Goal: Answer question/provide support: Share knowledge or assist other users

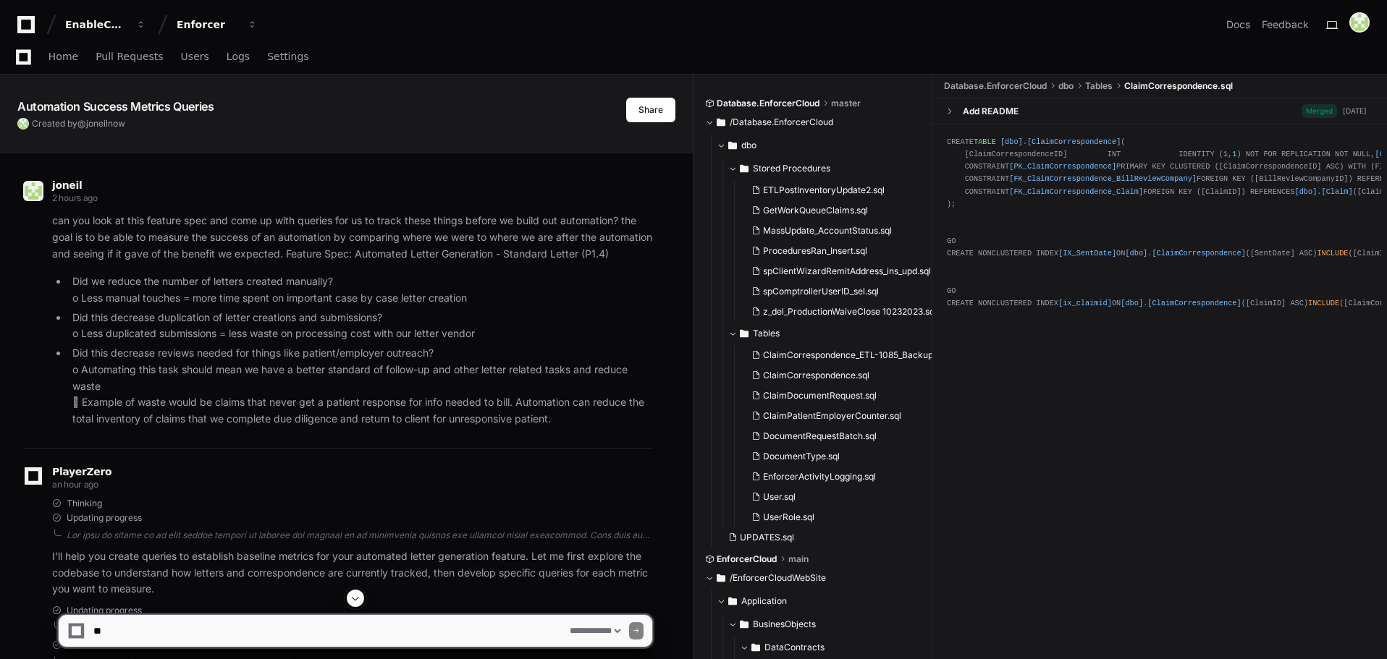
select select "*********"
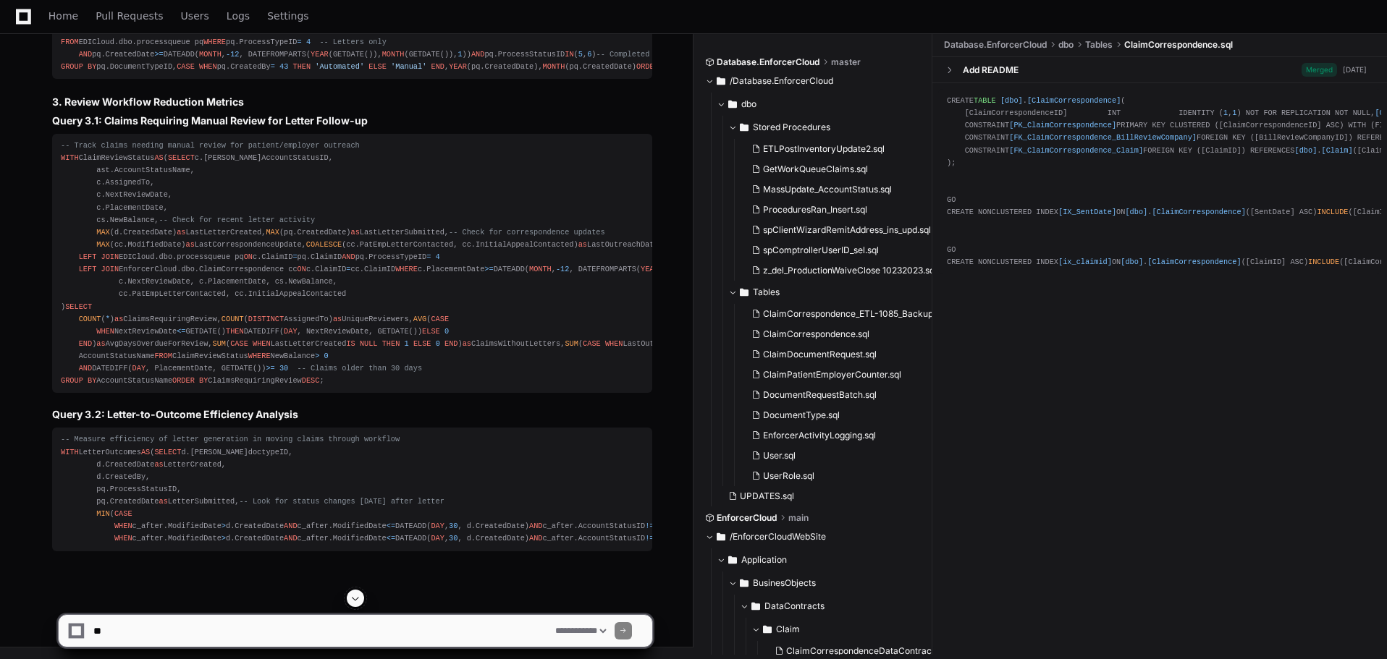
scroll to position [7589, 0]
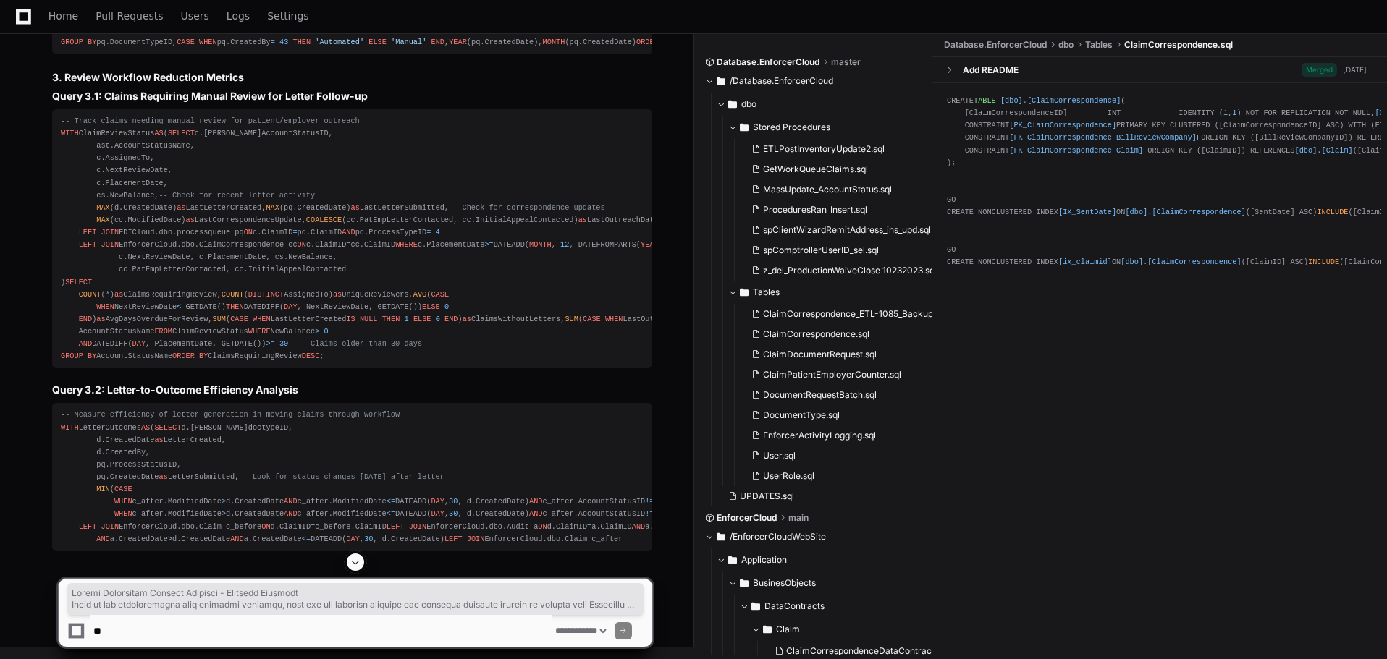
drag, startPoint x: 275, startPoint y: 363, endPoint x: 163, endPoint y: 312, distance: 123.1
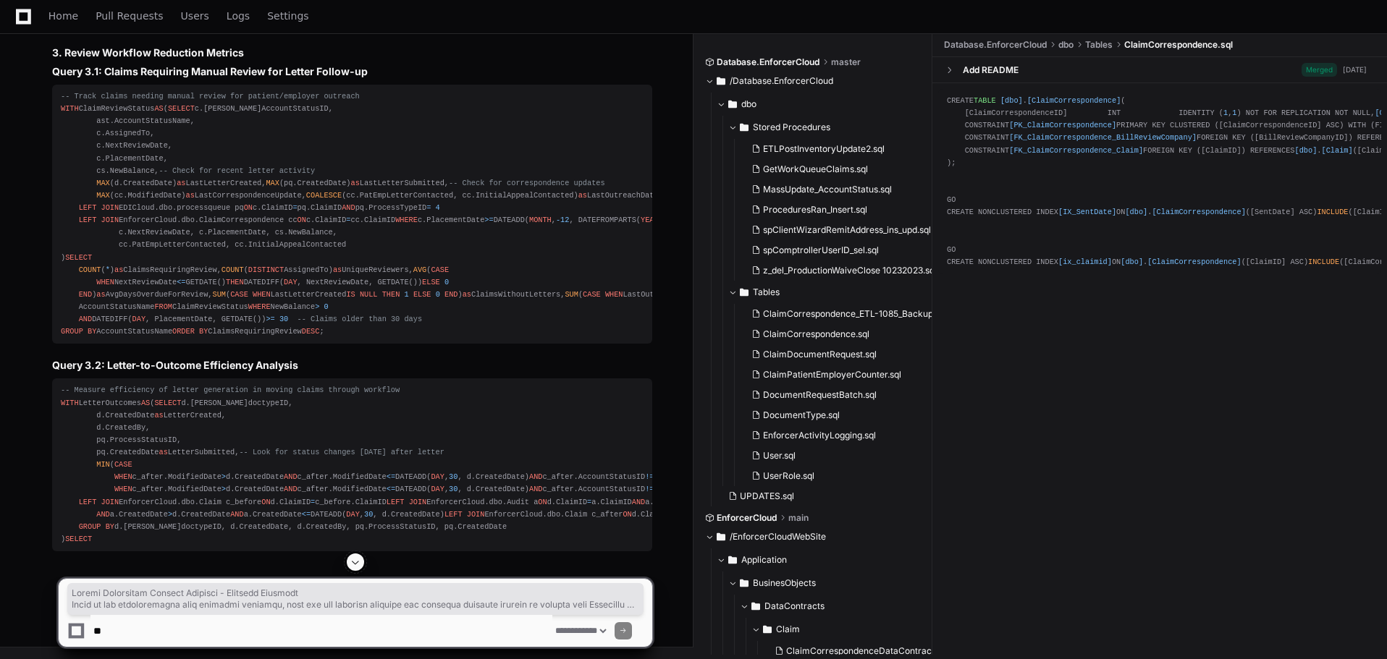
drag, startPoint x: 9, startPoint y: 129, endPoint x: 179, endPoint y: 310, distance: 248.8
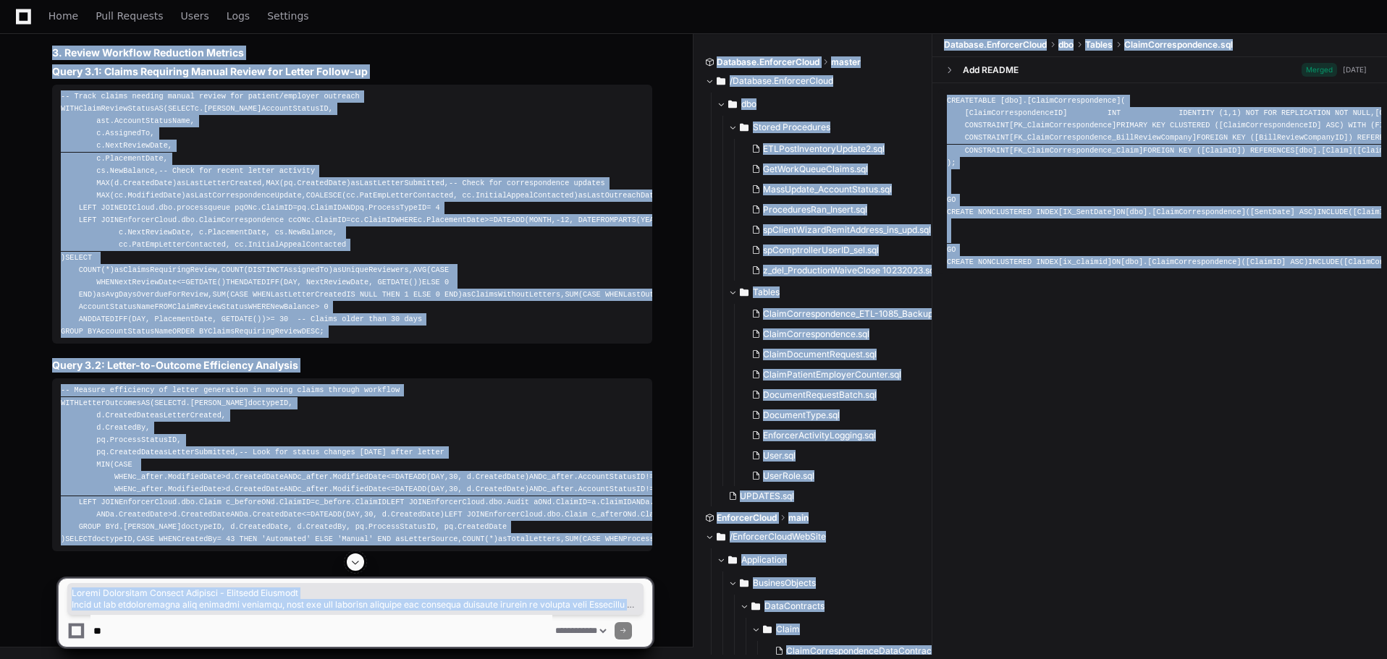
scroll to position [7989, 0]
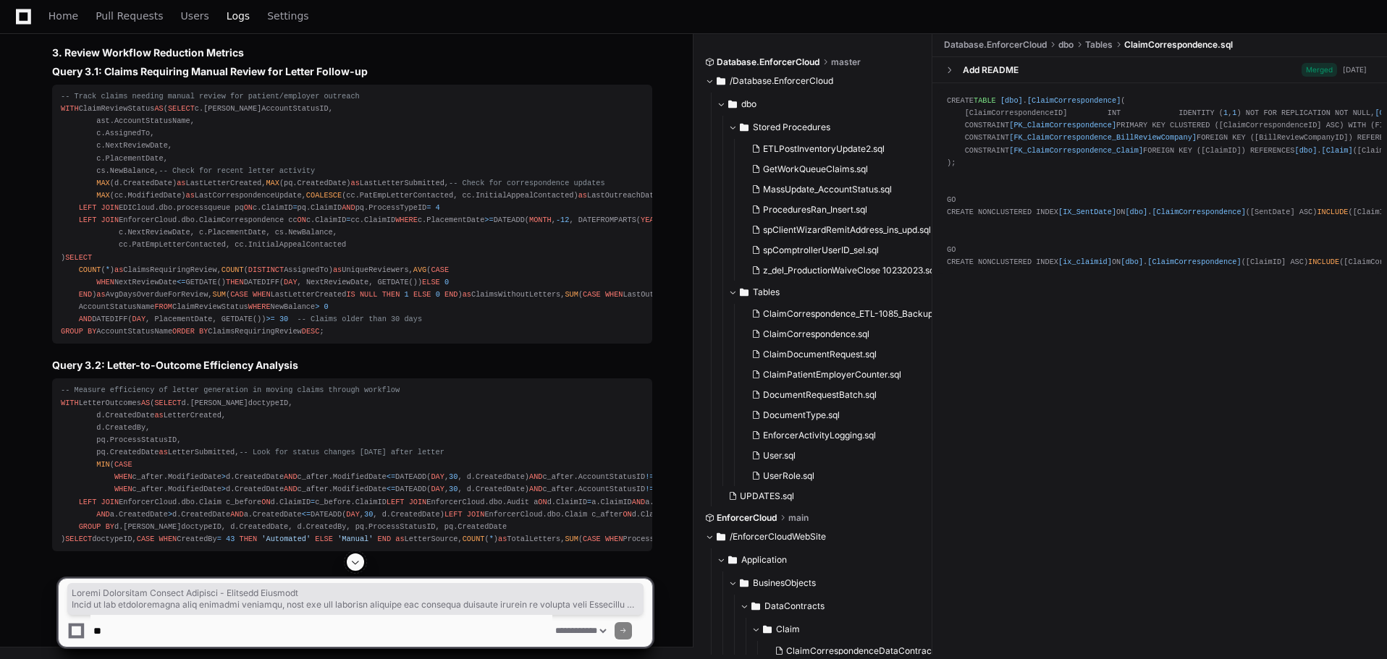
drag, startPoint x: 70, startPoint y: 412, endPoint x: 222, endPoint y: 22, distance: 419.3
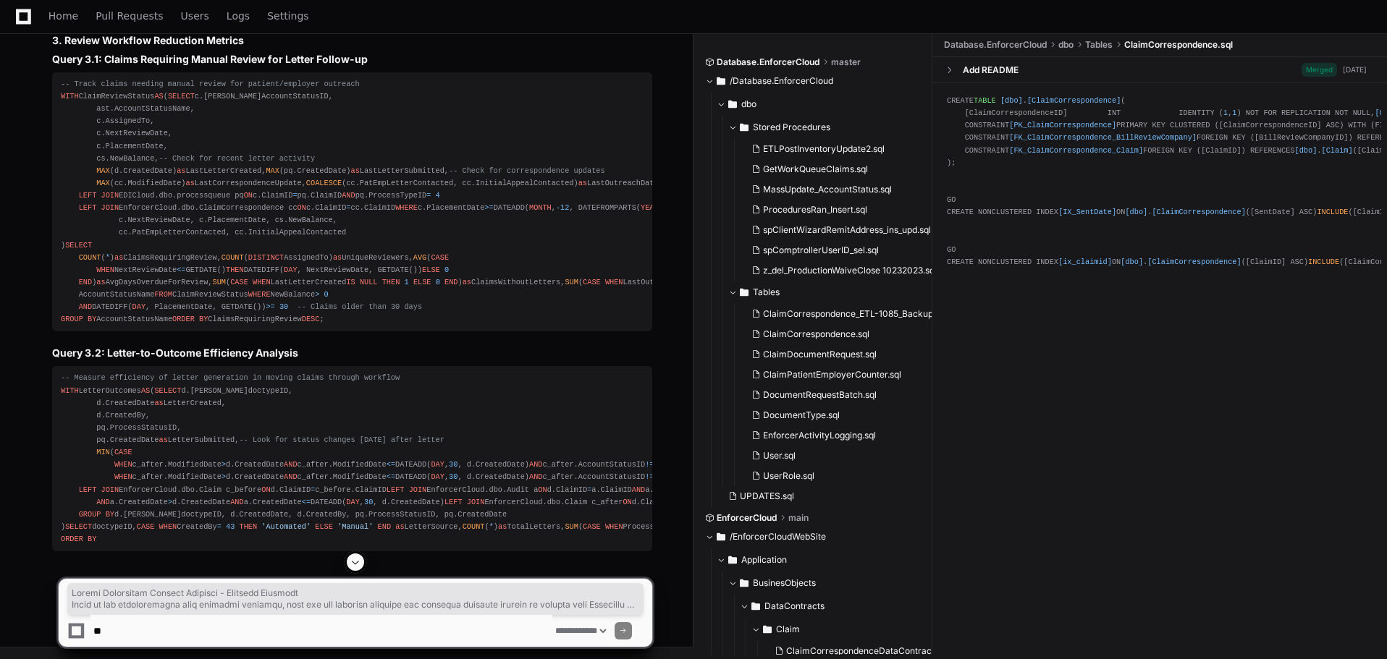
scroll to position [7507, 0]
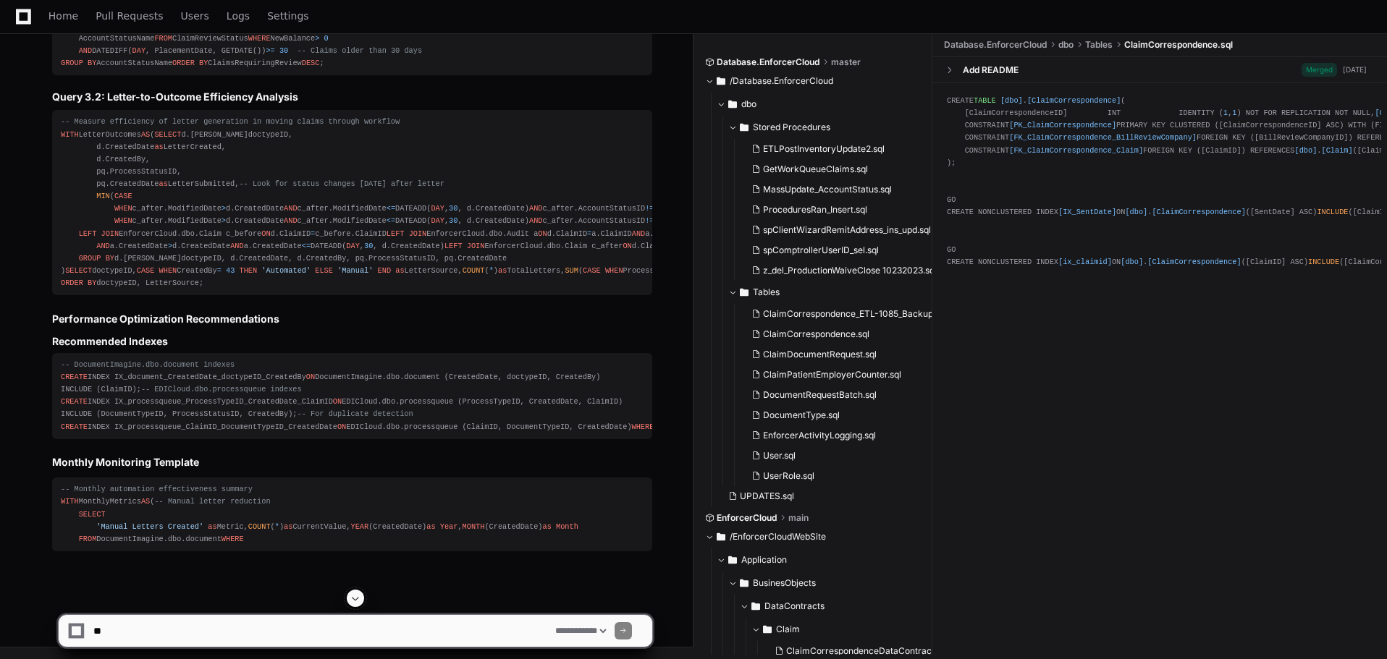
drag, startPoint x: 416, startPoint y: 426, endPoint x: 69, endPoint y: 258, distance: 385.5
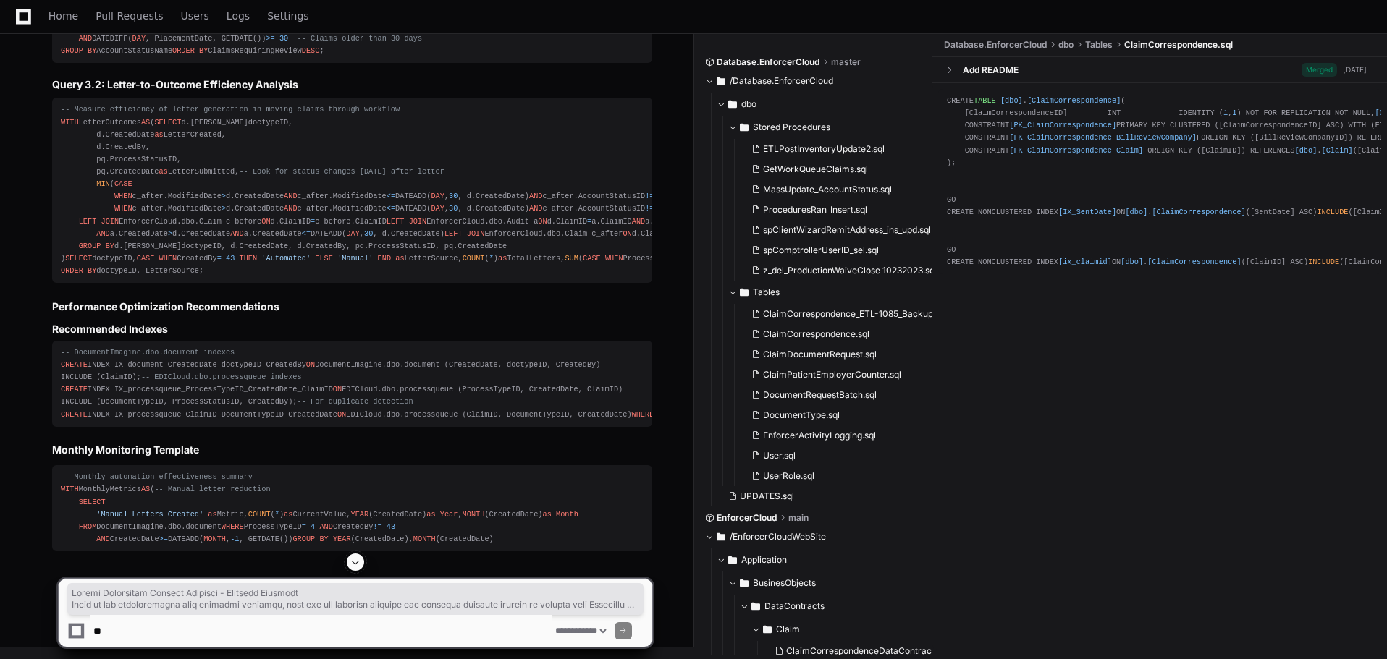
scroll to position [7989, 0]
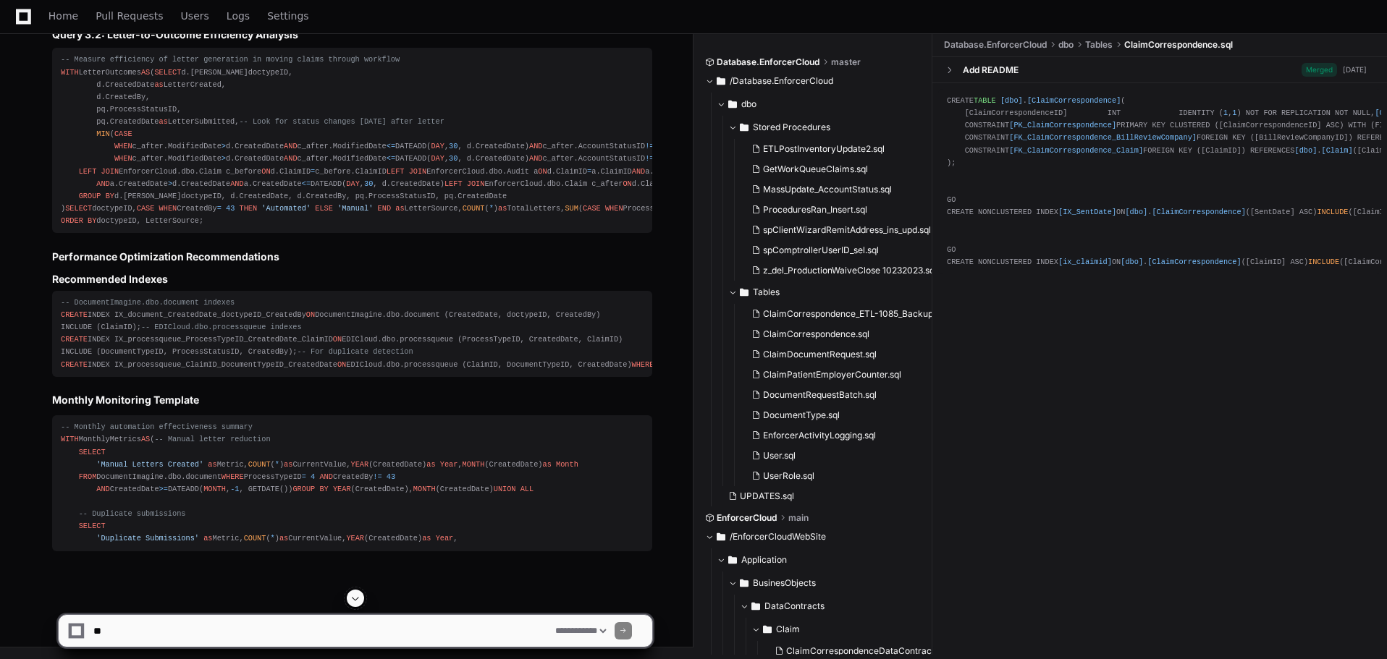
drag, startPoint x: 337, startPoint y: 355, endPoint x: 260, endPoint y: 264, distance: 118.6
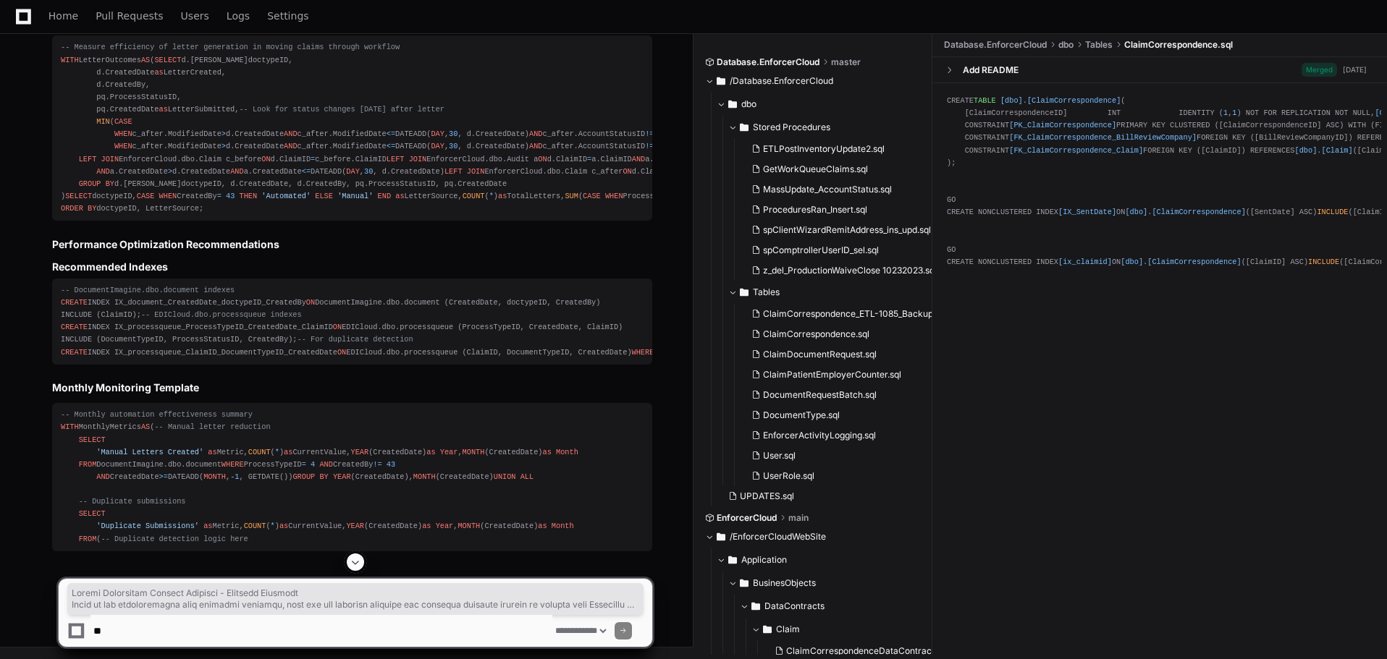
scroll to position [7627, 0]
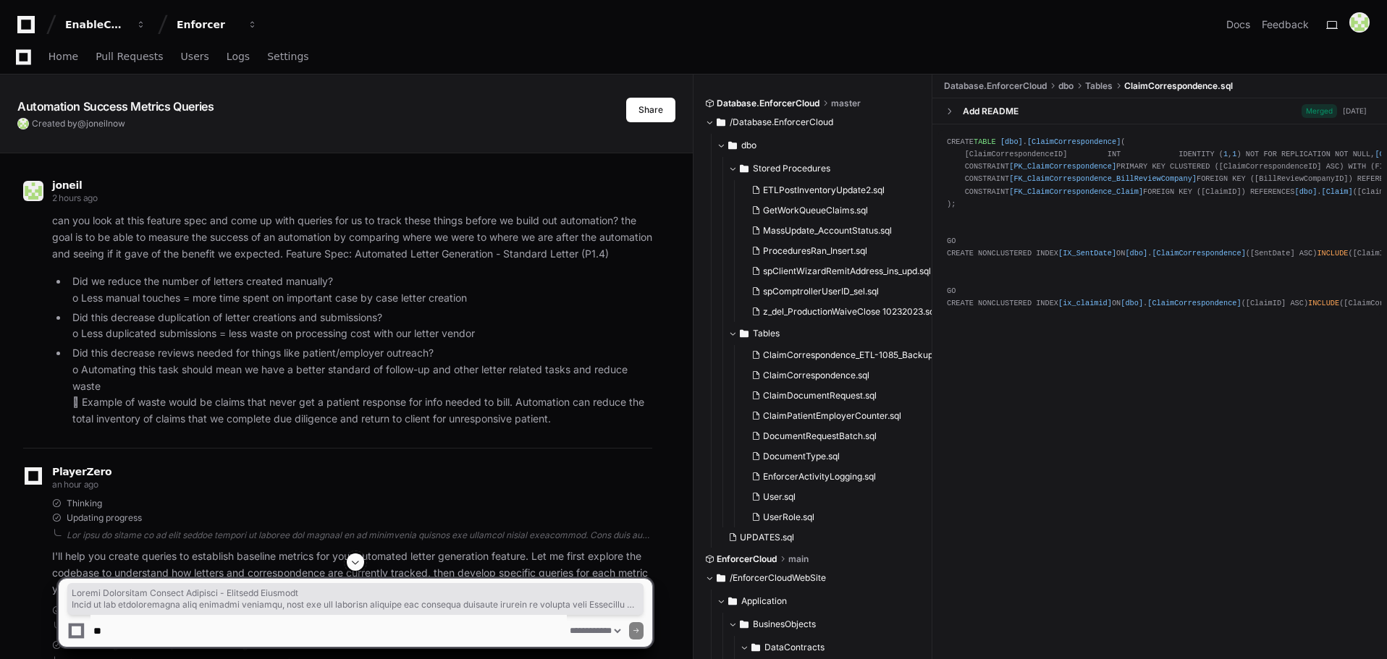
select select "*********"
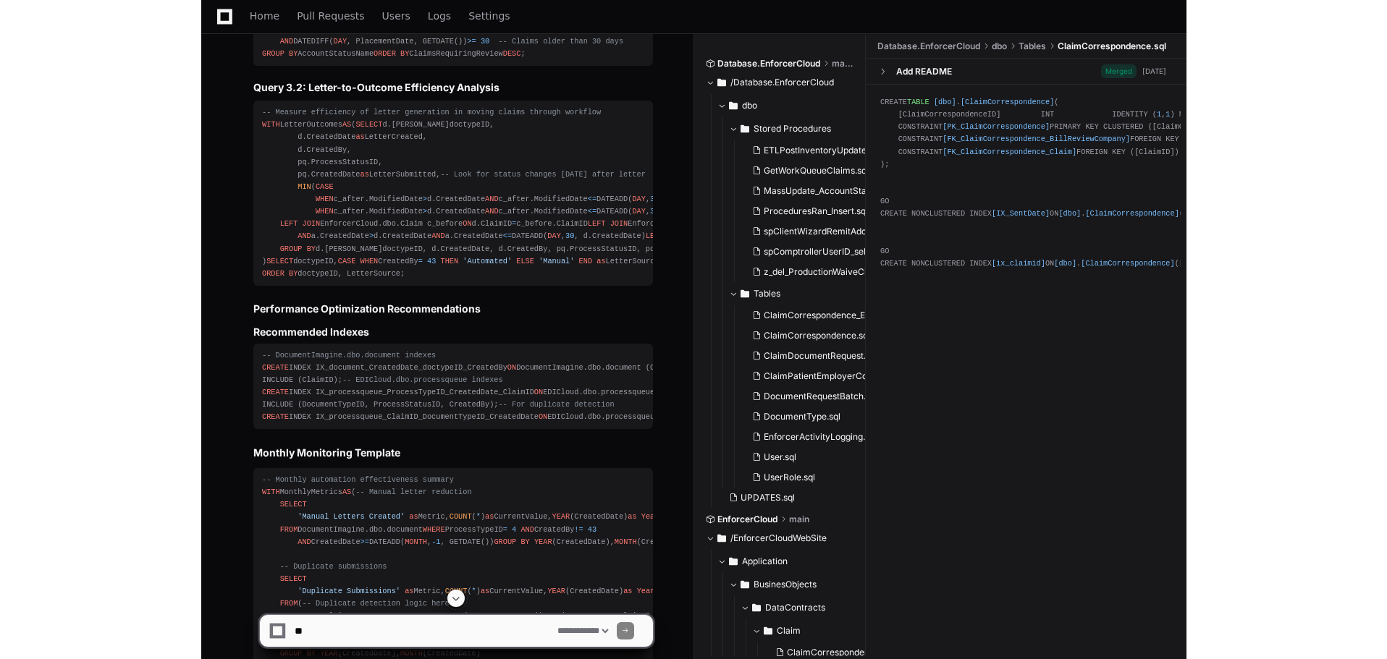
scroll to position [8230, 0]
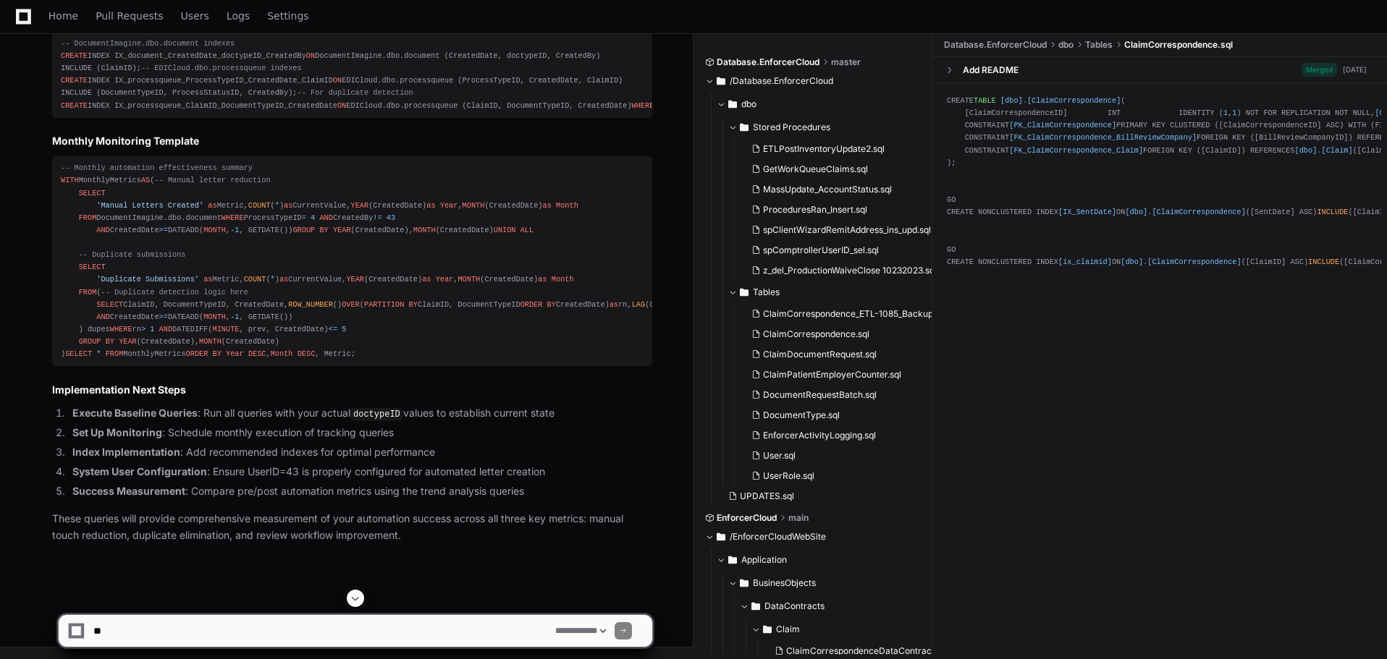
scroll to position [7507, 0]
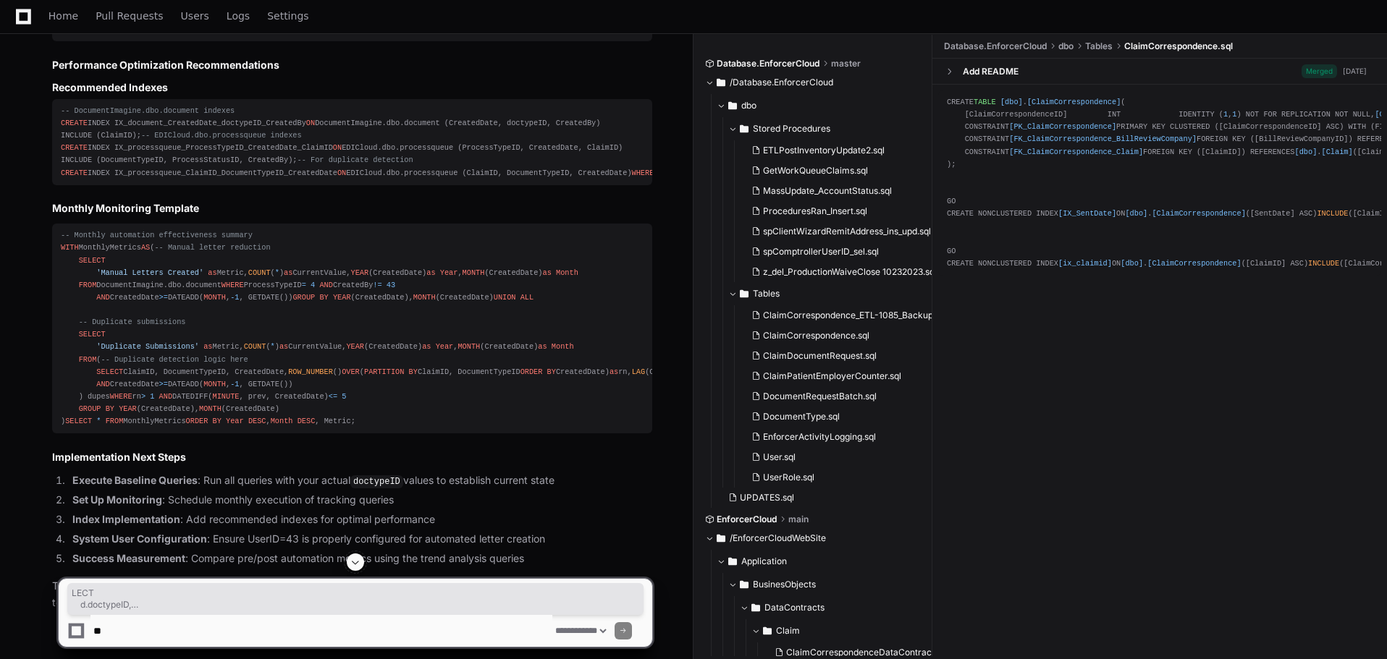
drag, startPoint x: 68, startPoint y: 268, endPoint x: 321, endPoint y: 451, distance: 311.5
drag, startPoint x: 61, startPoint y: 250, endPoint x: 316, endPoint y: 447, distance: 322.9
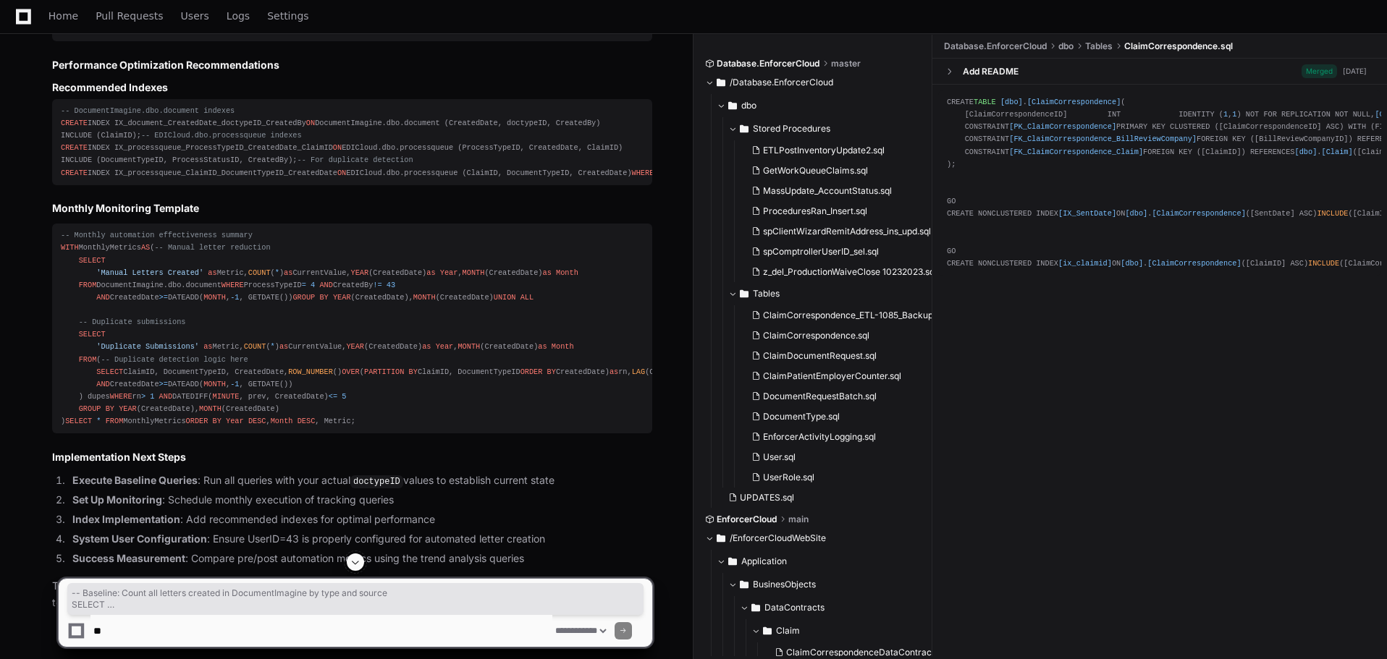
copy div "-- Baseline: Count all letters created in DocumentImagine by type and source SE…"
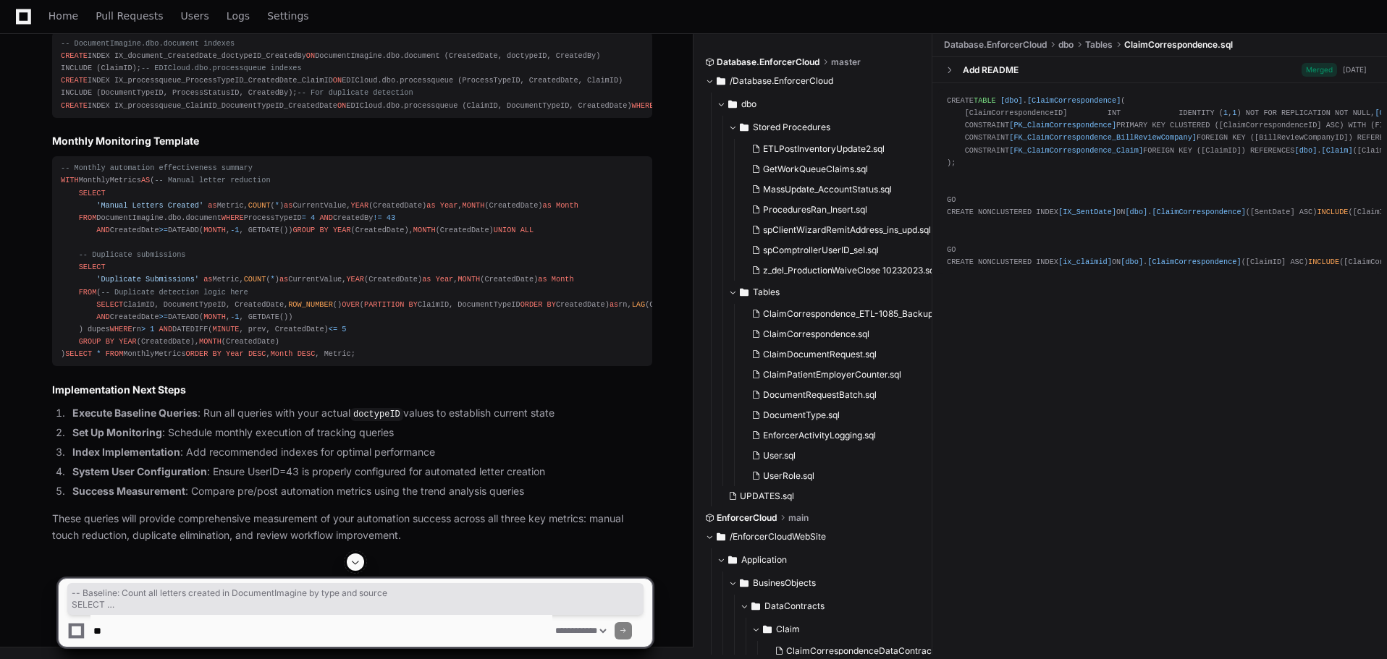
scroll to position [7868, 0]
drag, startPoint x: 64, startPoint y: 147, endPoint x: 261, endPoint y: 442, distance: 354.9
copy div "- Track time patterns for manual letter creation WITH LetterCreationTimes AS ( …"
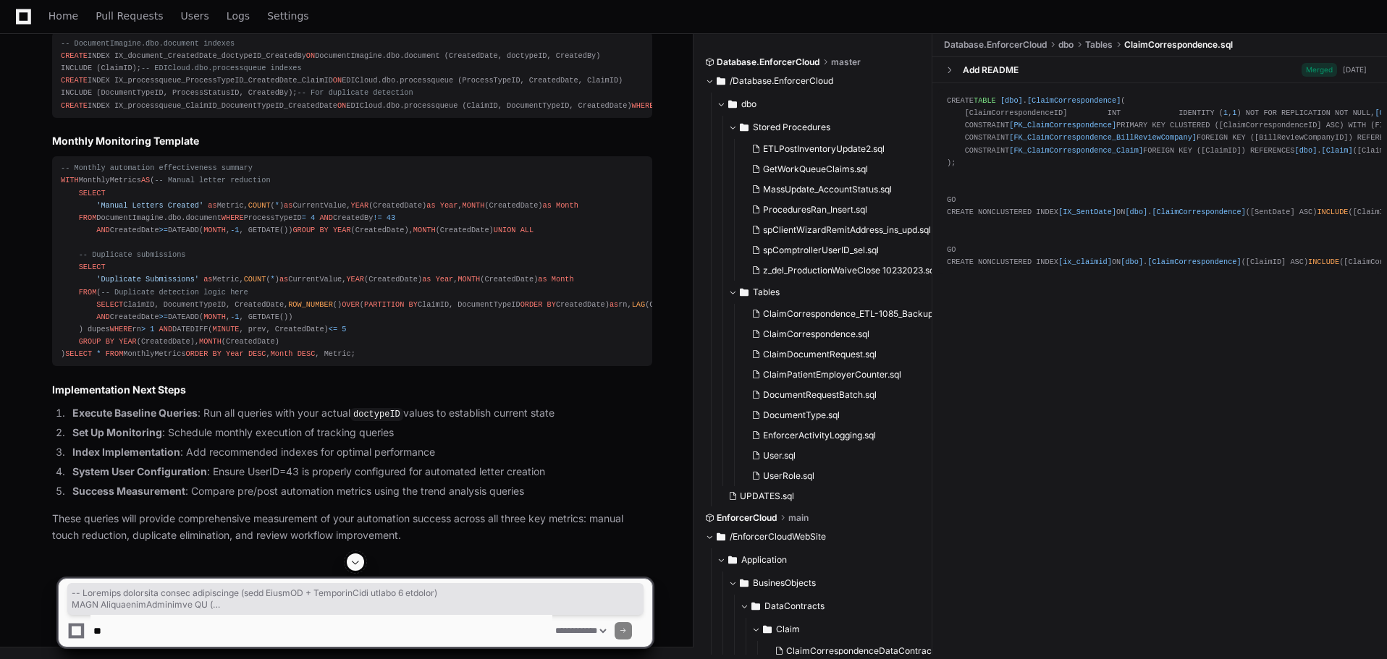
drag, startPoint x: 117, startPoint y: 305, endPoint x: 250, endPoint y: 69, distance: 271.5
copy div "-- Identify duplicate letter submissions (same ClaimID + DocumentType within 5 …"
drag, startPoint x: 60, startPoint y: 117, endPoint x: 337, endPoint y: 350, distance: 361.5
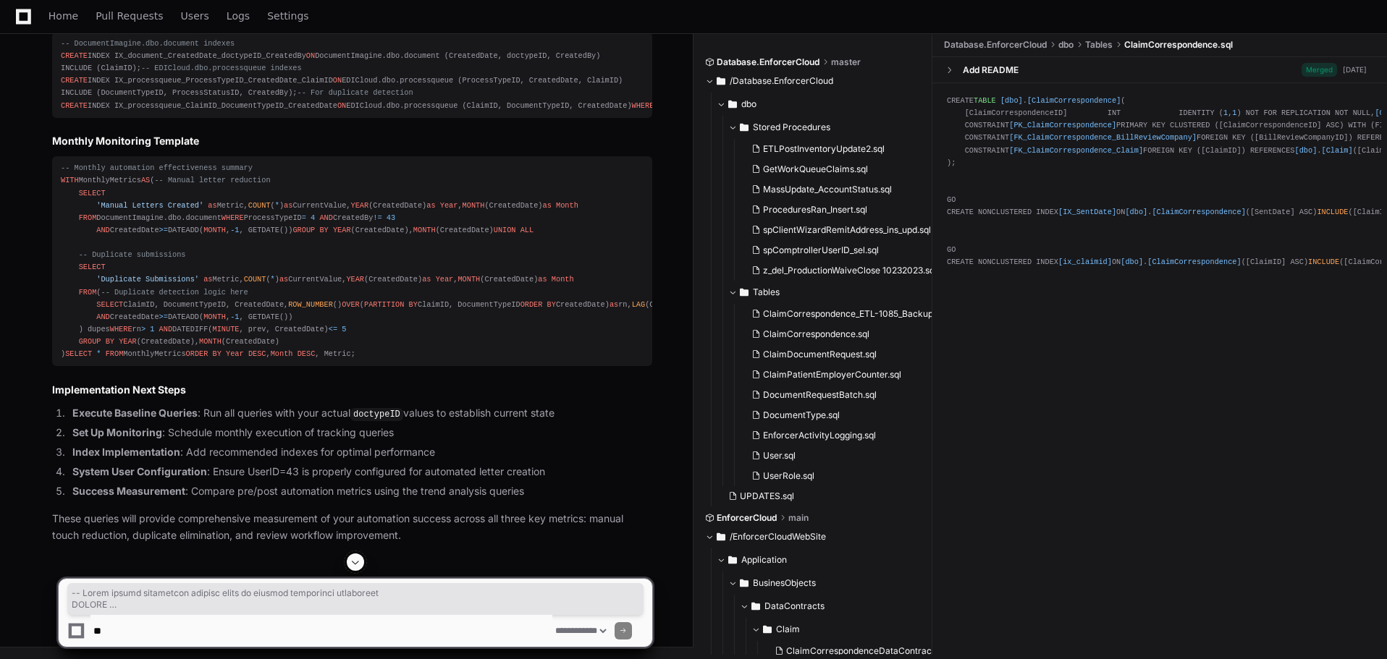
copy div "-- Track letter submission success rates to measure processing efficiency SELEC…"
drag, startPoint x: 59, startPoint y: 433, endPoint x: 227, endPoint y: 373, distance: 179.0
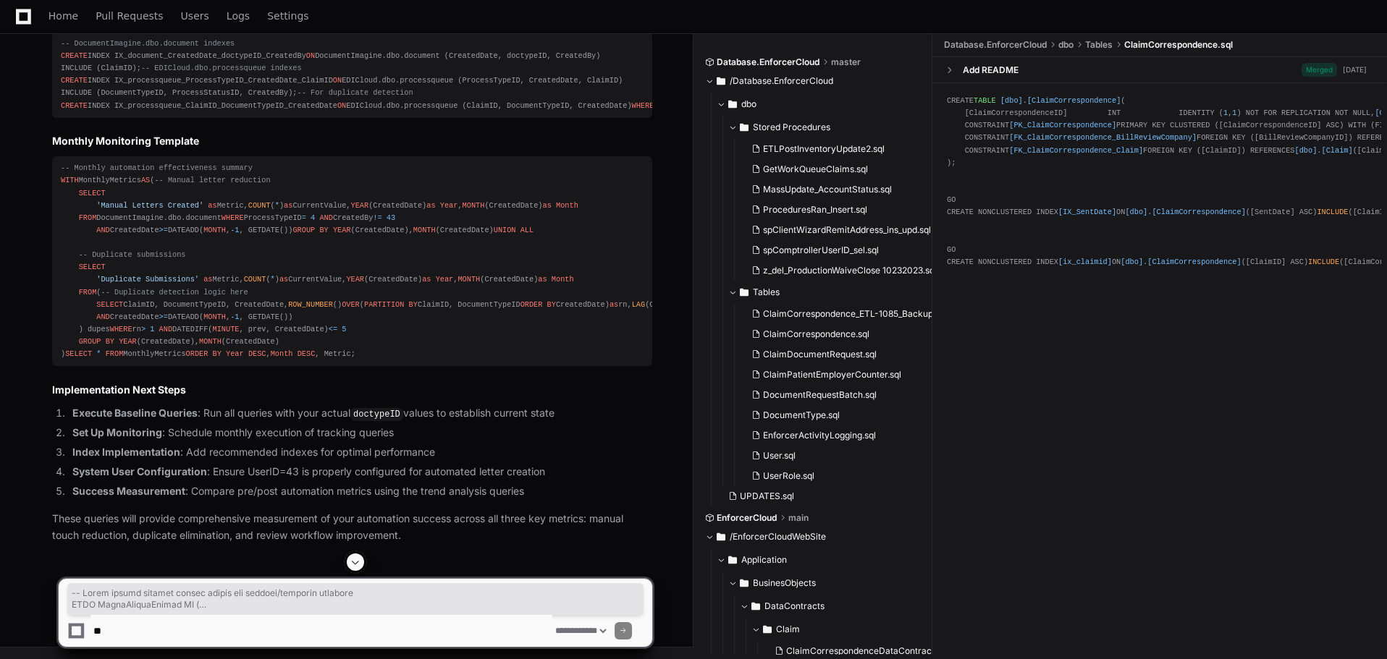
scroll to position [9547, 0]
drag, startPoint x: 60, startPoint y: 96, endPoint x: 241, endPoint y: 418, distance: 368.7
copy div "-- Track claims needing manual review for patient/employer outreach WITH ClaimR…"
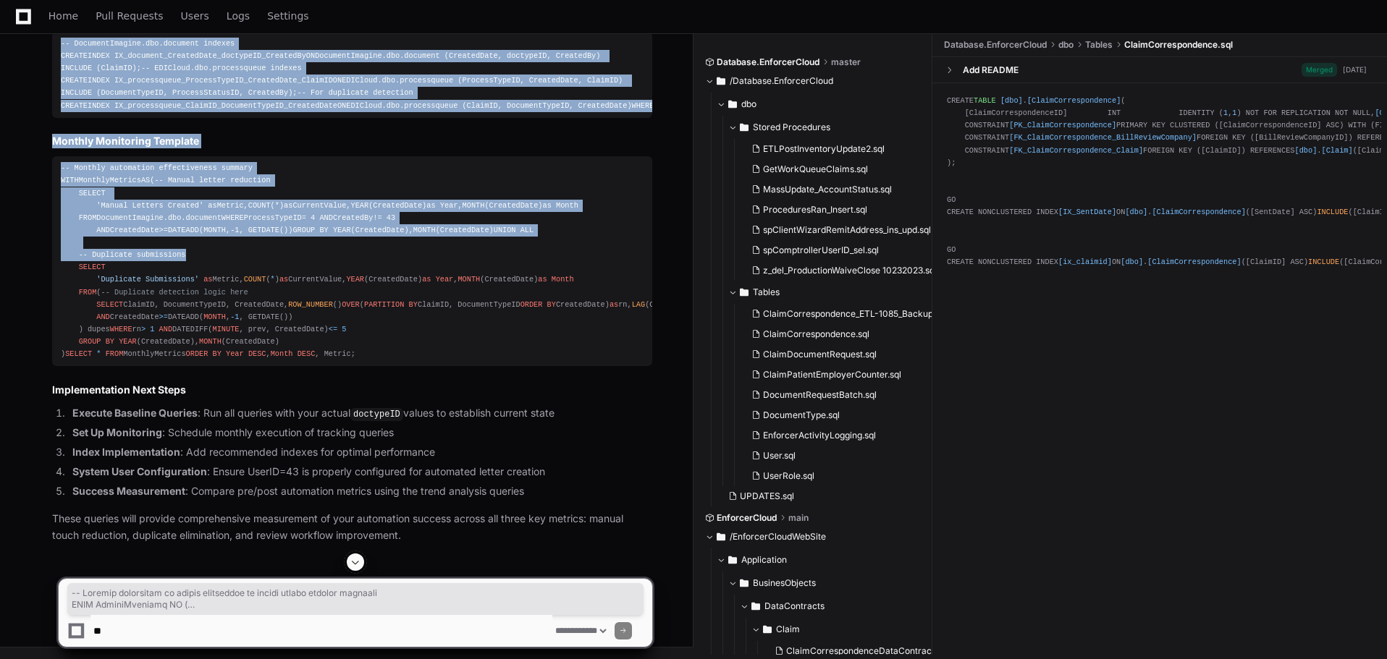
scroll to position [10548, 0]
drag, startPoint x: 61, startPoint y: 119, endPoint x: 251, endPoint y: 58, distance: 199.8
copy div "-- Measure efficiency of letter generation in moving claims through workflow WI…"
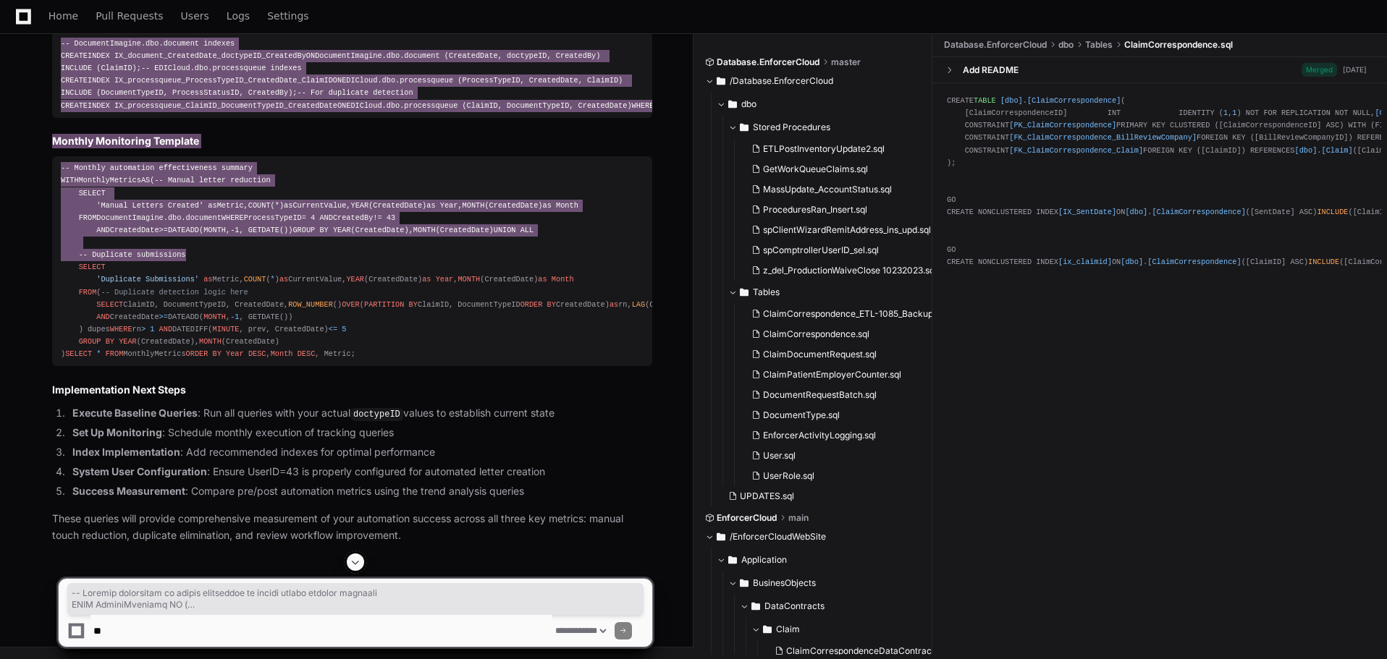
scroll to position [10790, 0]
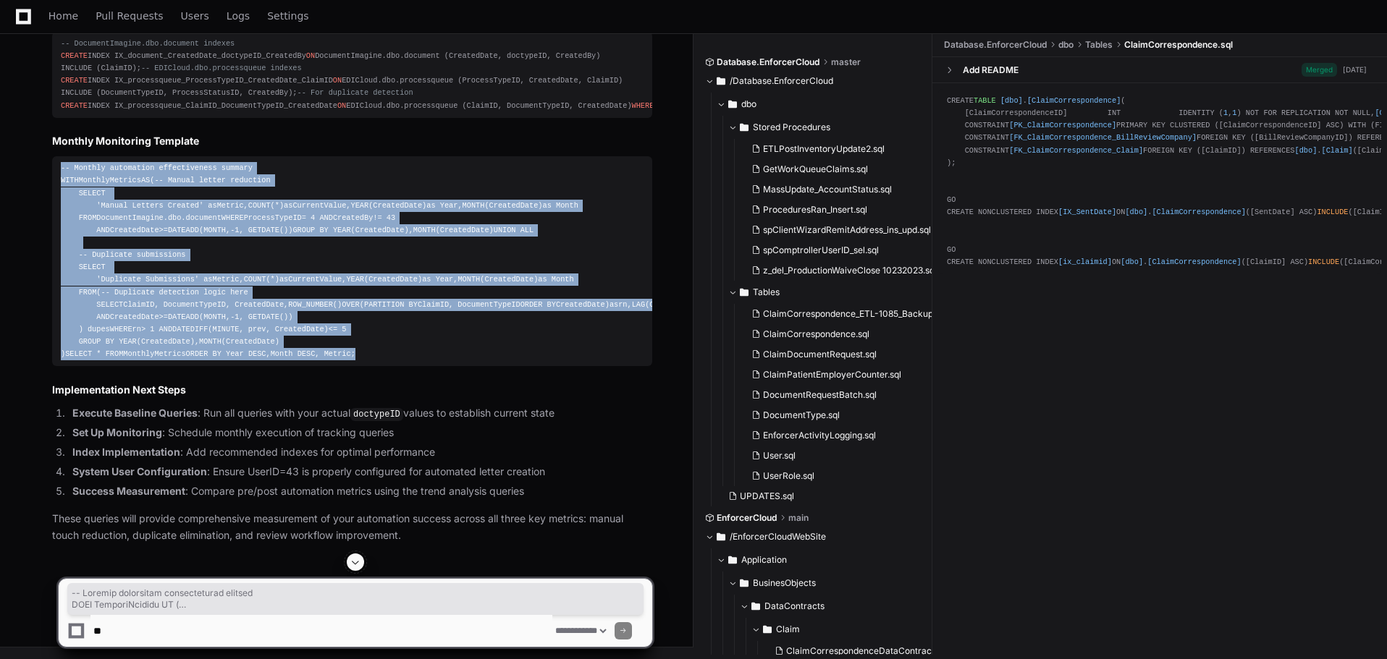
drag, startPoint x: 61, startPoint y: 109, endPoint x: 249, endPoint y: 538, distance: 467.9
click at [249, 360] on div "-- Monthly automation effectiveness summary WITH MonthlyMetrics AS ( -- Manual …" at bounding box center [352, 261] width 583 height 198
copy div "-- Monthly automation effectiveness summary WITH MonthlyMetrics AS ( -- Manual …"
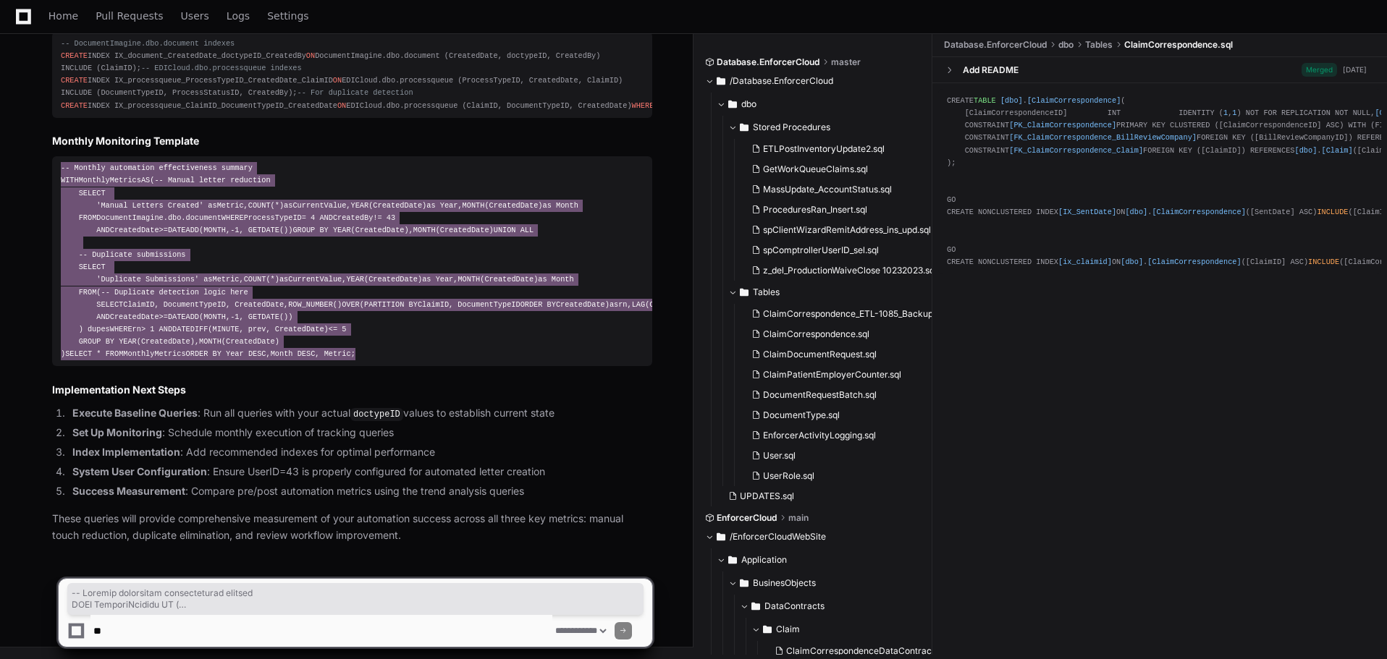
scroll to position [10969, 0]
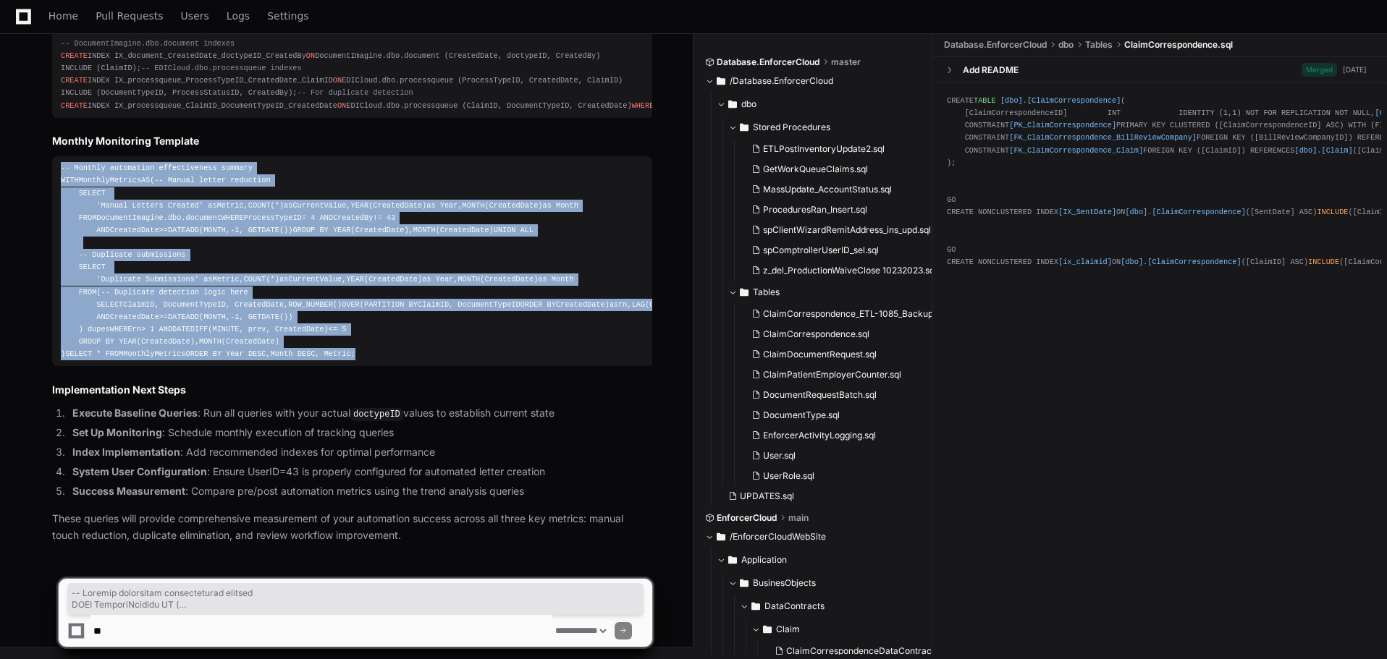
click at [384, 477] on li "System User Configuration : Ensure UserID=43 is properly configured for automat…" at bounding box center [360, 472] width 584 height 17
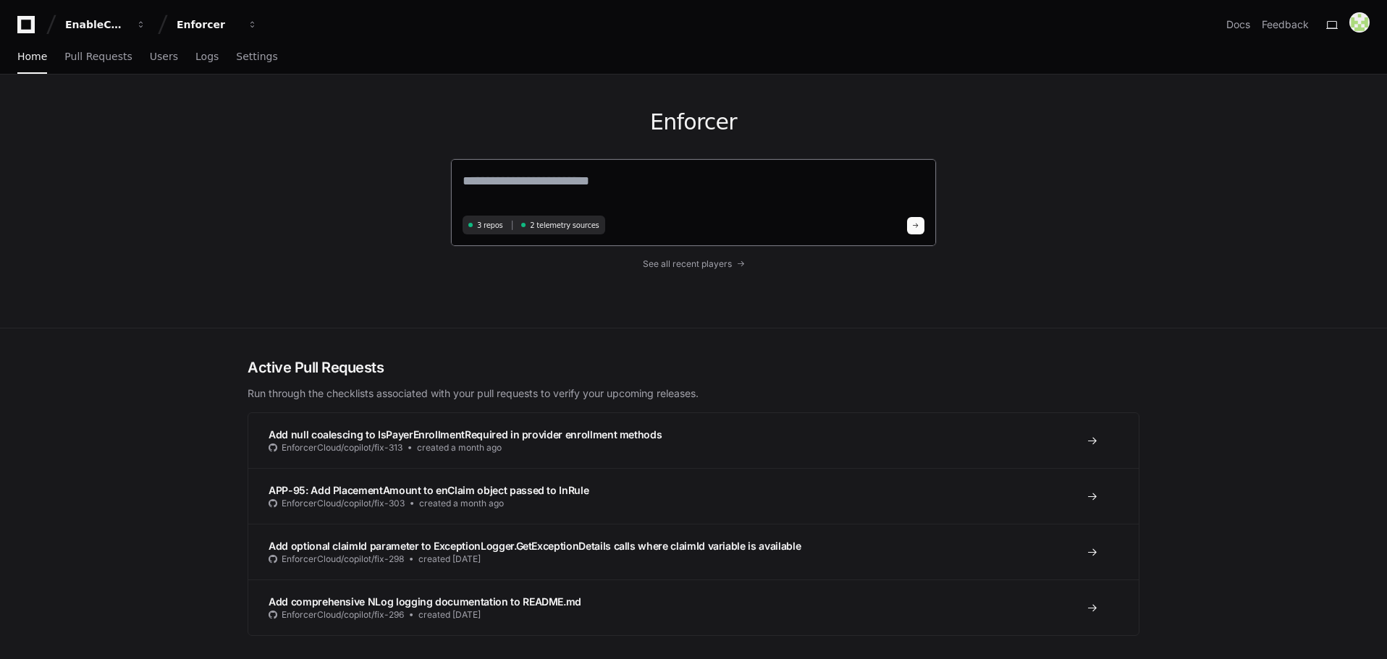
click at [520, 193] on textarea at bounding box center [693, 191] width 462 height 41
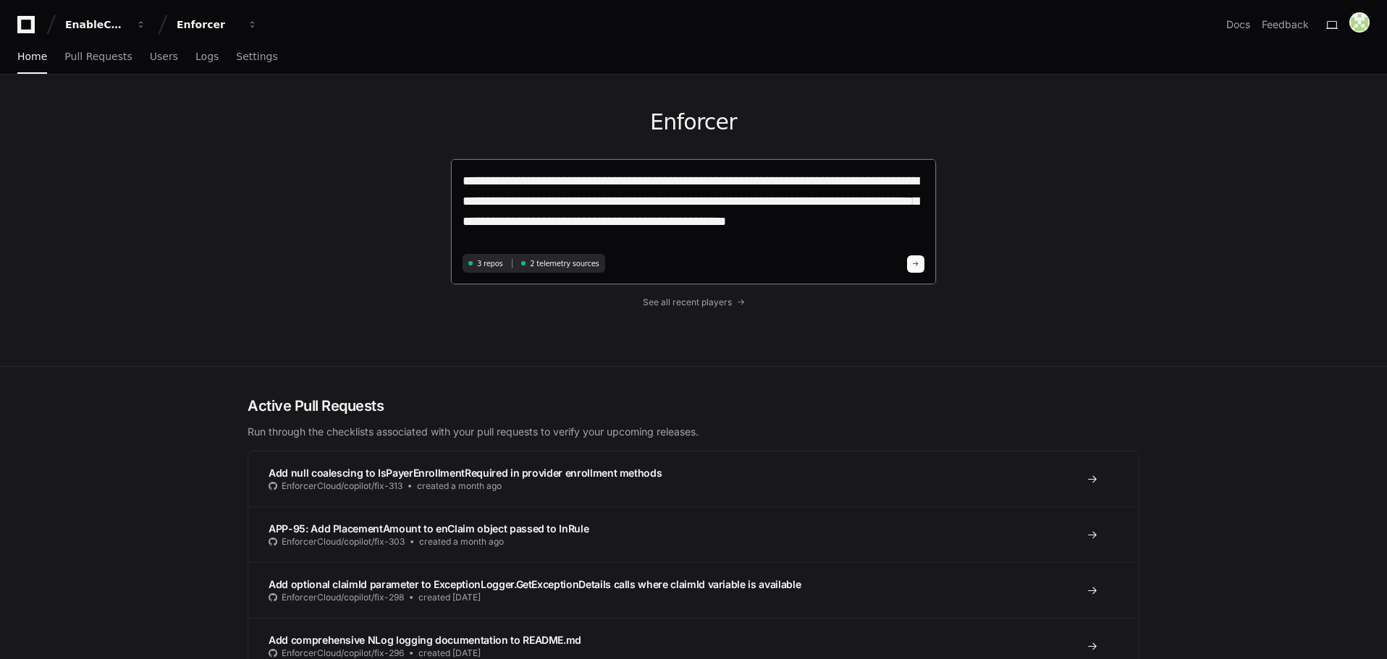
type textarea "**********"
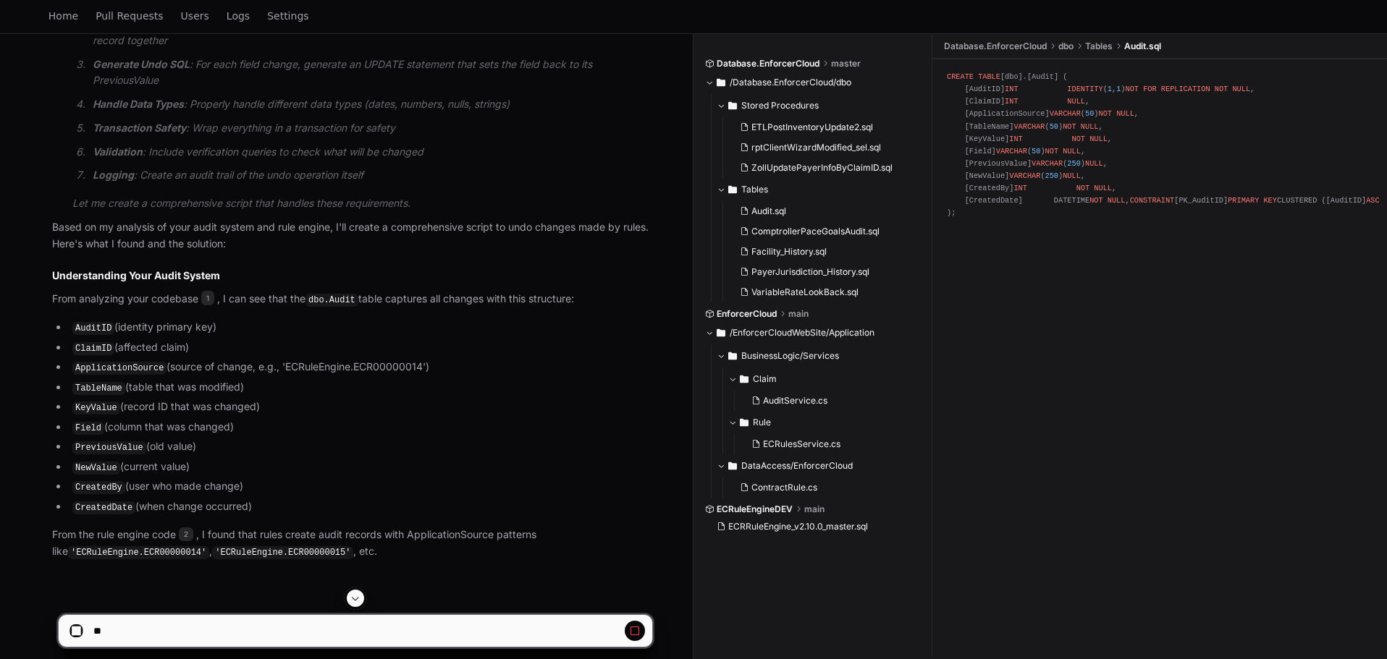
scroll to position [864, 0]
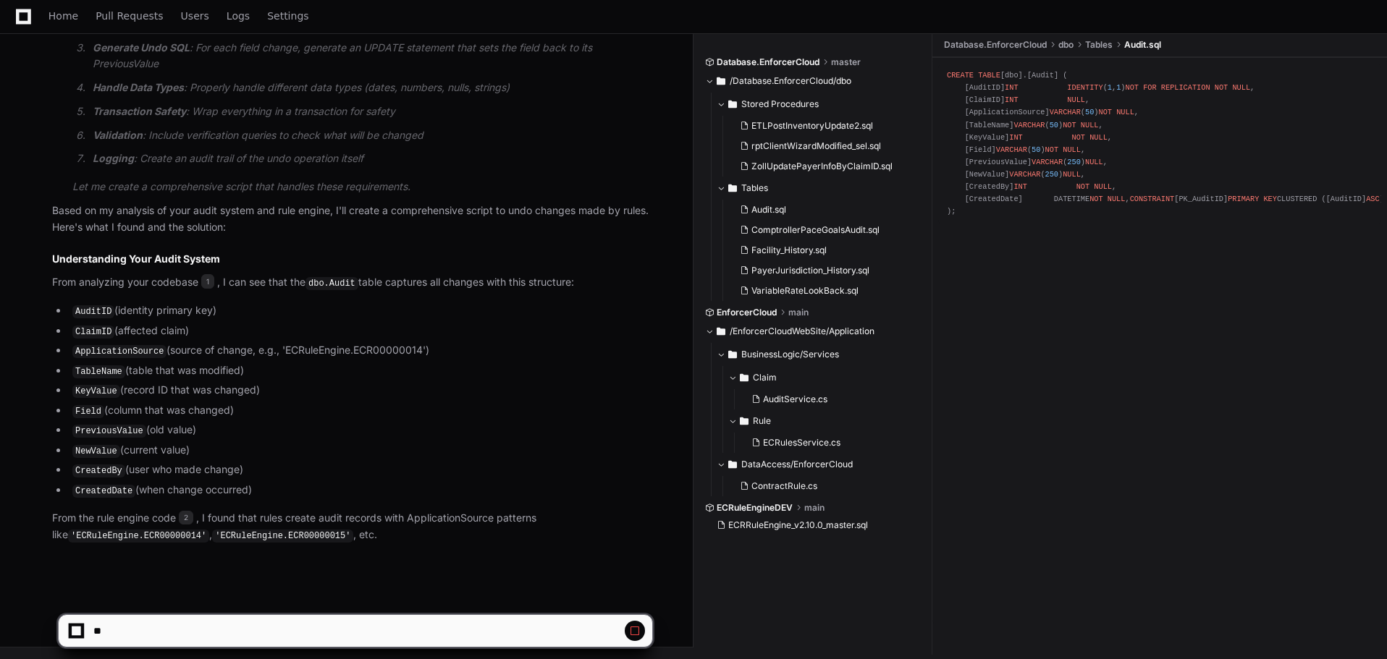
click at [630, 630] on span at bounding box center [635, 631] width 12 height 12
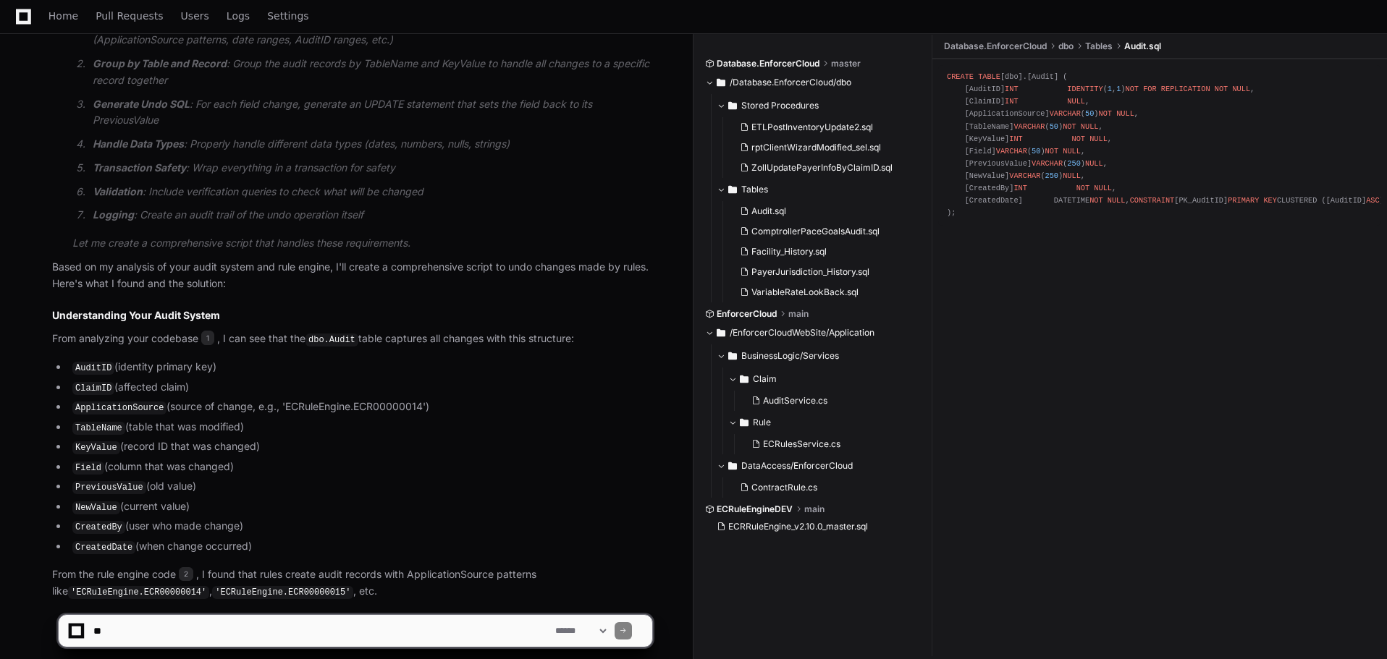
scroll to position [879, 0]
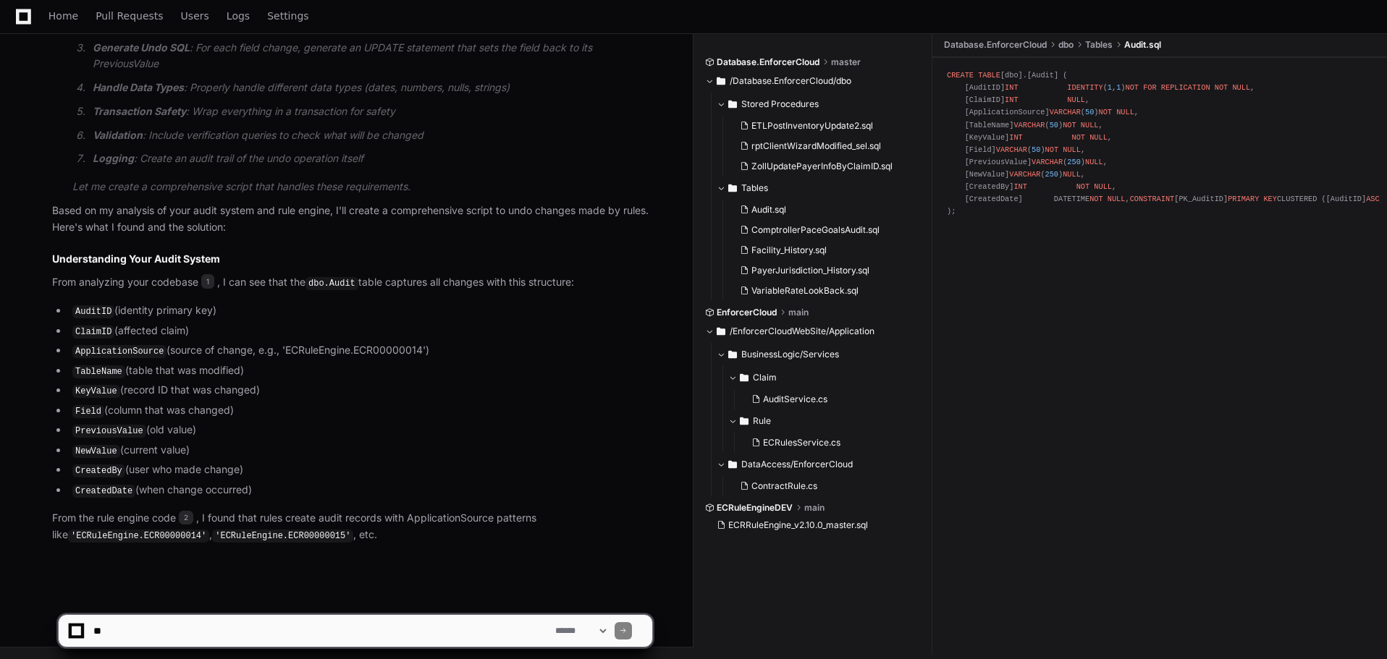
click at [144, 638] on textarea at bounding box center [321, 631] width 462 height 32
type textarea "*"
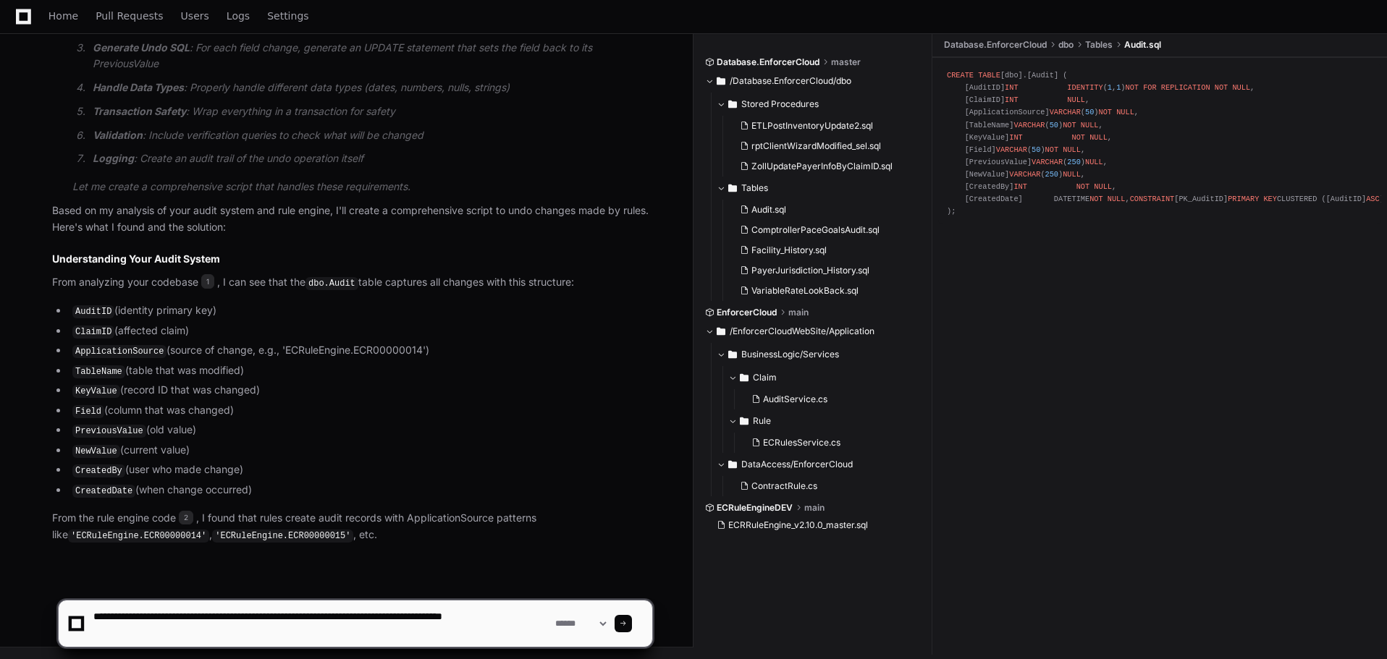
type textarea "**********"
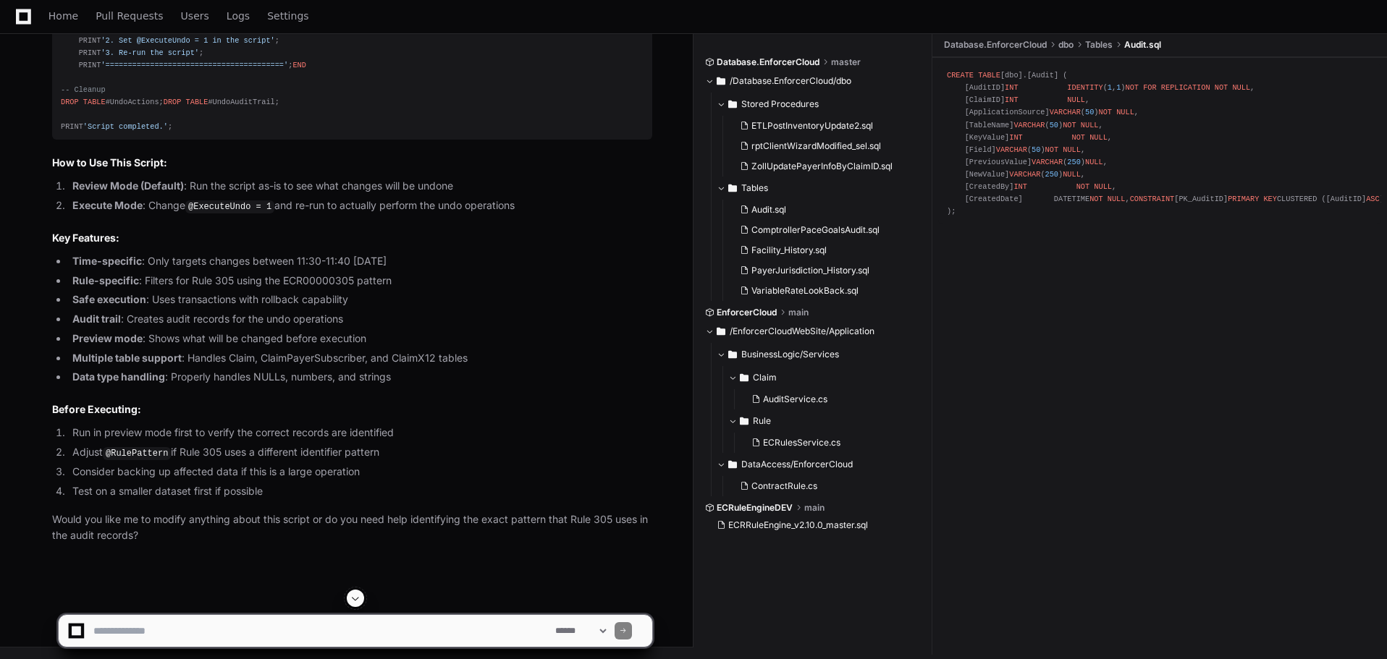
scroll to position [4178, 0]
click at [263, 629] on textarea at bounding box center [321, 631] width 462 height 32
type textarea "**********"
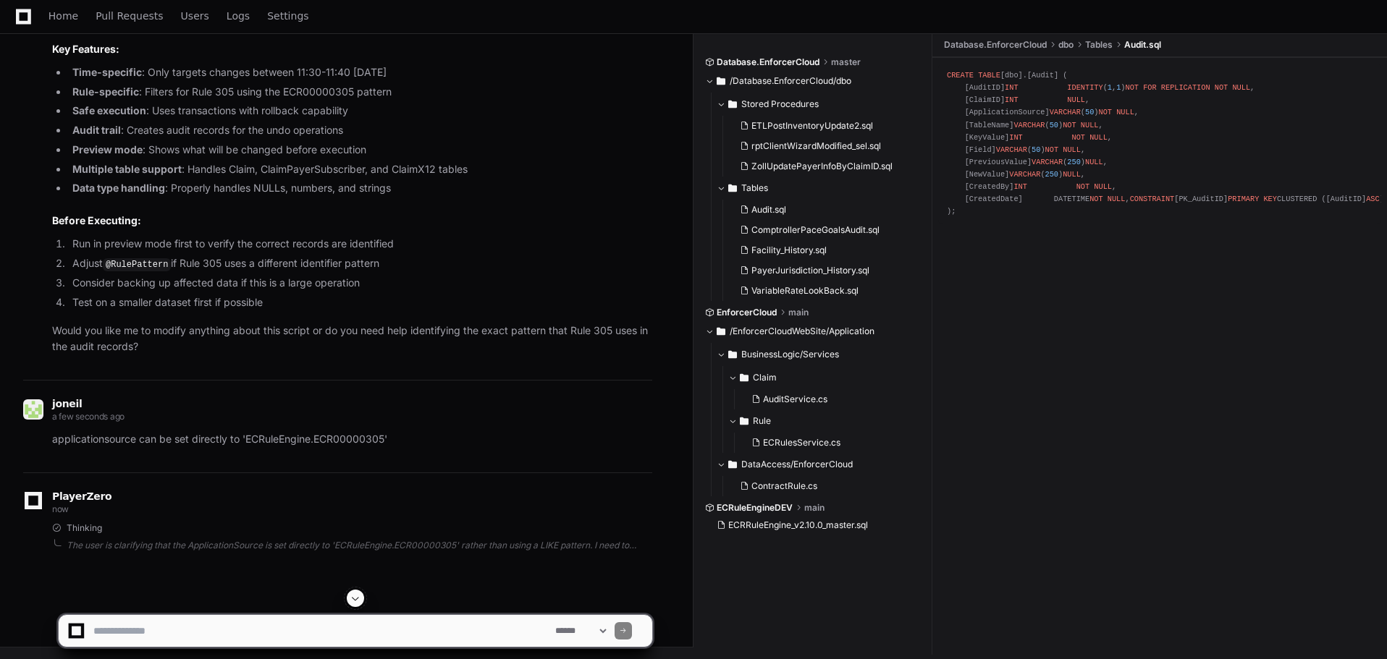
scroll to position [4902, 0]
click at [360, 596] on span at bounding box center [356, 599] width 12 height 12
drag, startPoint x: 187, startPoint y: 275, endPoint x: 56, endPoint y: 215, distance: 143.4
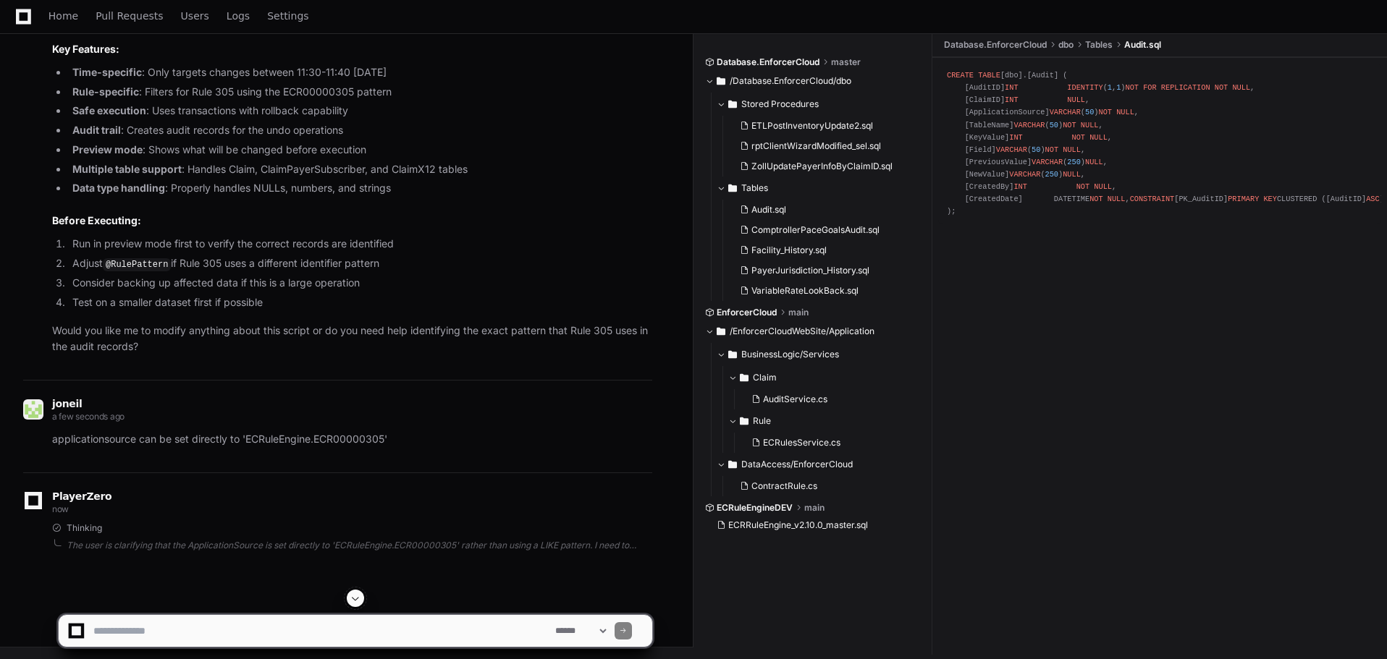
copy div "-- ========================================================= -- RULE 305 UNDO S…"
drag, startPoint x: 52, startPoint y: 425, endPoint x: 640, endPoint y: 525, distance: 596.8
click at [52, 551] on article "Perfect! I'll update the script to use the exact ApplicationSource match for Ru…" at bounding box center [52, 551] width 0 height 0
copy article "Usage Steps: First Run (Preview) : Execute with @ExecuteUndo = 0 to see exactly…"
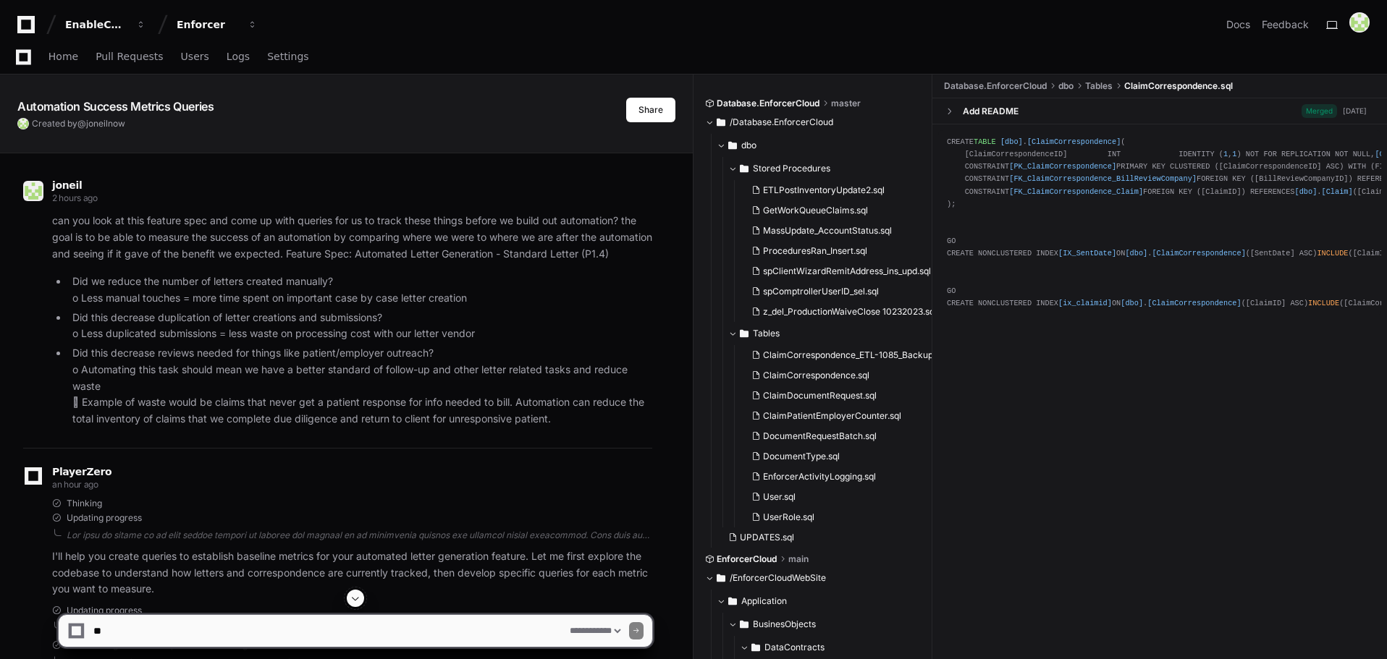
select select "*********"
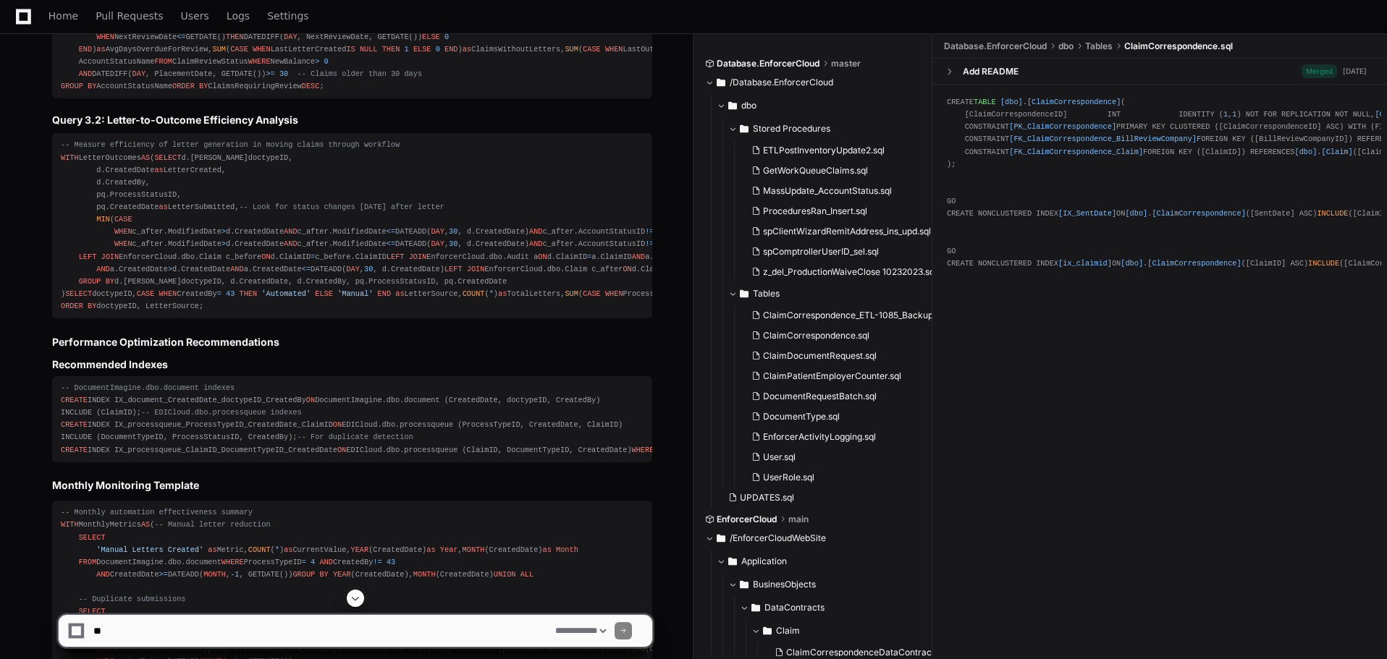
scroll to position [7591, 0]
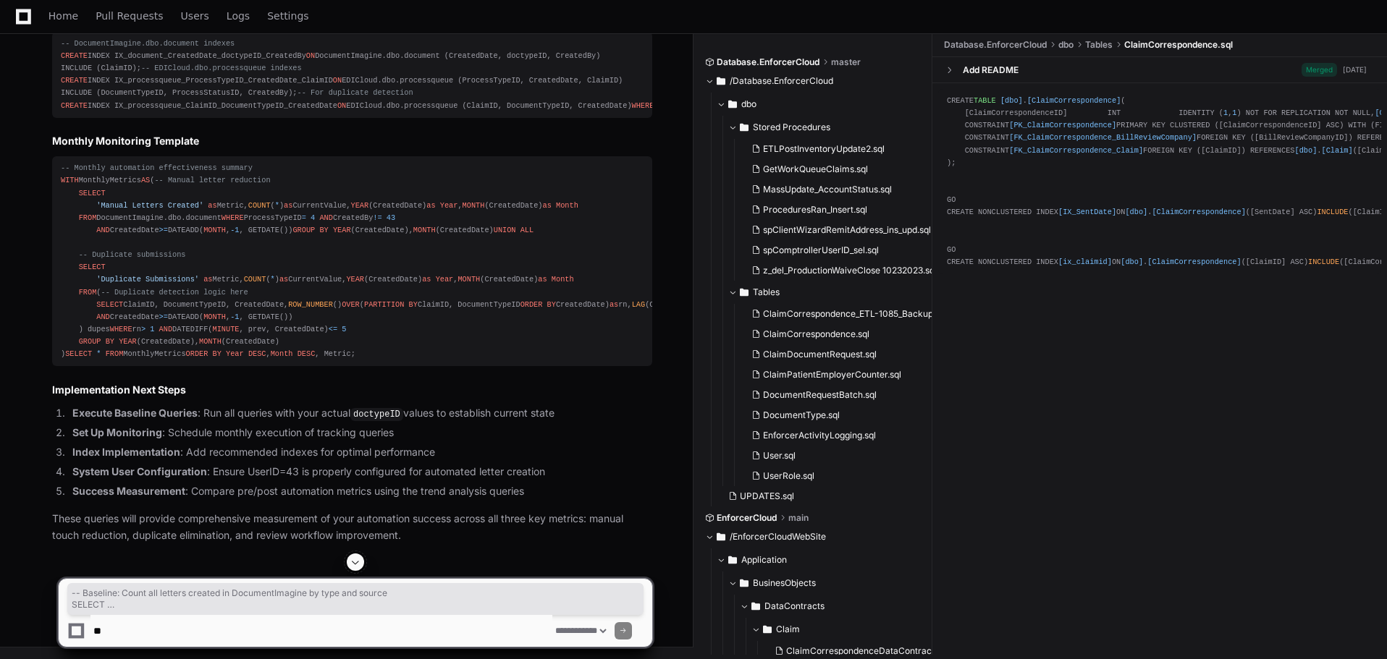
drag, startPoint x: 61, startPoint y: 166, endPoint x: 336, endPoint y: 361, distance: 336.9
drag, startPoint x: 314, startPoint y: 365, endPoint x: 59, endPoint y: 168, distance: 321.9
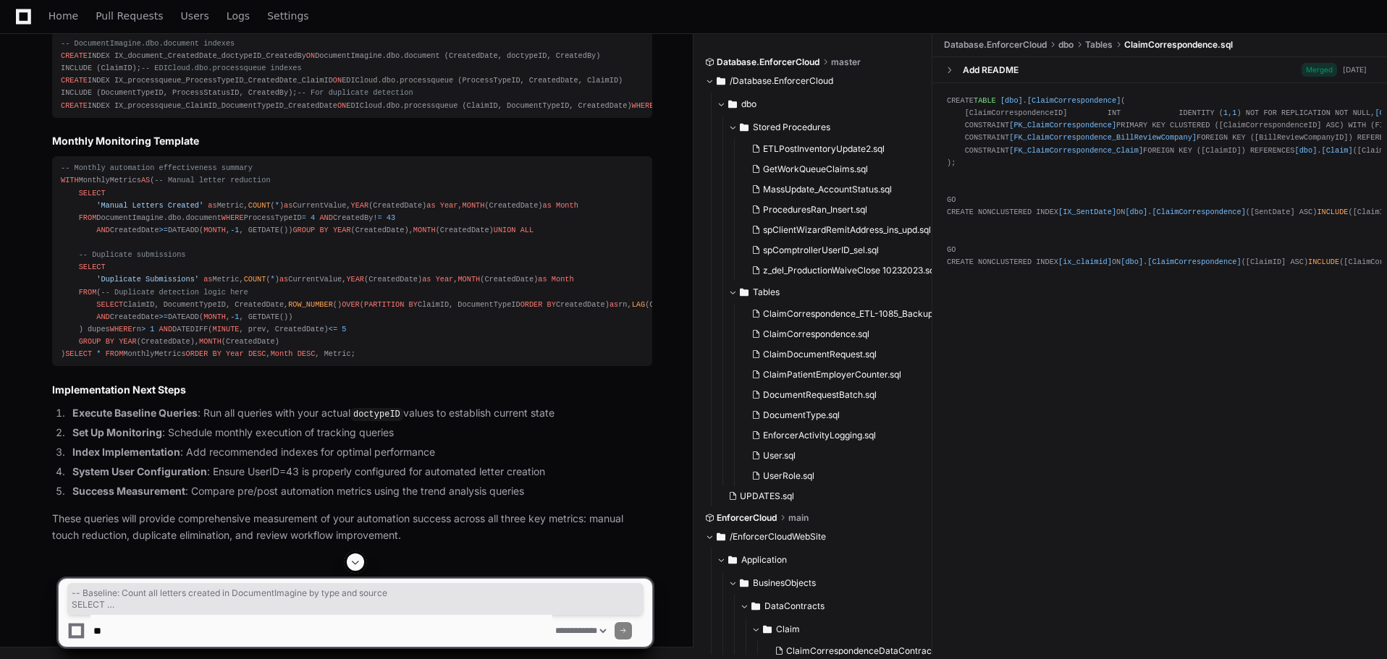
copy div "-- Baseline: Count all letters created in DocumentImagine by type and source SE…"
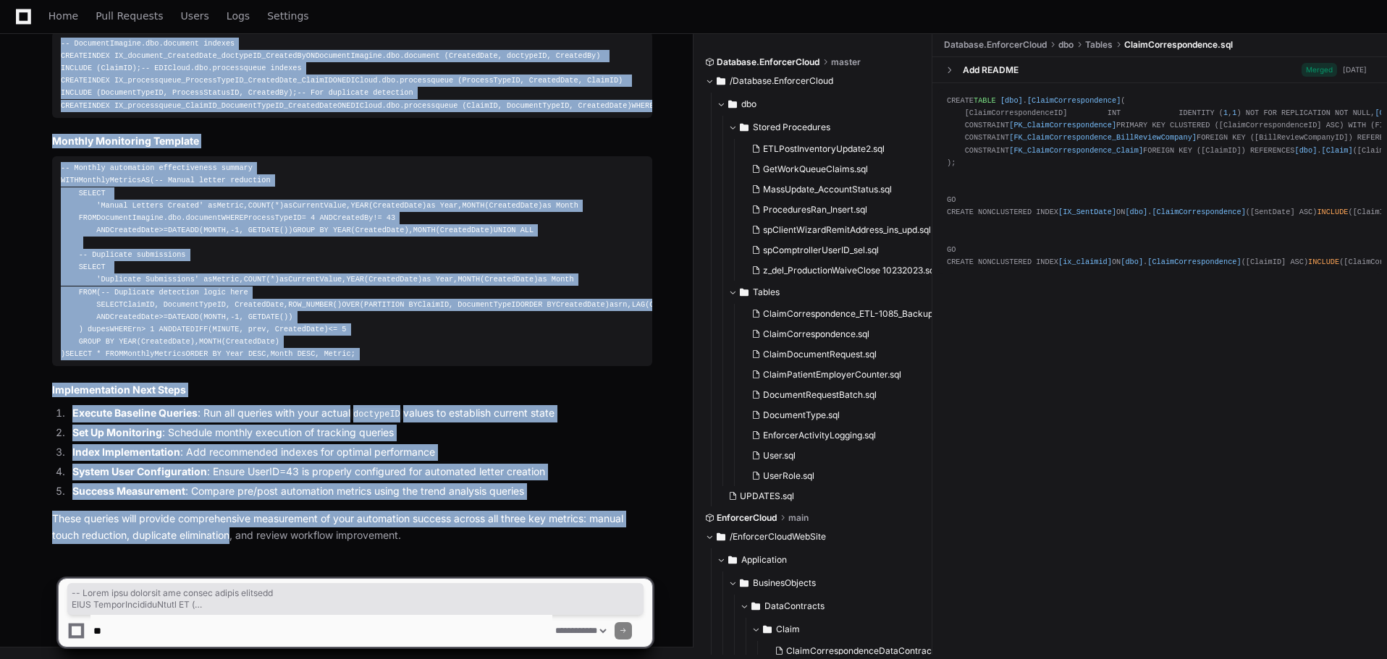
scroll to position [10969, 0]
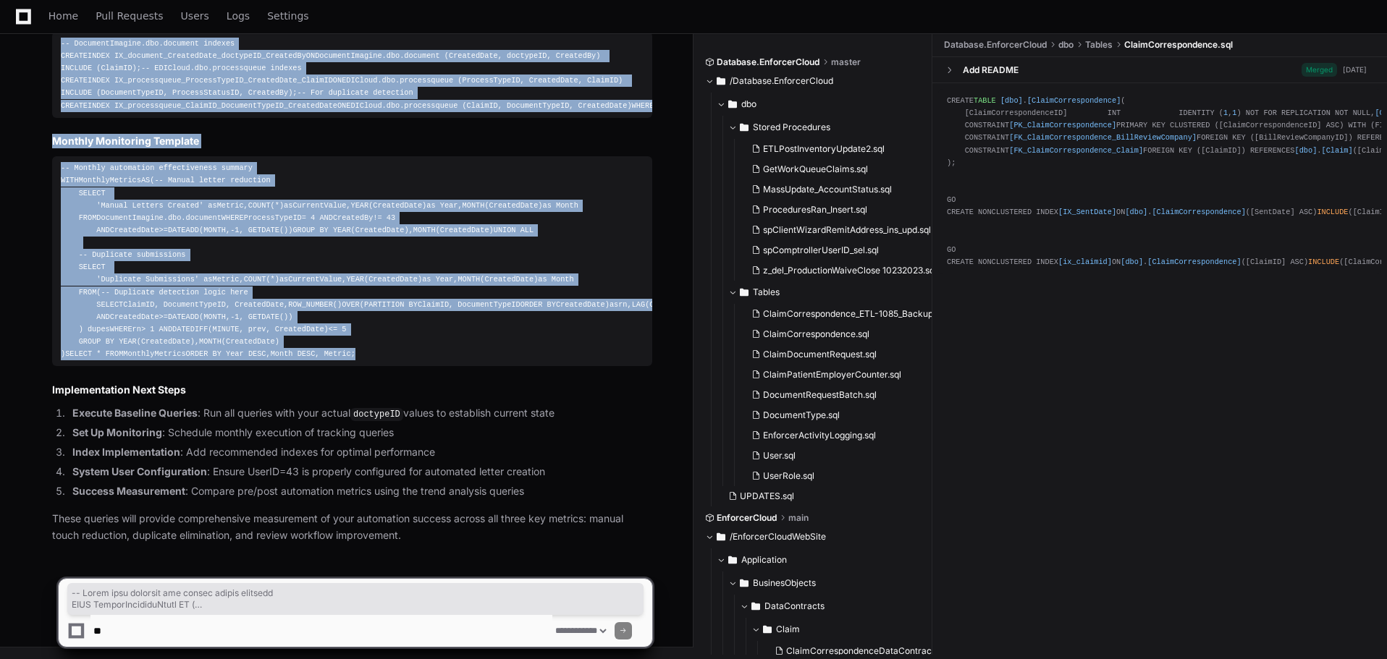
drag, startPoint x: 60, startPoint y: 424, endPoint x: 234, endPoint y: 365, distance: 183.5
copy article "-- Track time patterns for manual letter creation WITH LetterCreationTimes AS (…"
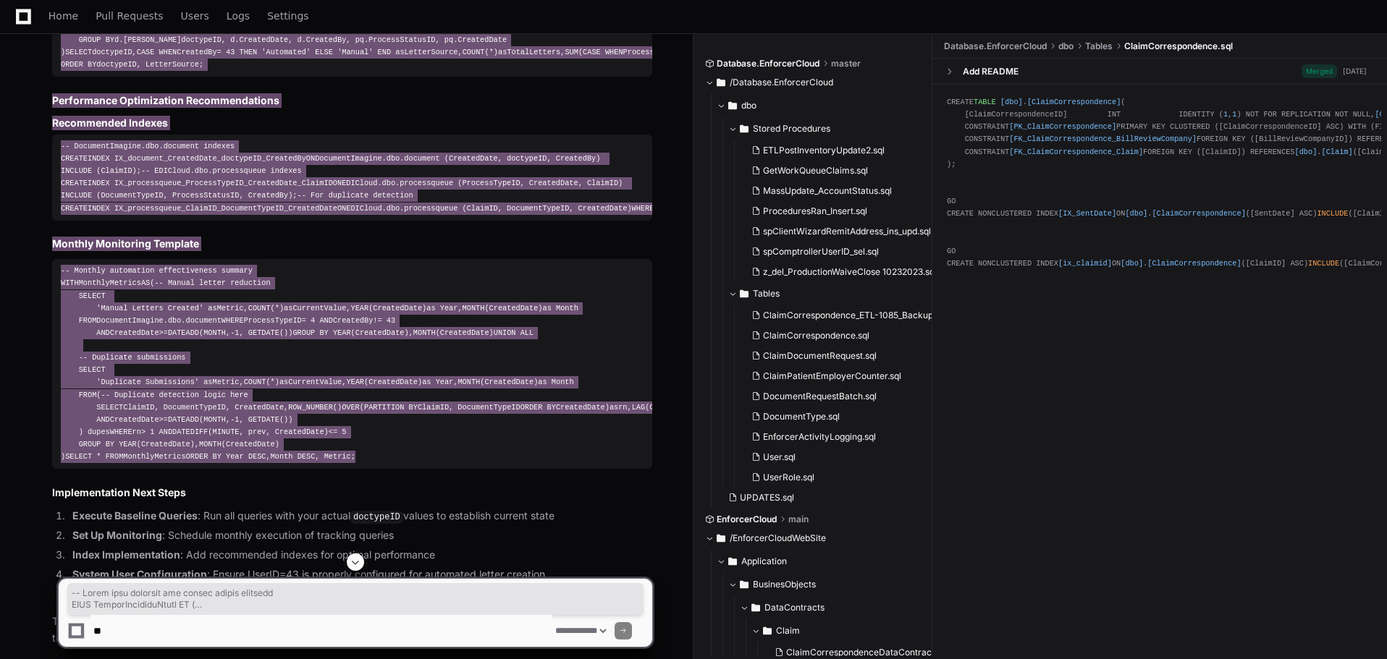
scroll to position [7712, 0]
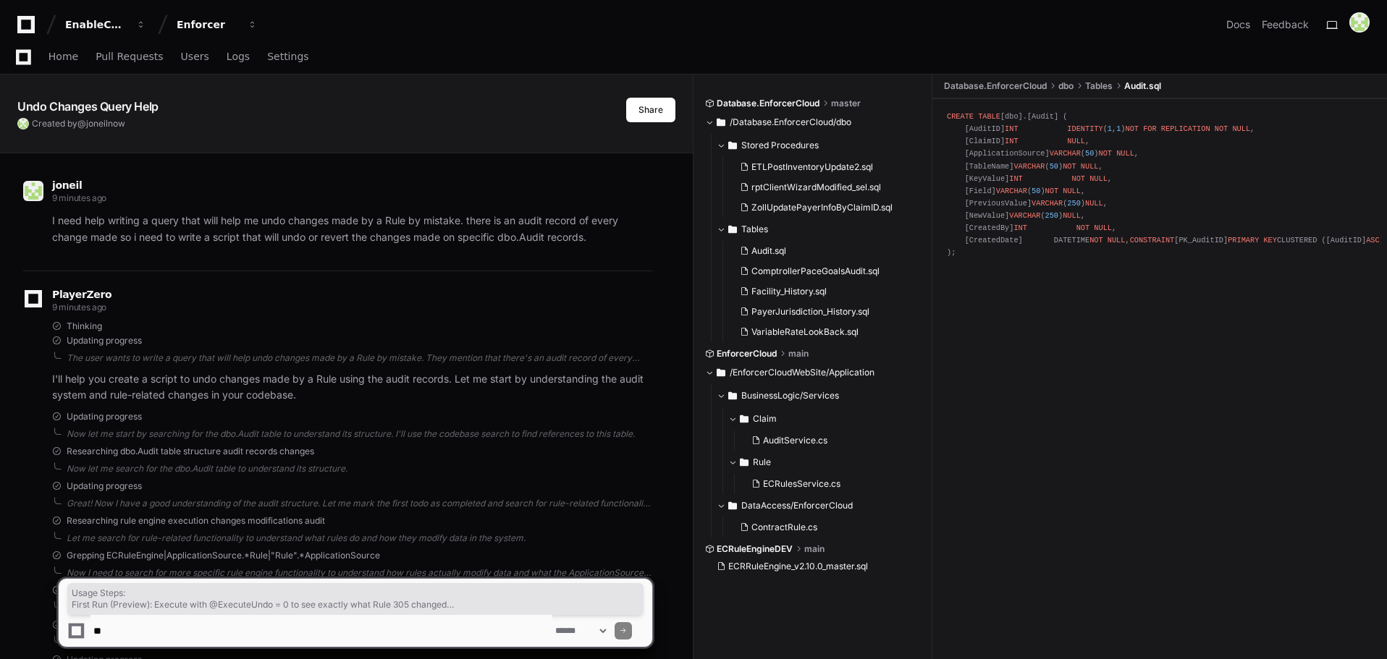
scroll to position [8211, 0]
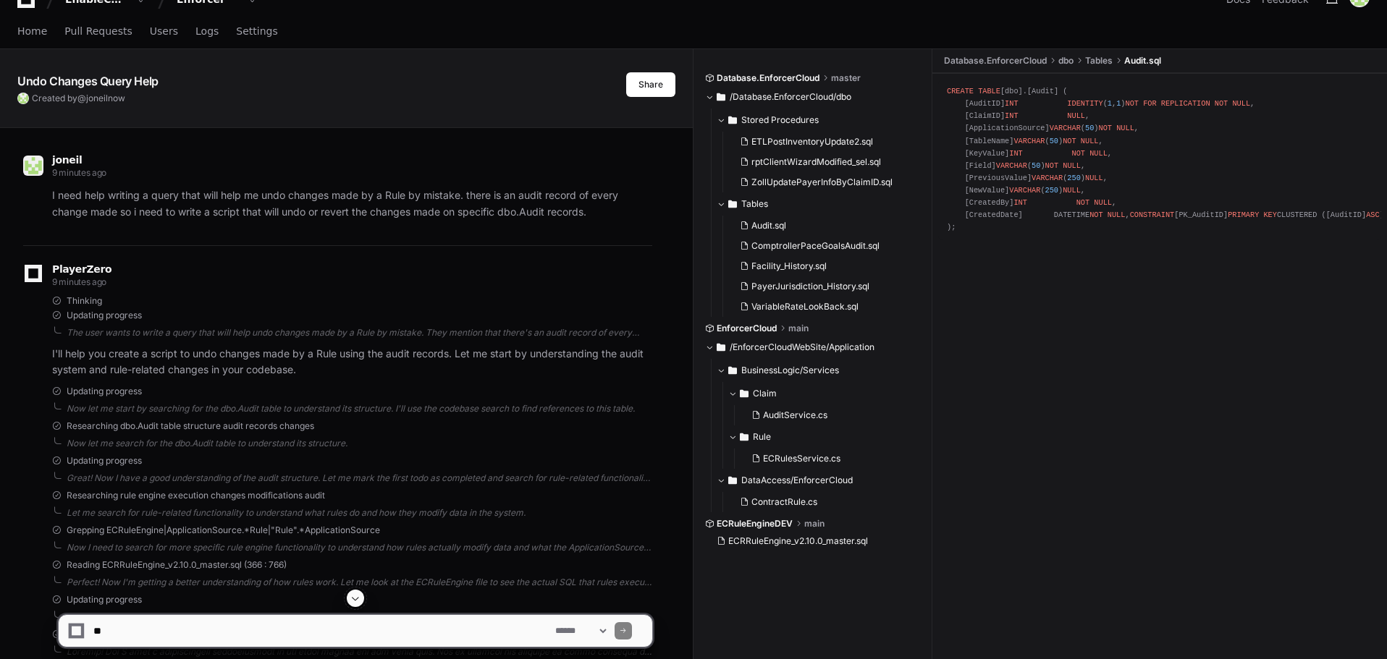
scroll to position [0, 0]
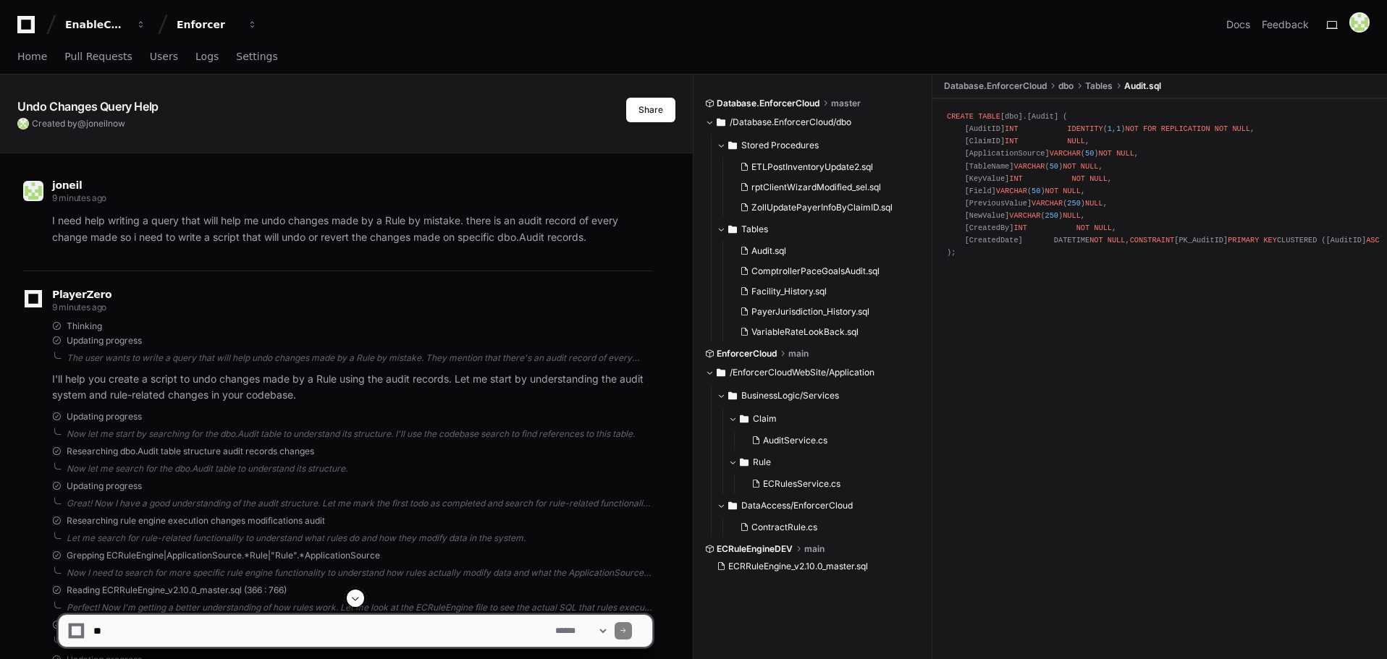
click at [664, 111] on button "Share" at bounding box center [650, 110] width 49 height 25
click at [459, 344] on div "Updating progress" at bounding box center [352, 341] width 600 height 12
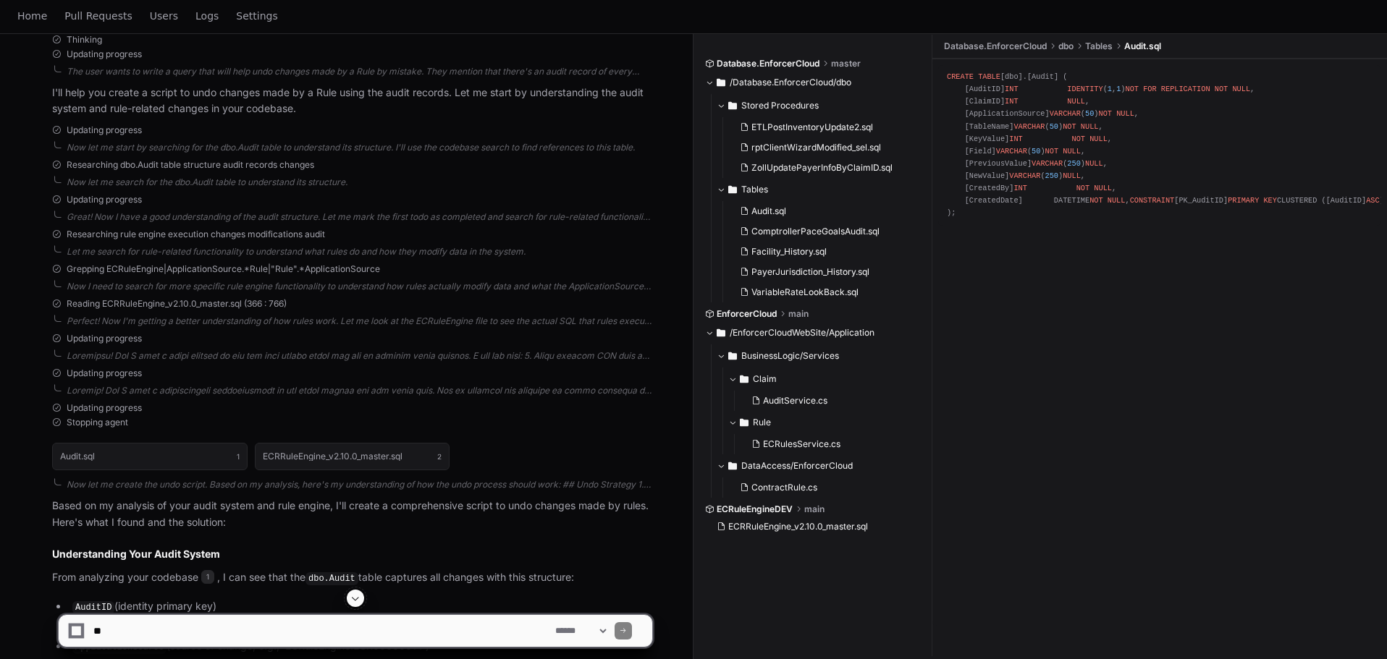
scroll to position [362, 0]
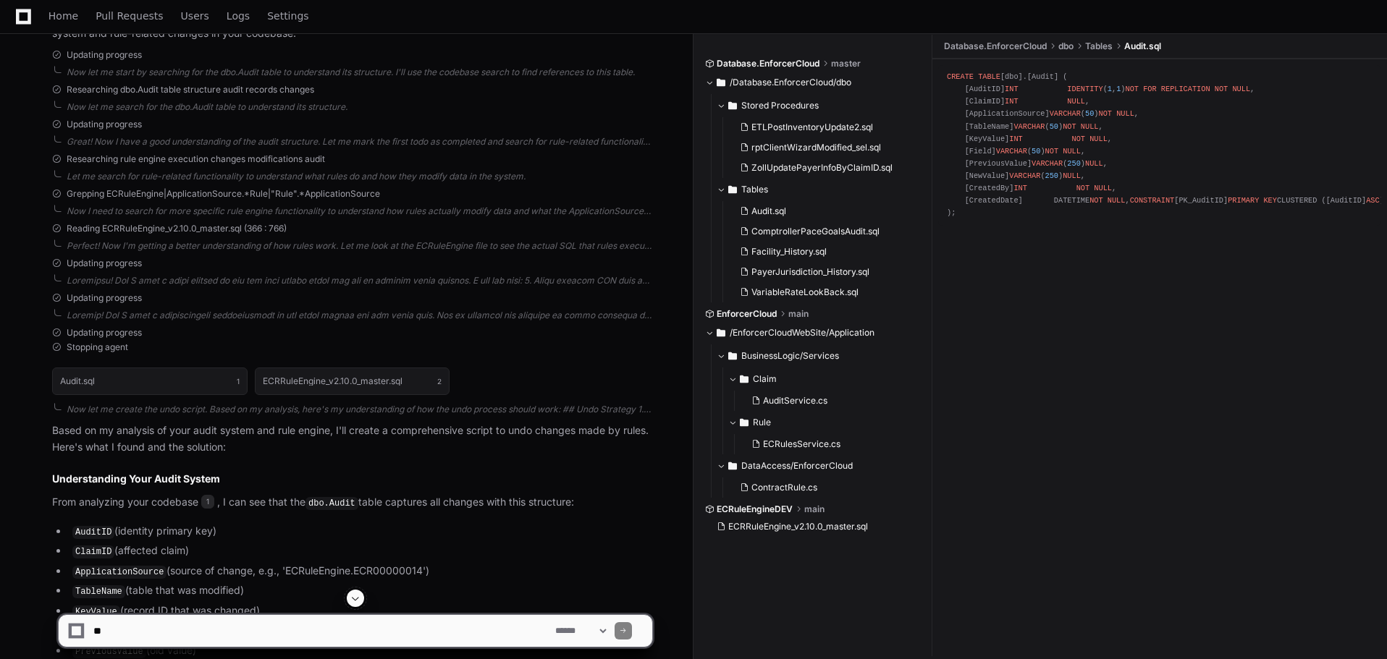
click at [183, 638] on textarea at bounding box center [321, 631] width 462 height 32
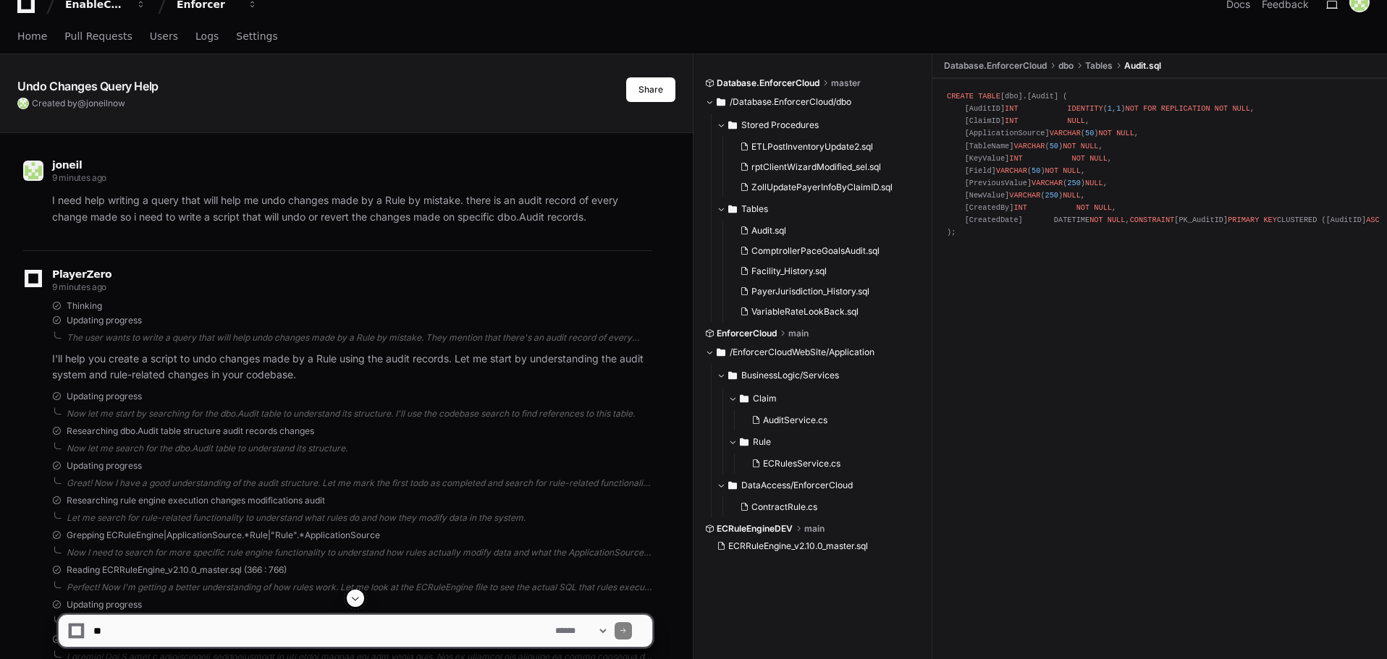
scroll to position [0, 0]
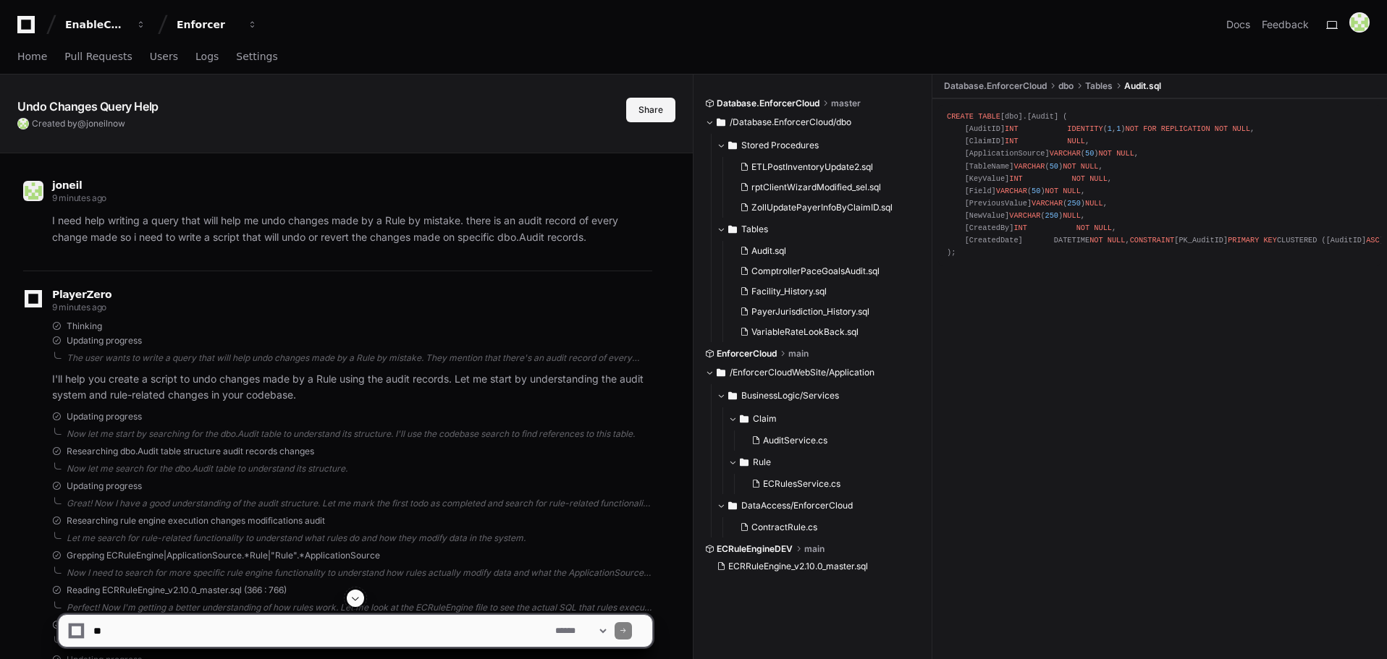
click at [661, 112] on button "Share" at bounding box center [650, 110] width 49 height 25
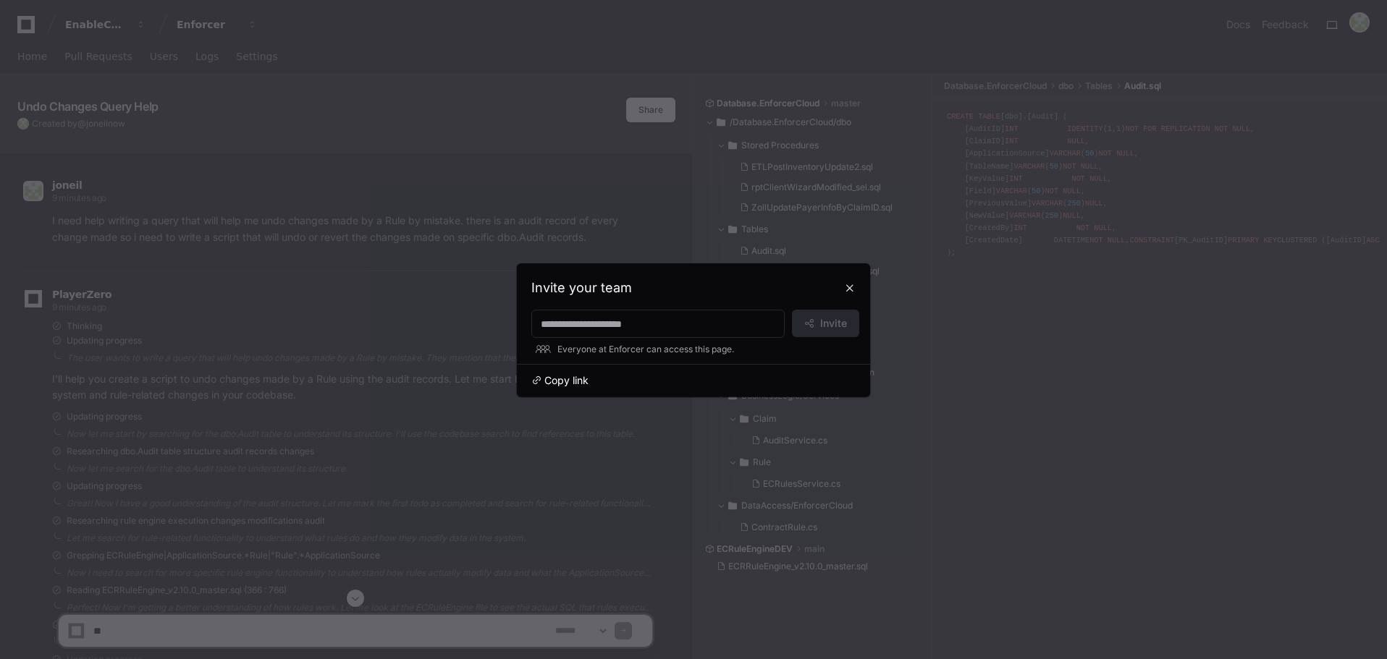
click at [562, 375] on span "Copy link" at bounding box center [566, 380] width 44 height 14
drag, startPoint x: 855, startPoint y: 289, endPoint x: 984, endPoint y: 3, distance: 314.2
click at [855, 291] on button at bounding box center [849, 287] width 23 height 23
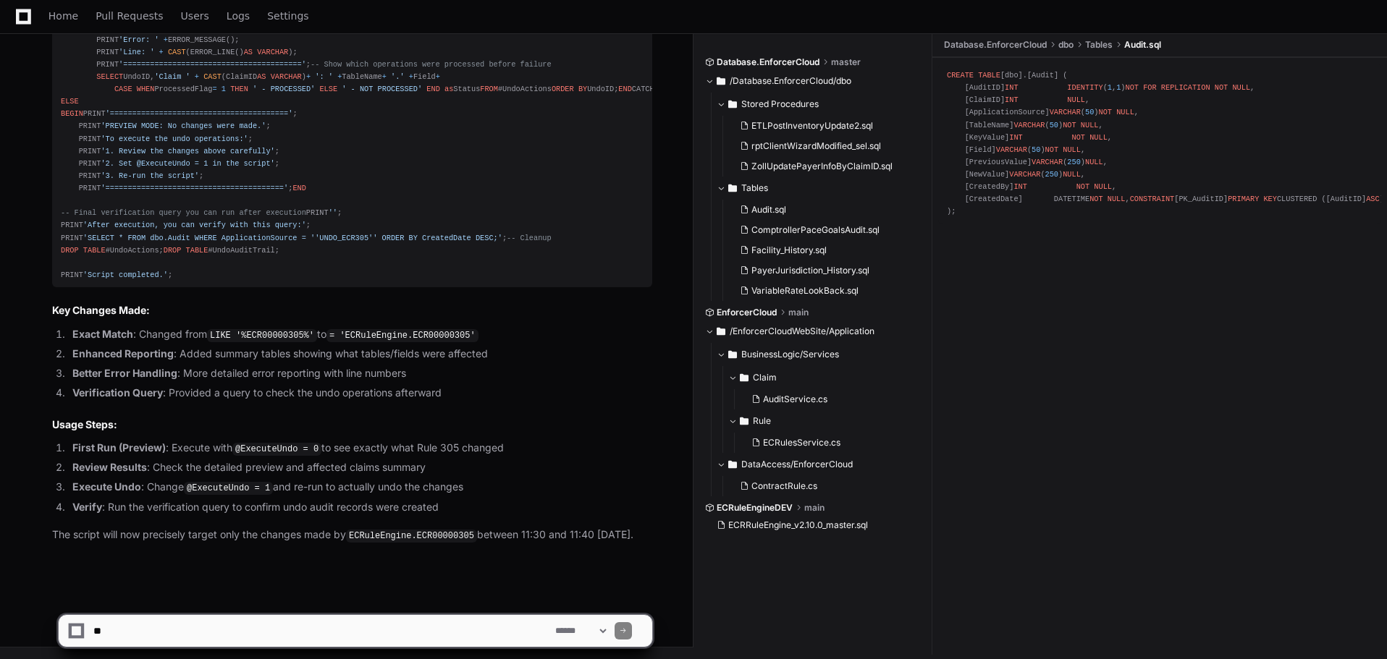
scroll to position [8211, 0]
click at [302, 635] on textarea at bounding box center [321, 631] width 462 height 32
type textarea "**********"
drag, startPoint x: 243, startPoint y: 632, endPoint x: 14, endPoint y: 631, distance: 228.7
click at [14, 631] on div "**********" at bounding box center [693, 624] width 1387 height 69
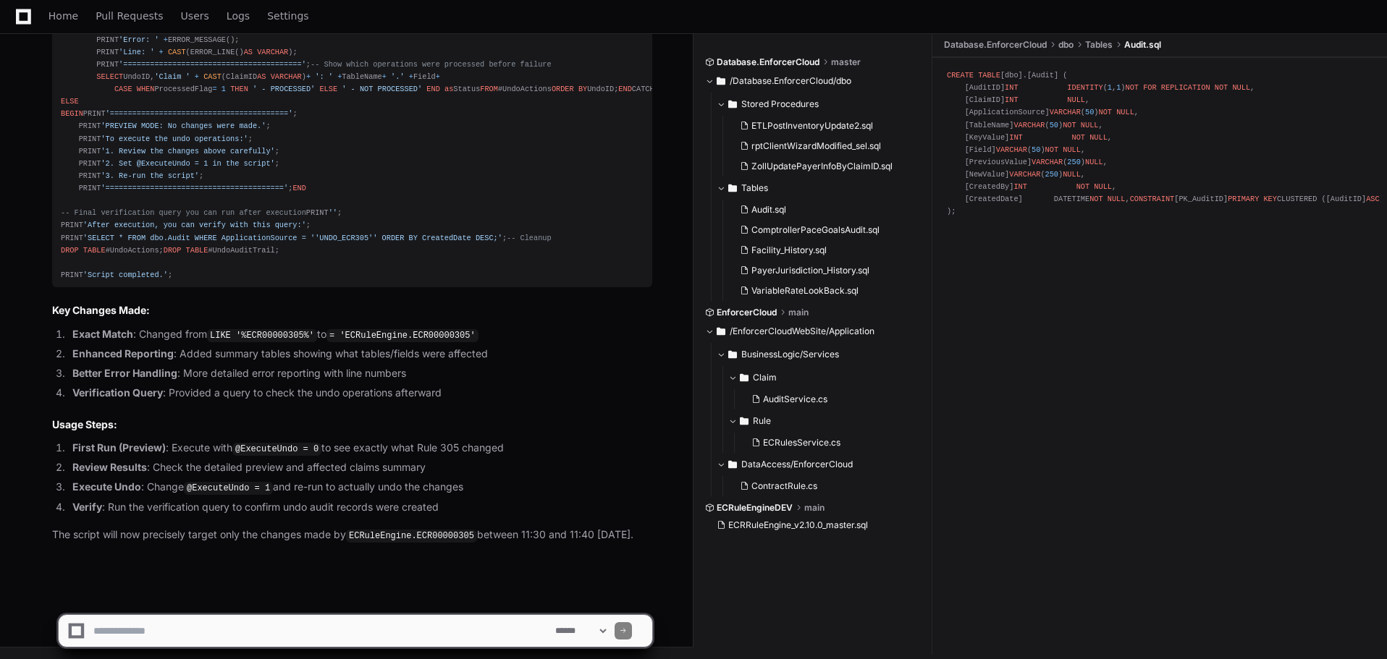
click at [224, 630] on textarea at bounding box center [321, 631] width 462 height 32
type textarea "**********"
drag, startPoint x: 441, startPoint y: 628, endPoint x: 66, endPoint y: 633, distance: 375.6
click at [67, 633] on div "**********" at bounding box center [355, 631] width 576 height 32
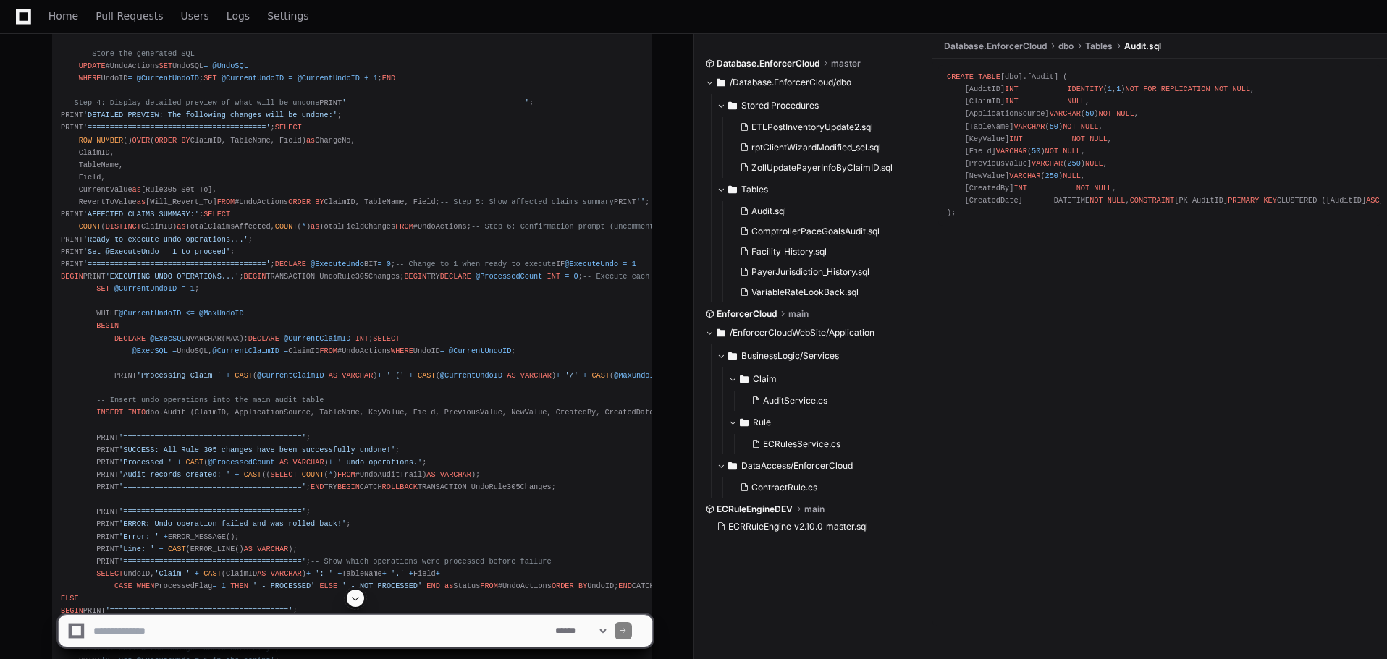
scroll to position [4713, 0]
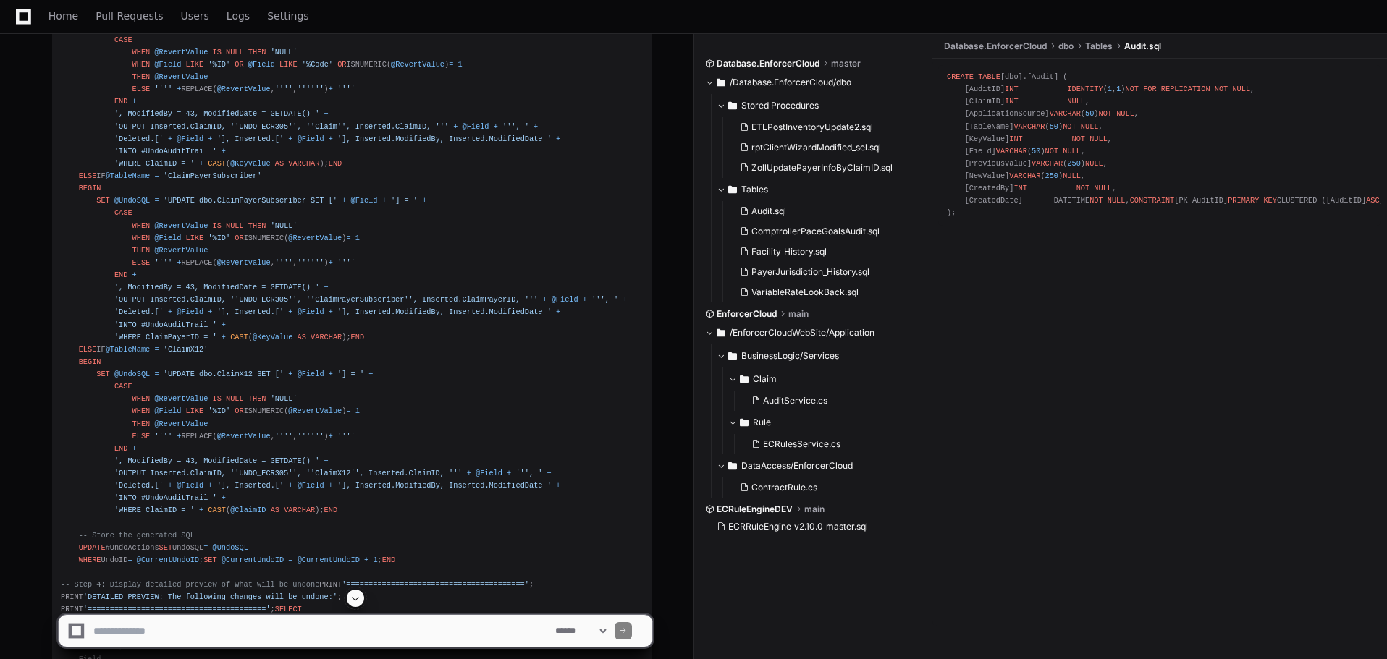
drag, startPoint x: 210, startPoint y: 638, endPoint x: 212, endPoint y: 627, distance: 11.1
click at [210, 638] on textarea at bounding box center [321, 631] width 462 height 32
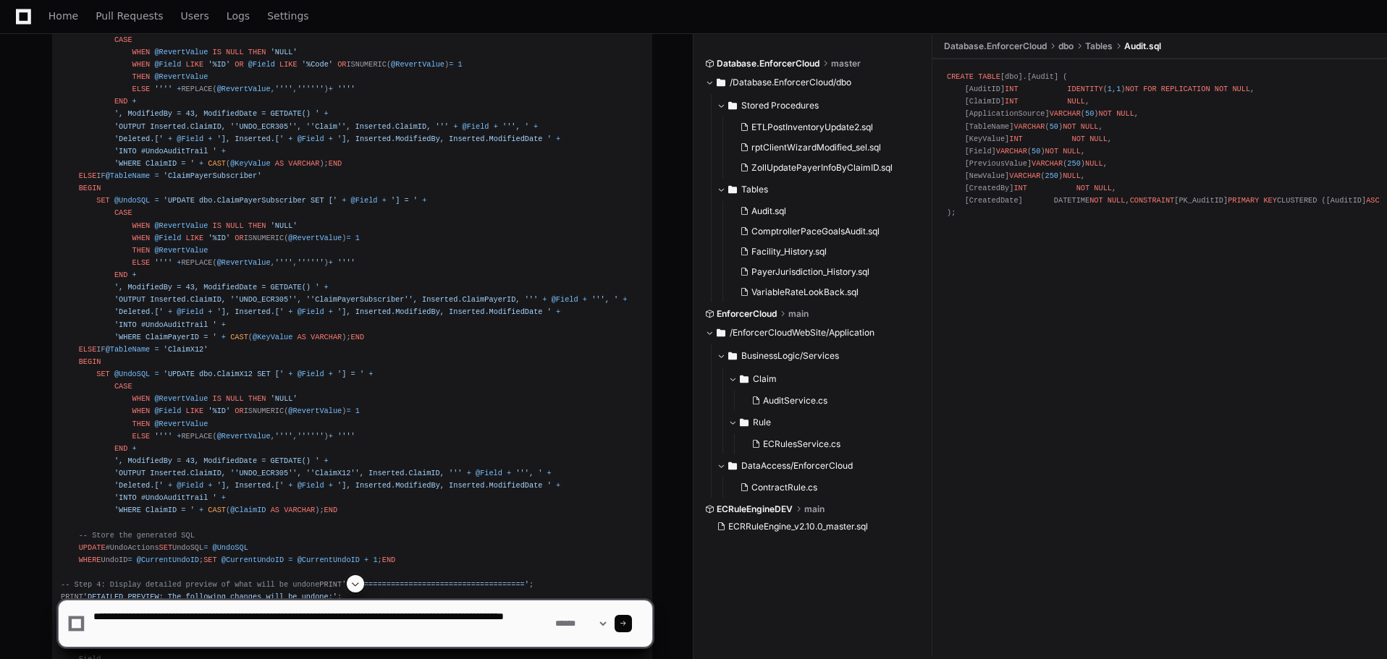
type textarea "**********"
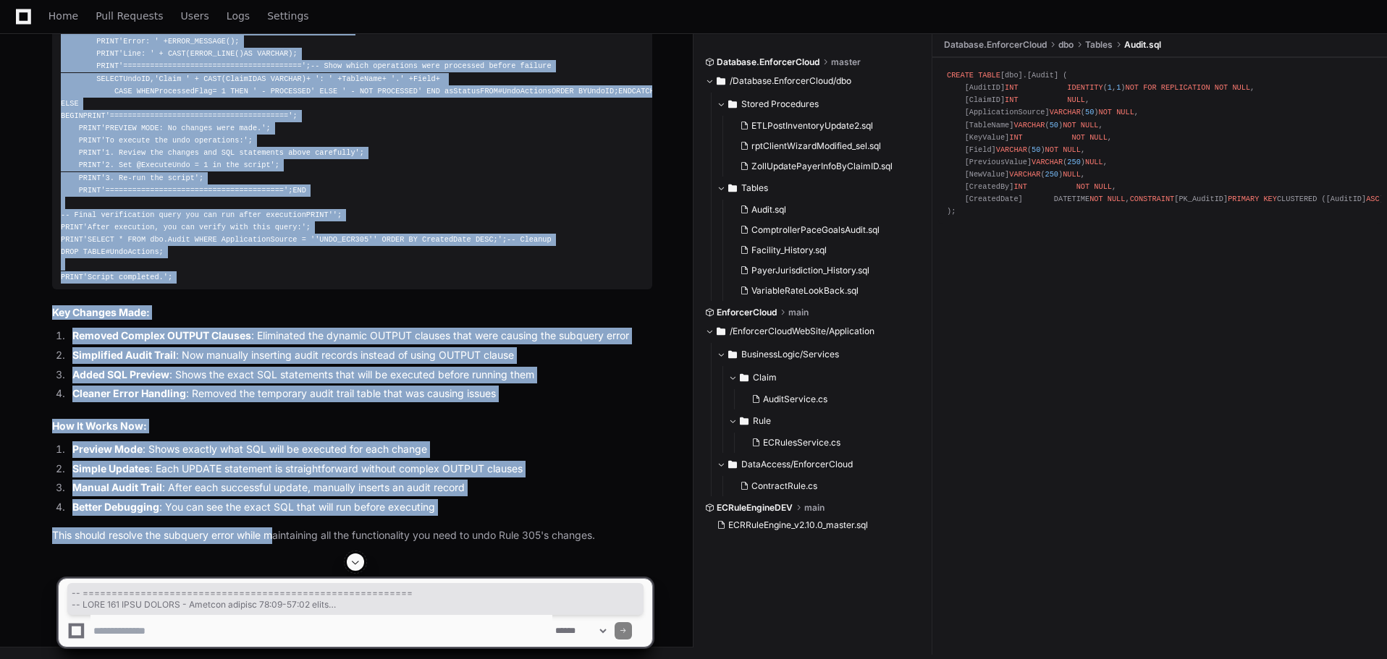
scroll to position [12243, 0]
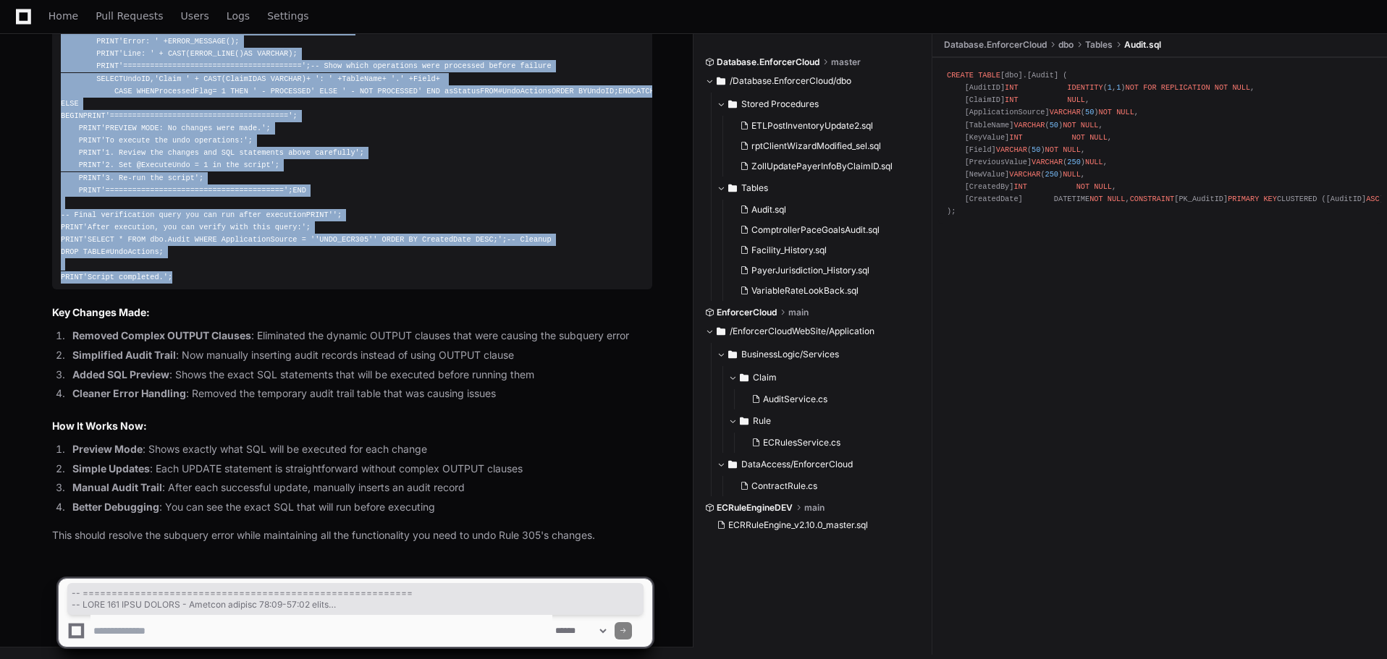
drag, startPoint x: 62, startPoint y: 250, endPoint x: 184, endPoint y: 281, distance: 125.3
copy div "-- ========================================================= -- RULE 305 UNDO S…"
drag, startPoint x: 525, startPoint y: 538, endPoint x: 352, endPoint y: 630, distance: 195.9
click at [525, 538] on p "This should resolve the subquery error while maintaining all the functionality …" at bounding box center [352, 536] width 600 height 17
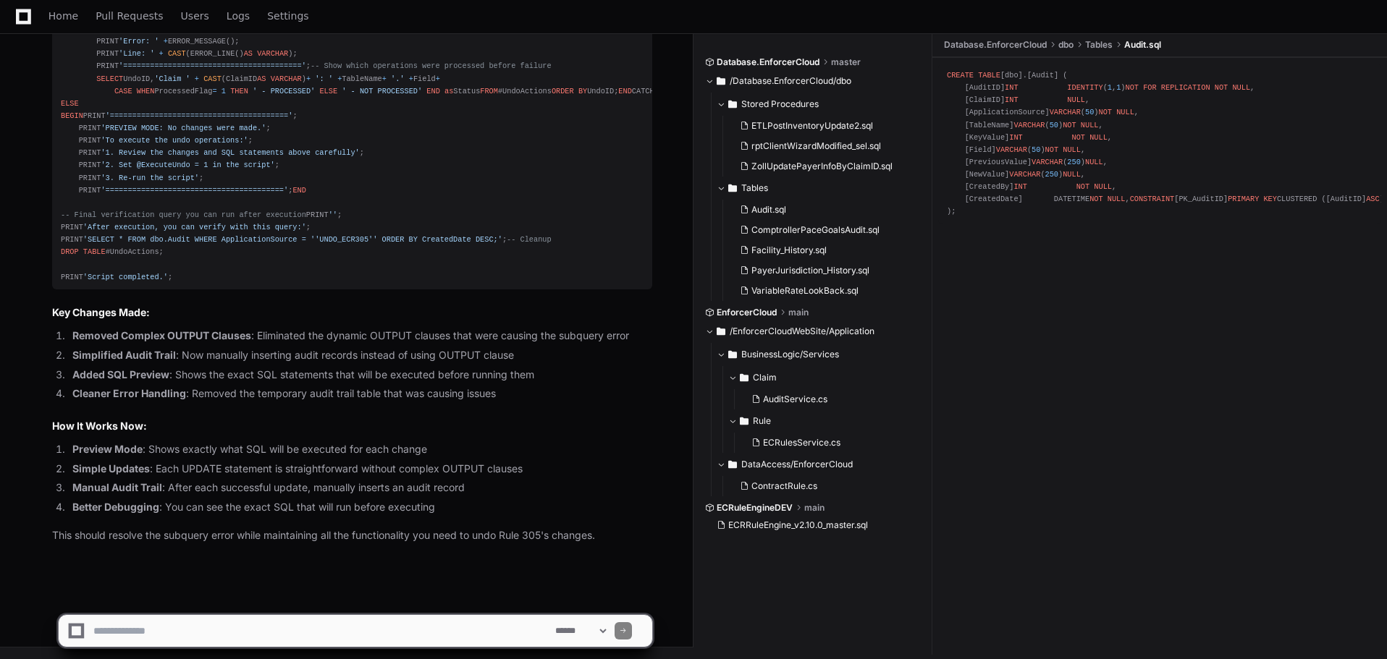
click at [352, 630] on textarea at bounding box center [321, 631] width 462 height 32
type textarea "**********"
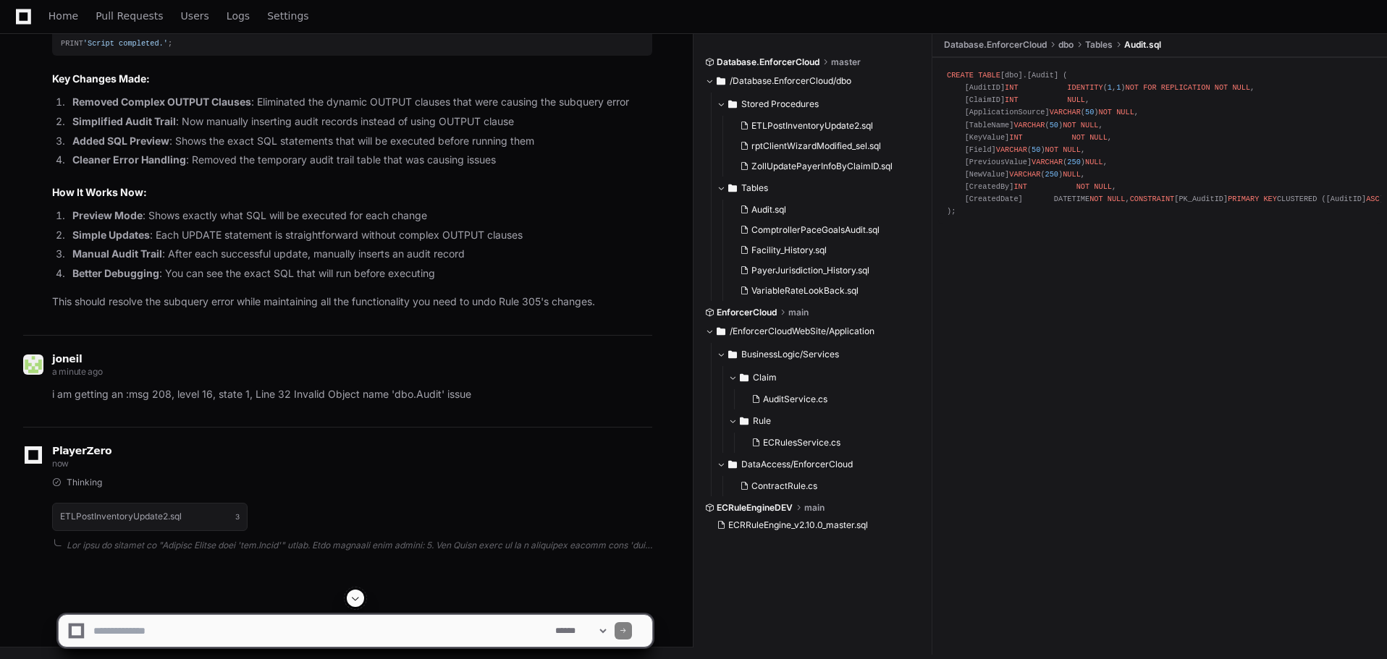
scroll to position [16323, 0]
drag, startPoint x: 62, startPoint y: 391, endPoint x: 253, endPoint y: 295, distance: 214.2
click div "-- ========================================================= -- RULE 305 UNDO S…"
copy div "-- ========================================================= -- RULE 305 UNDO S…"
drag, startPoint x: 486, startPoint y: 509, endPoint x: 361, endPoint y: 632, distance: 175.5
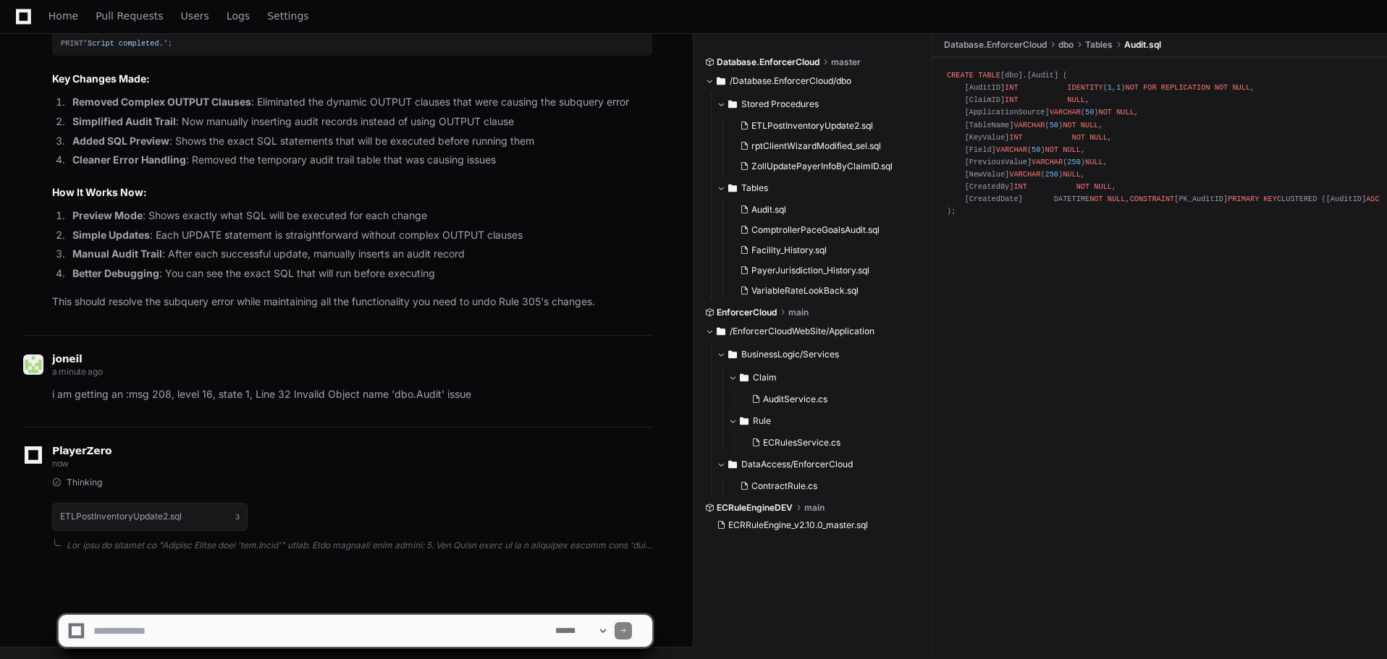
click li "Have permissions to access the EnforcerCloud database from your current context"
click at [287, 631] on textarea at bounding box center [321, 631] width 462 height 32
type textarea "**********"
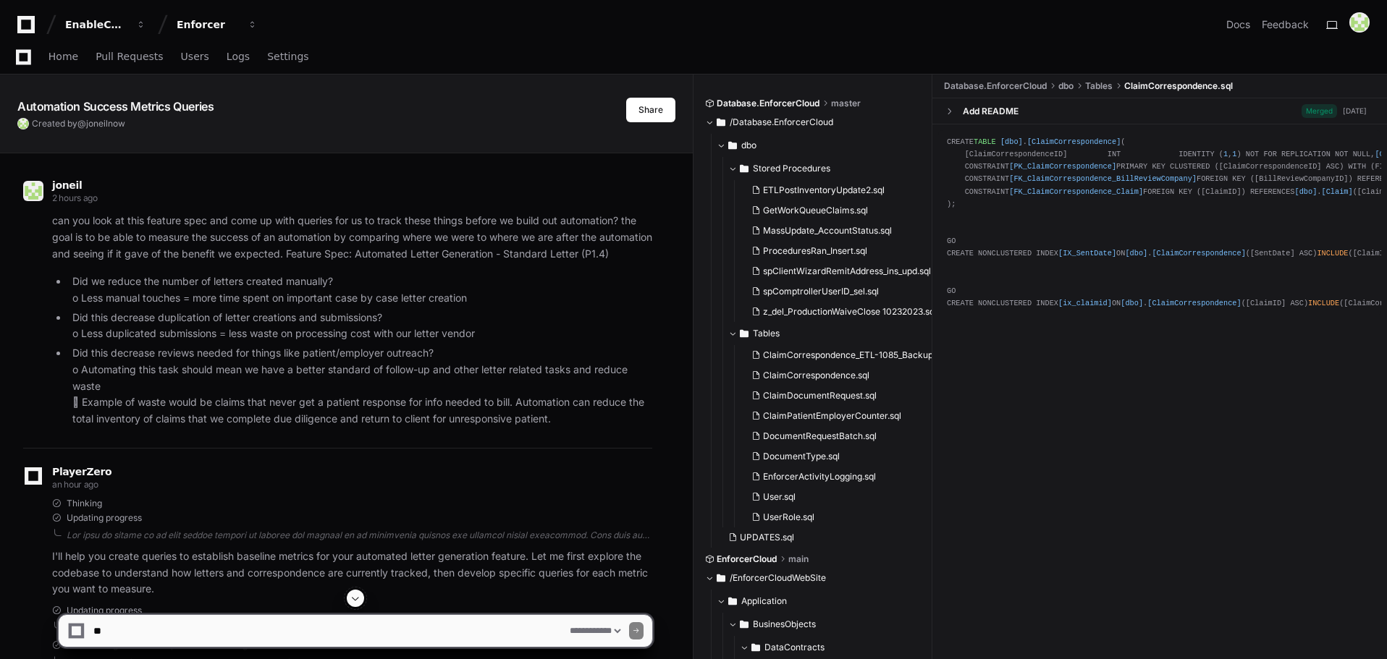
select select "*********"
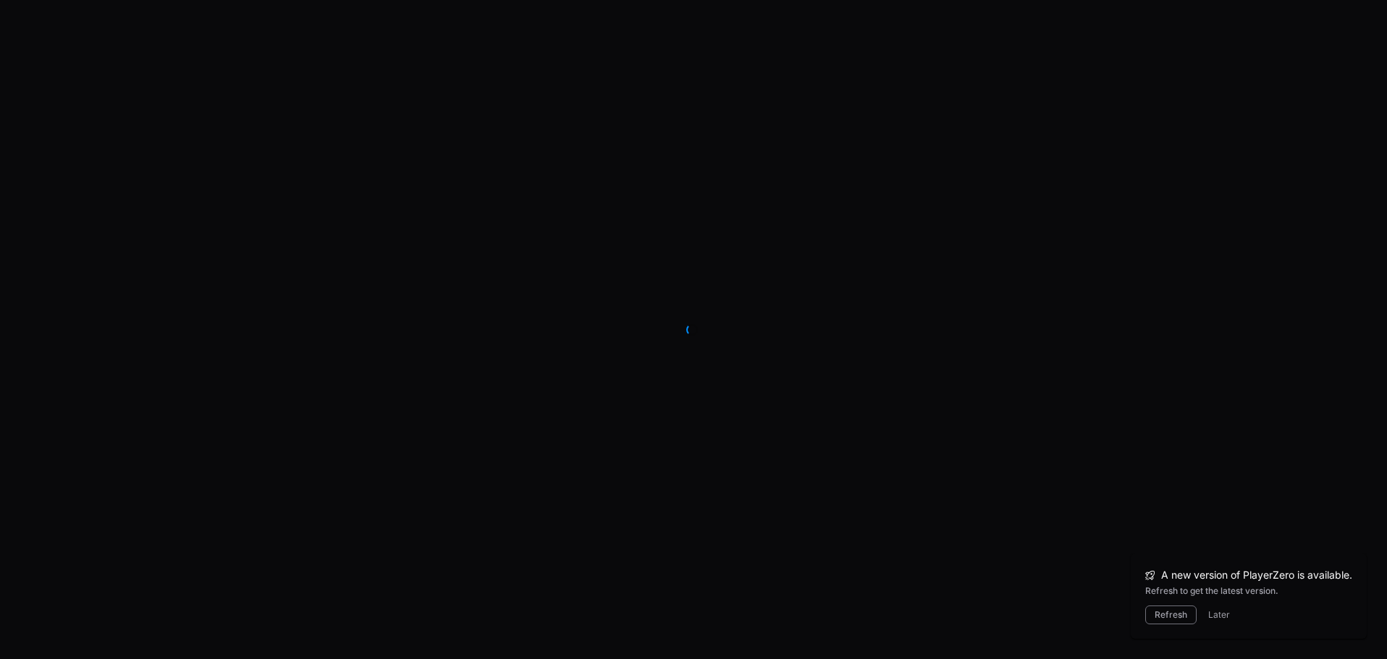
scroll to position [69522, 0]
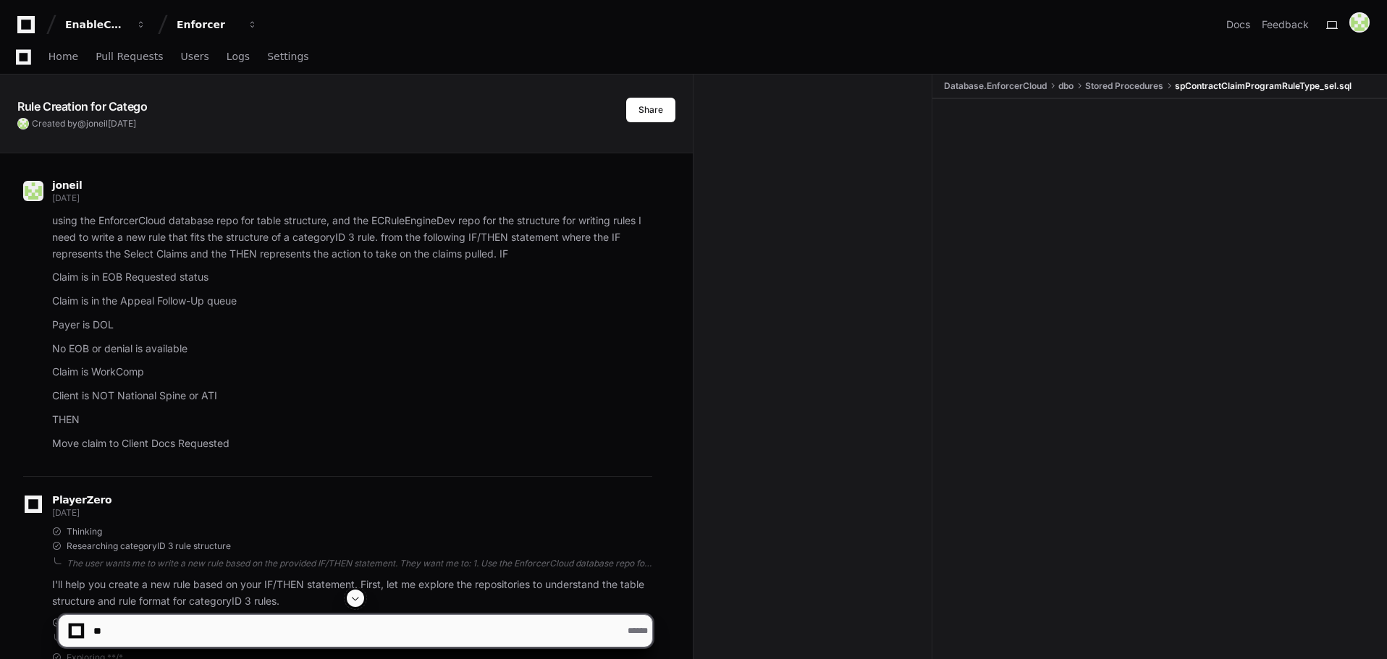
click at [356, 591] on button at bounding box center [355, 598] width 17 height 17
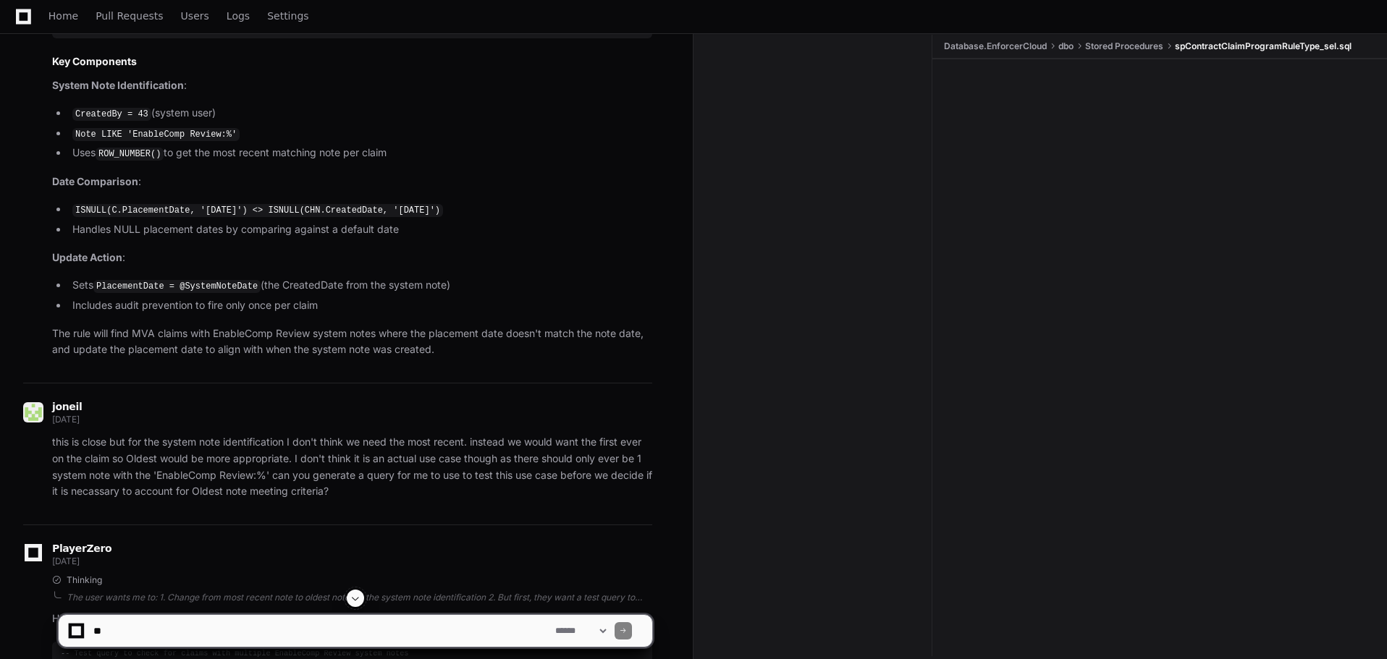
click at [355, 597] on span at bounding box center [356, 599] width 12 height 12
click at [357, 595] on span at bounding box center [356, 599] width 12 height 12
click at [361, 596] on span at bounding box center [356, 599] width 12 height 12
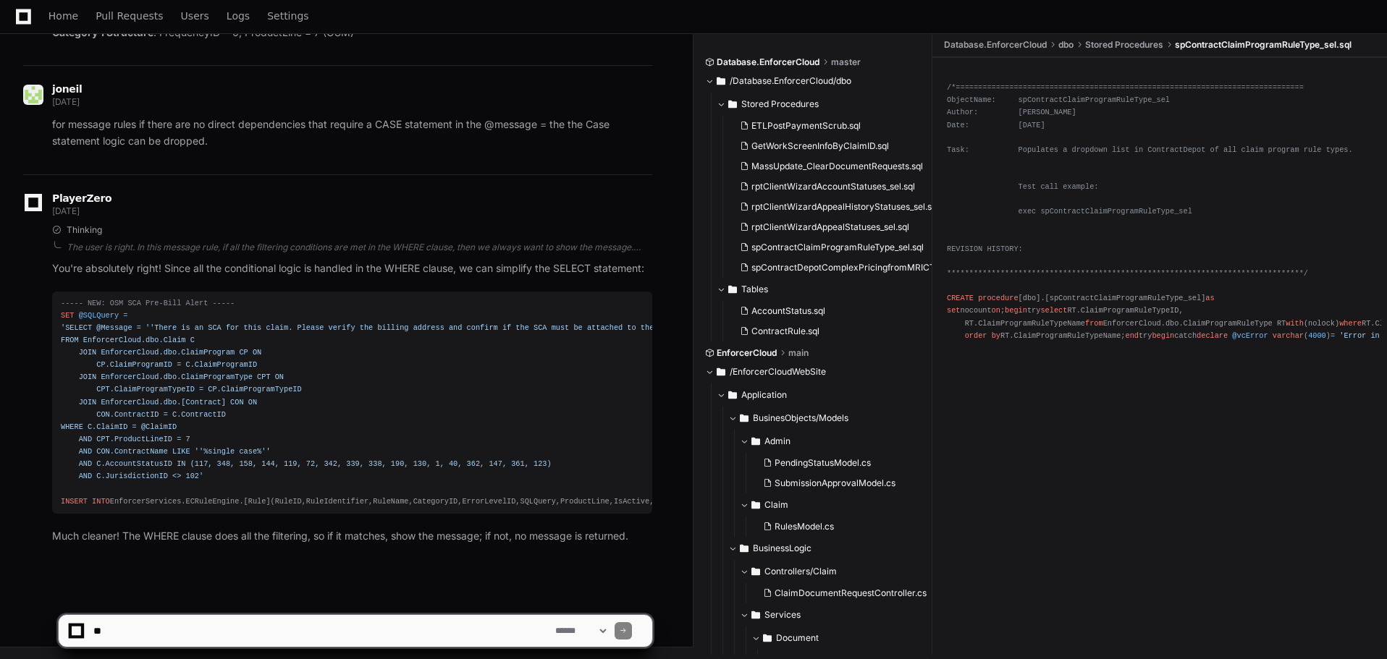
scroll to position [69597, 0]
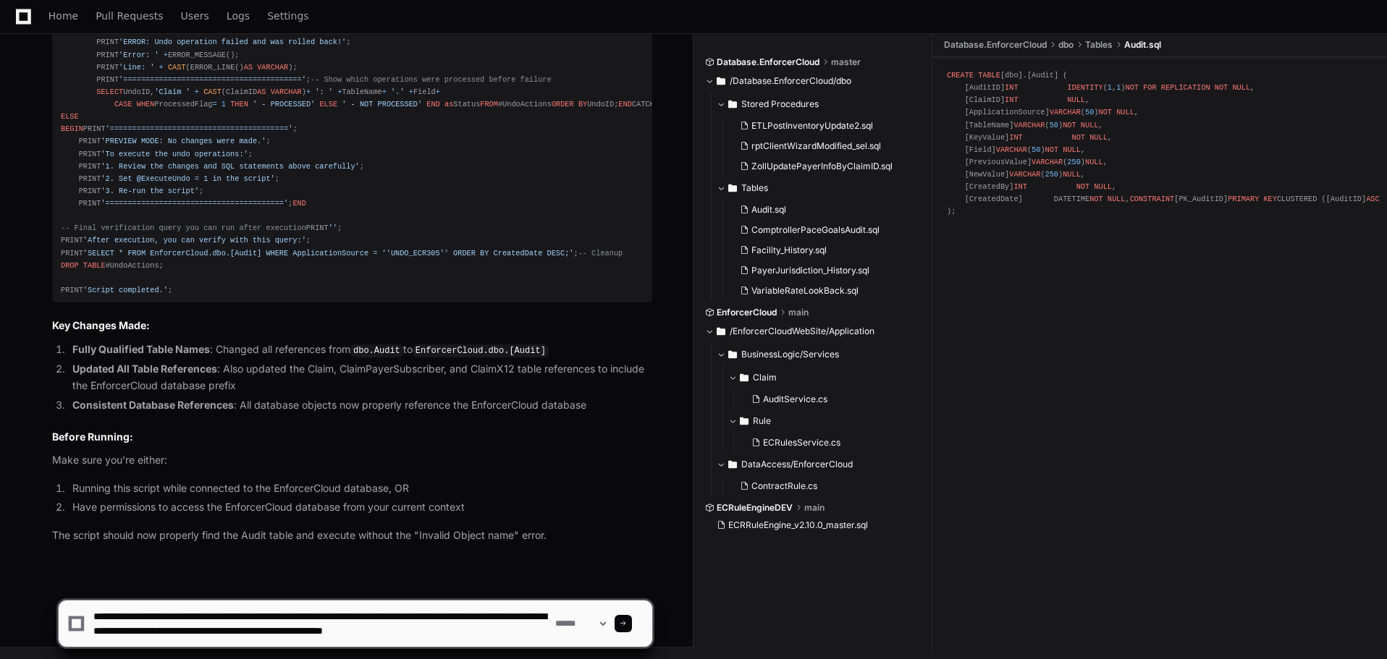
scroll to position [4, 0]
type textarea "**********"
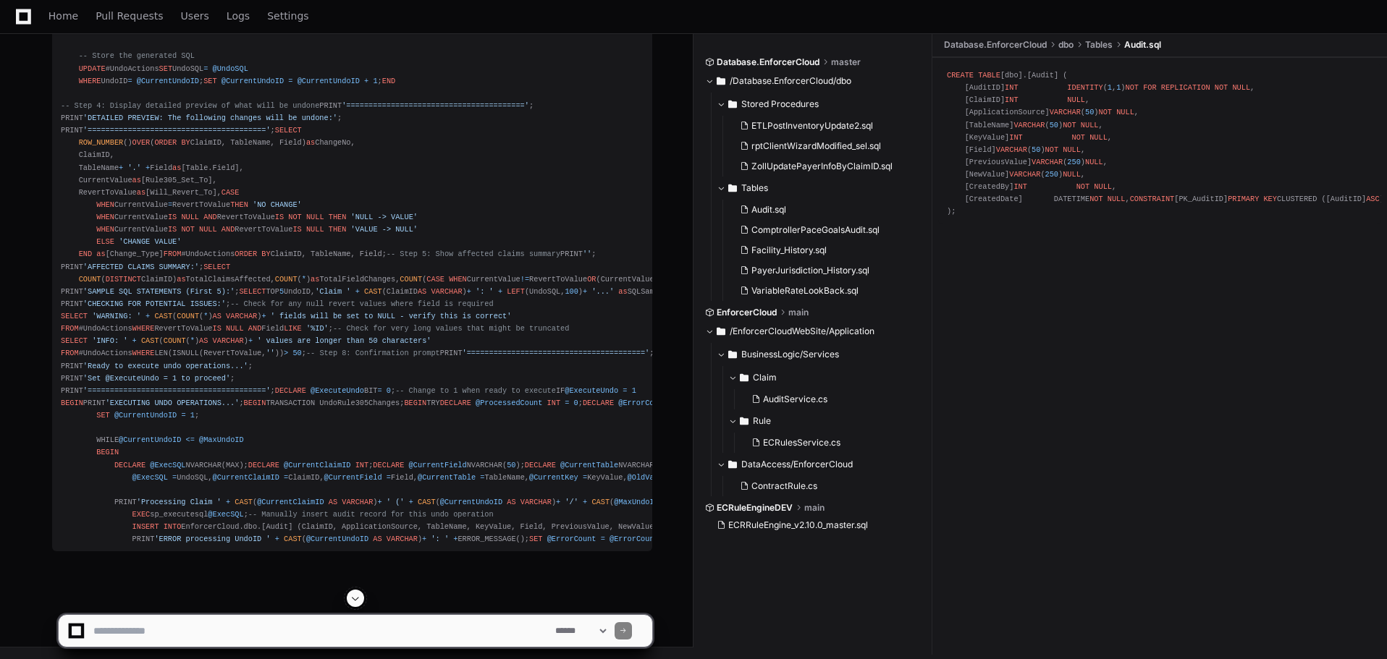
scroll to position [16853, 0]
drag, startPoint x: 47, startPoint y: 274, endPoint x: 185, endPoint y: 685, distance: 433.4
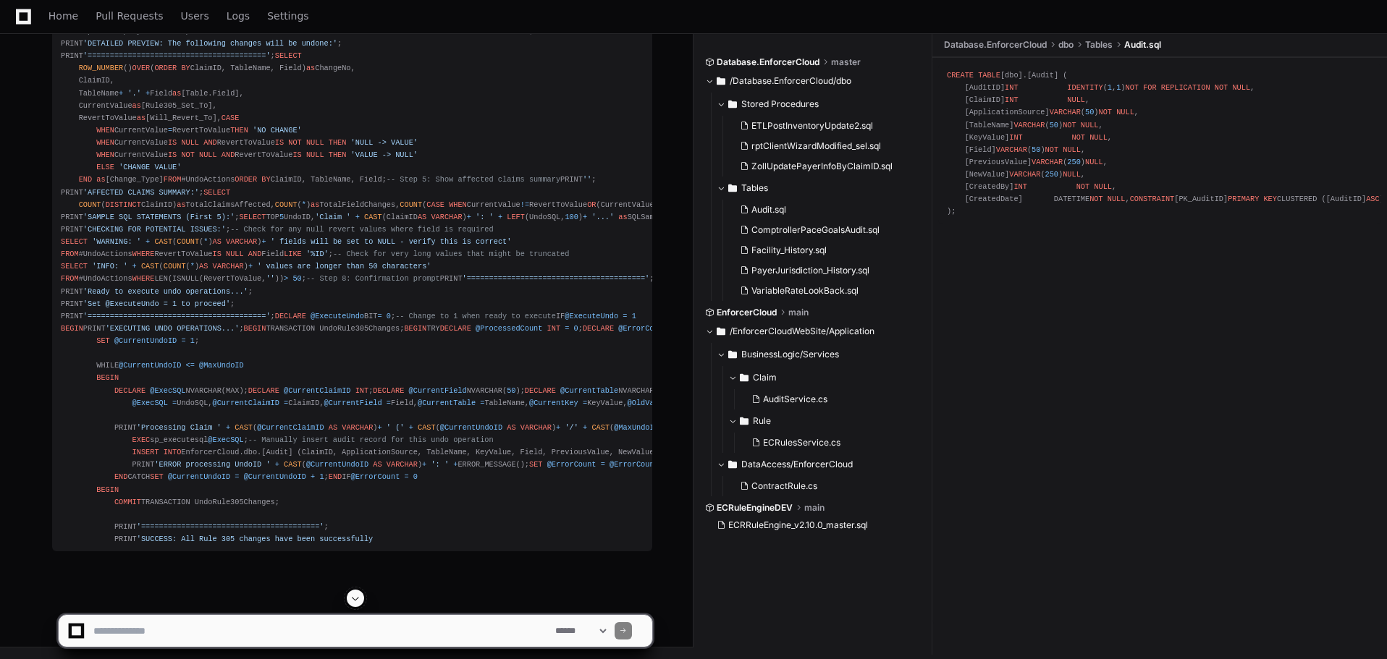
scroll to position [17215, 0]
click at [354, 601] on span at bounding box center [356, 599] width 12 height 12
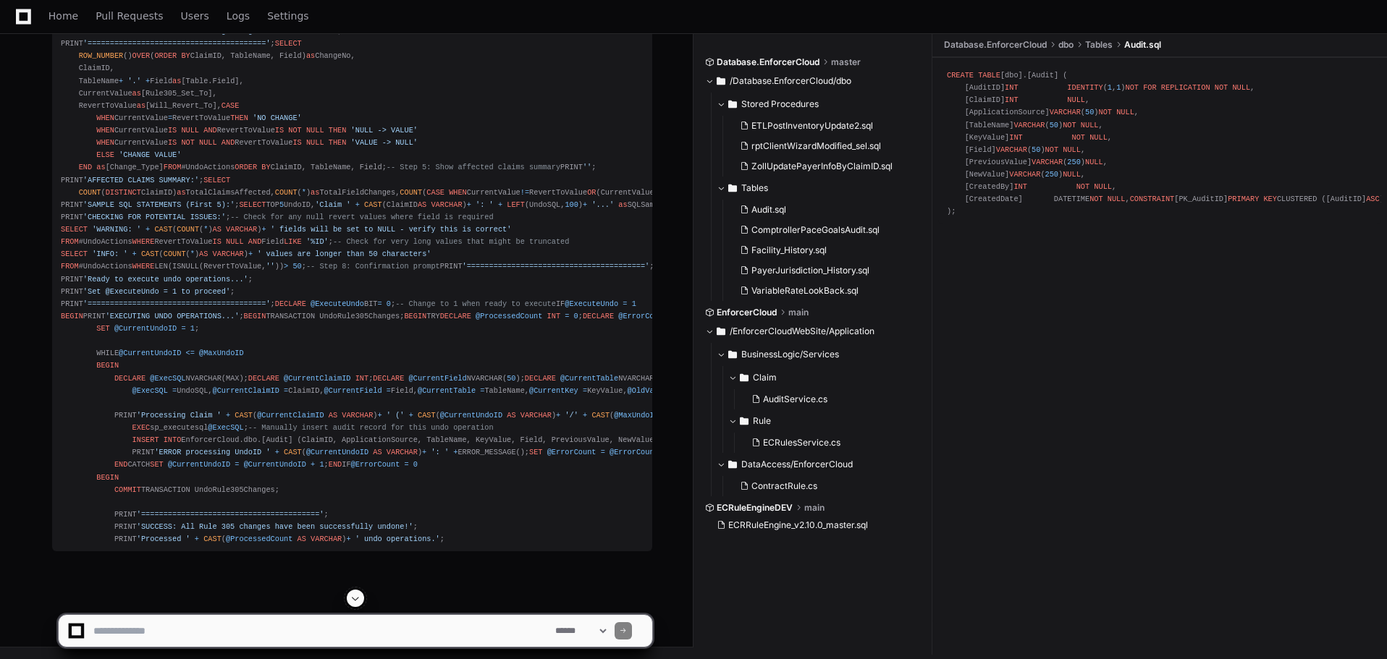
click at [355, 596] on span at bounding box center [356, 599] width 12 height 12
click at [355, 595] on app-app-chat-input "**********" at bounding box center [355, 619] width 595 height 58
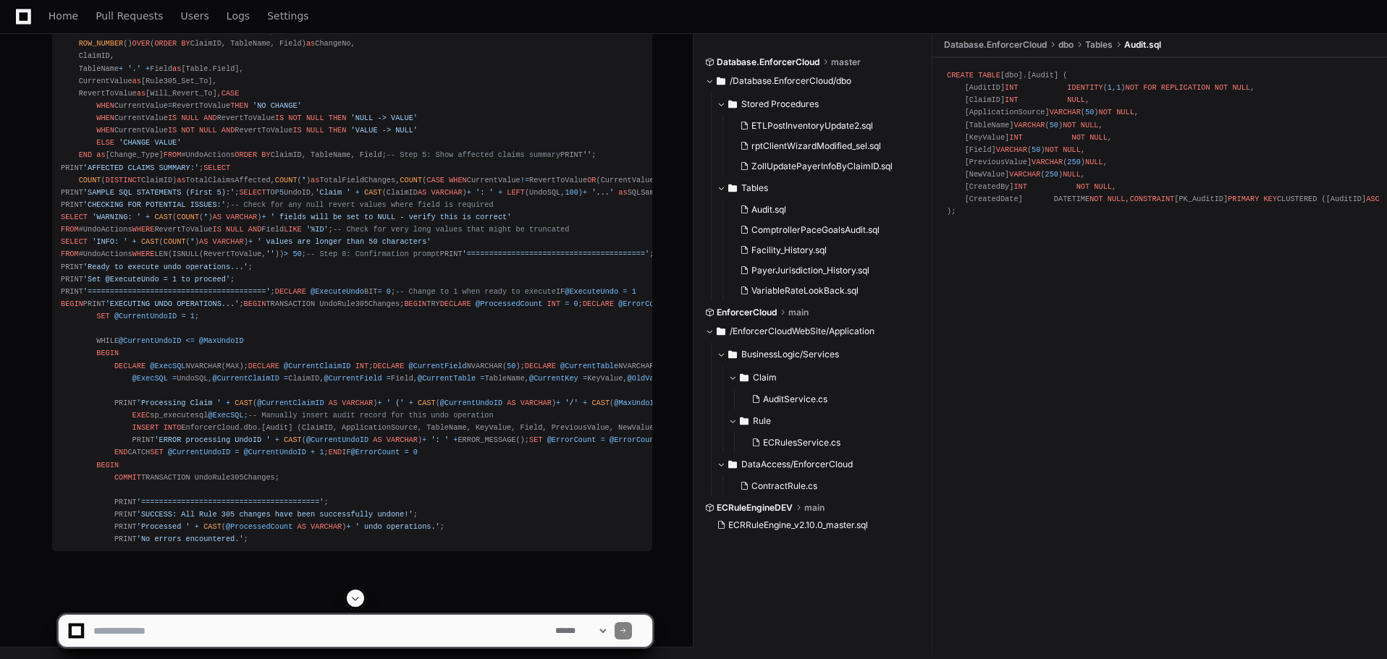
click at [355, 596] on span at bounding box center [356, 599] width 12 height 12
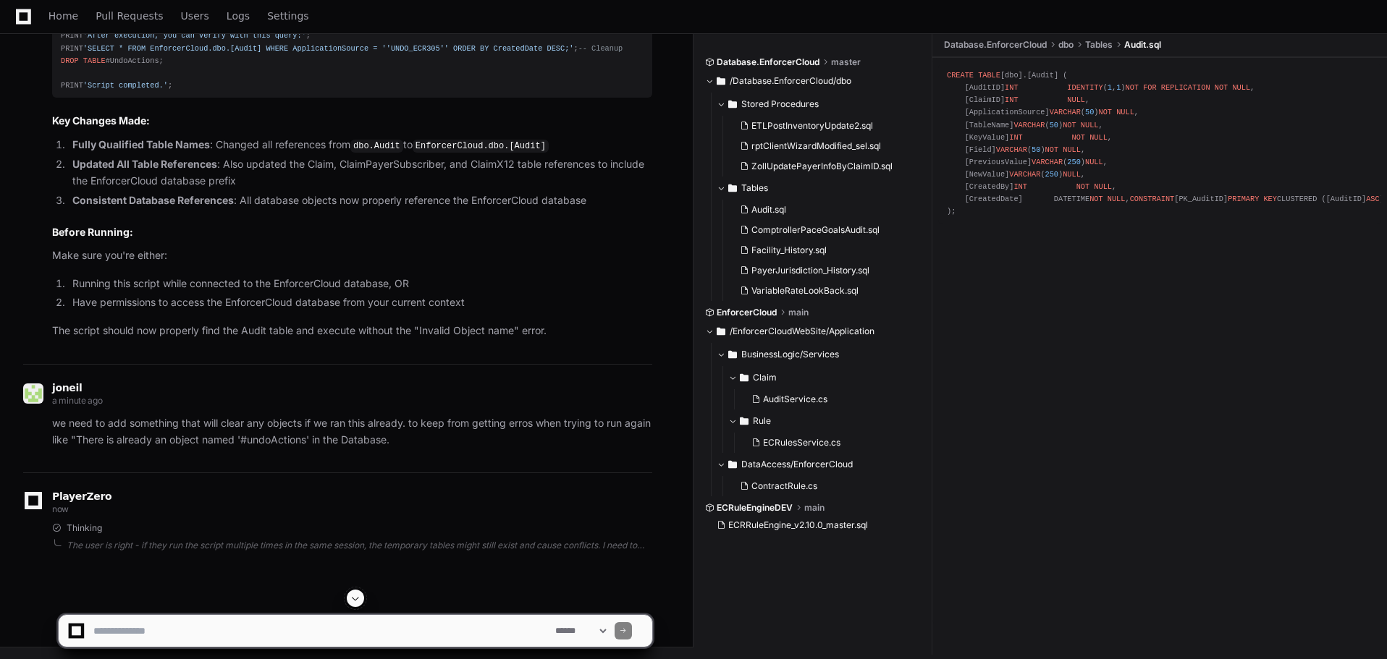
click at [355, 598] on span at bounding box center [356, 599] width 12 height 12
click at [356, 598] on span at bounding box center [356, 599] width 12 height 12
click at [355, 596] on span at bounding box center [356, 599] width 12 height 12
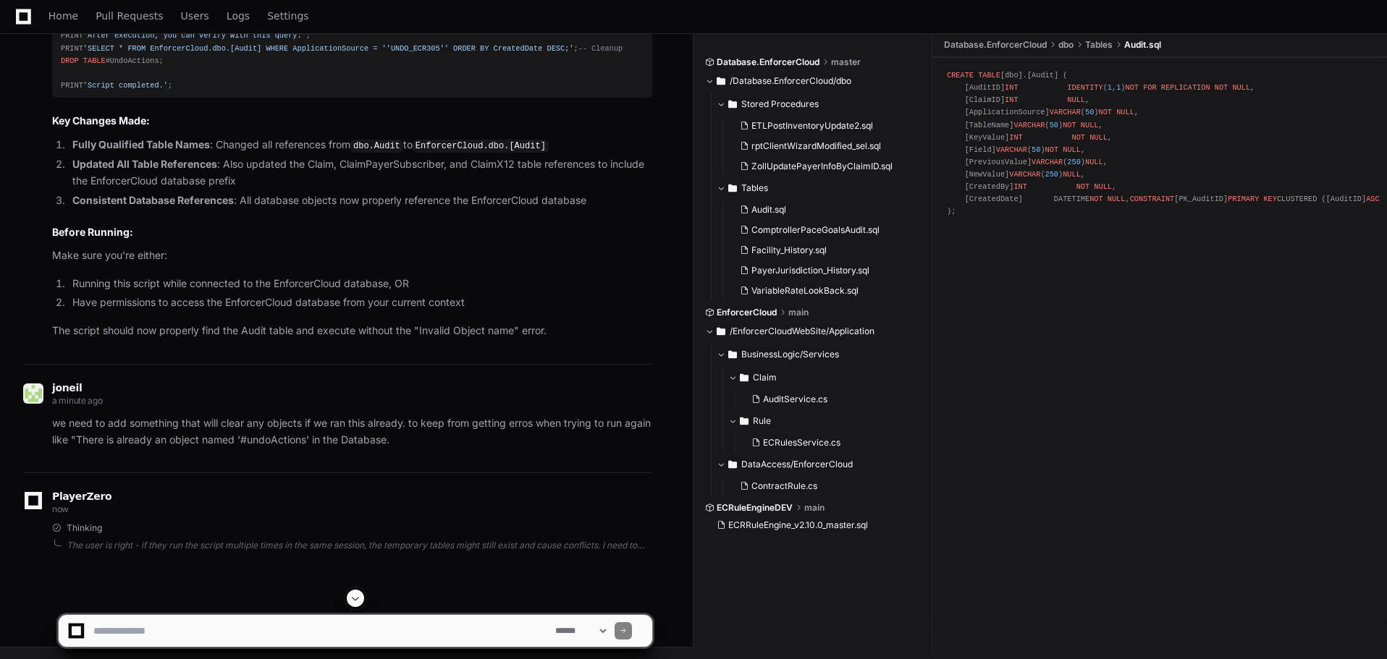
scroll to position [20519, 0]
click at [355, 594] on span at bounding box center [356, 599] width 12 height 12
click at [356, 596] on span at bounding box center [356, 599] width 12 height 12
click at [355, 596] on app-app-chat-input "**********" at bounding box center [355, 619] width 595 height 58
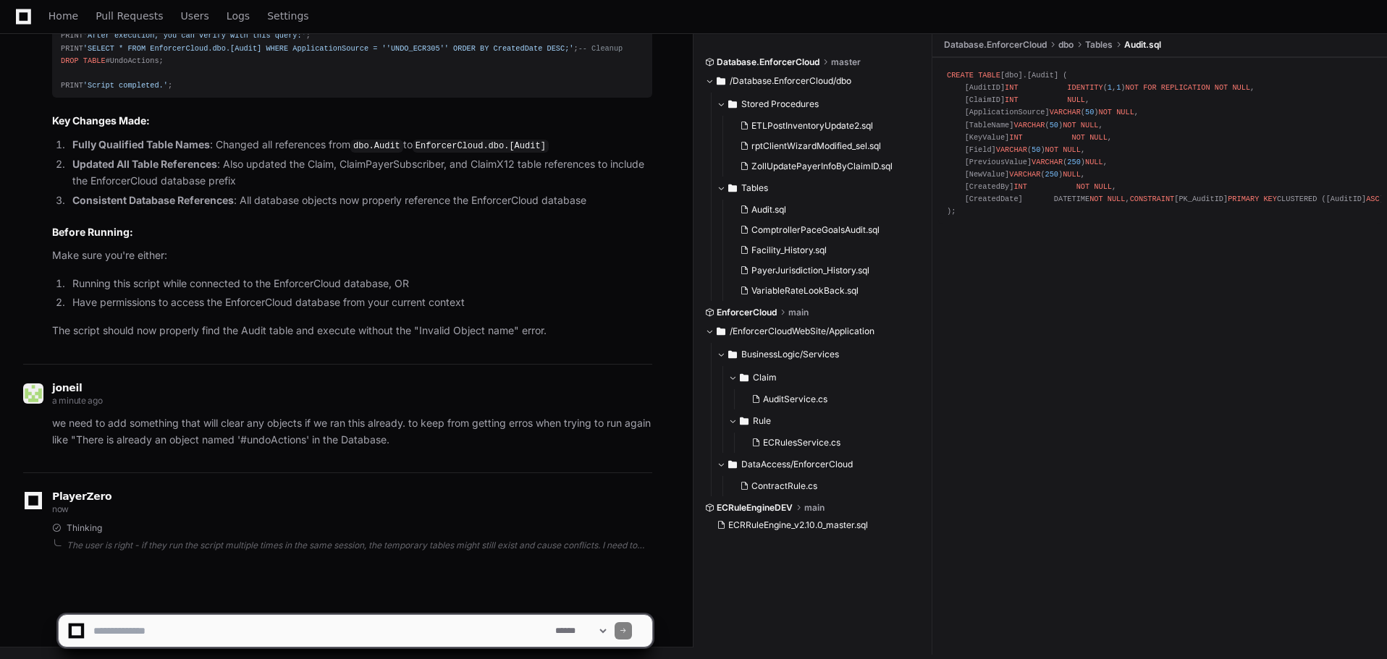
scroll to position [20543, 0]
click at [355, 595] on span at bounding box center [356, 599] width 12 height 12
click at [360, 599] on span at bounding box center [356, 599] width 12 height 12
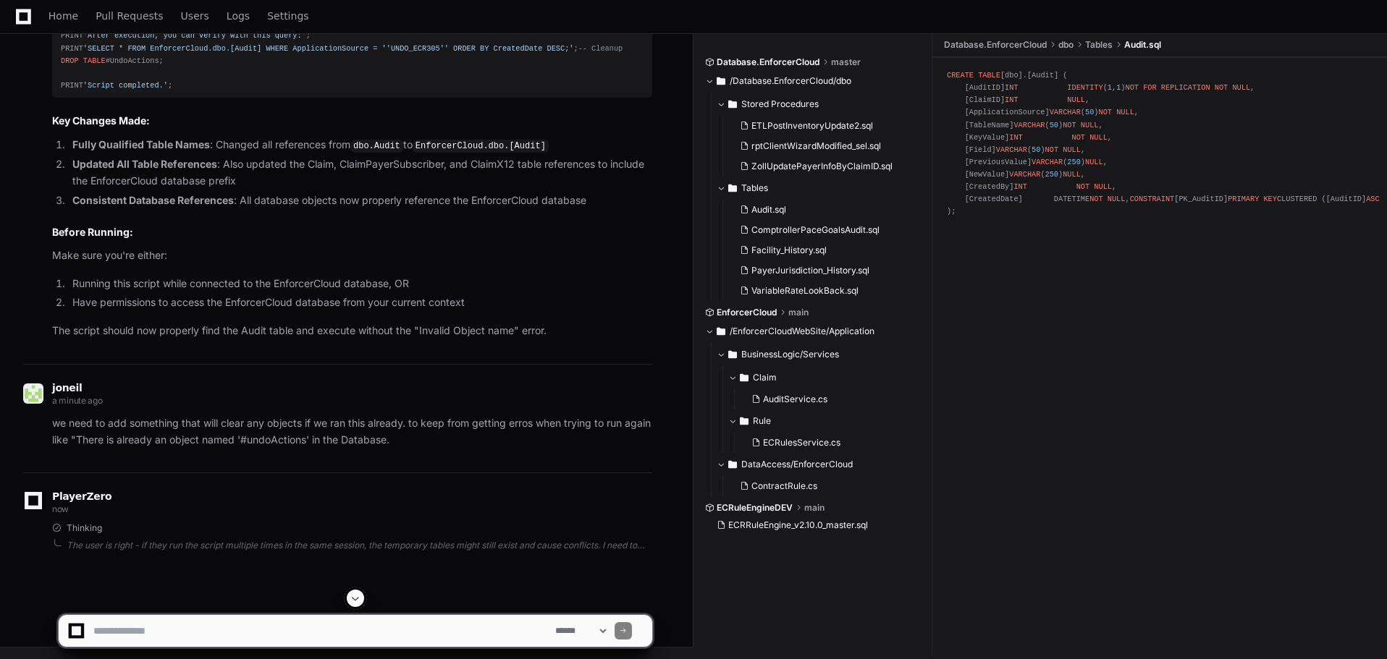
click at [358, 596] on span at bounding box center [356, 599] width 12 height 12
click at [359, 596] on span at bounding box center [356, 599] width 12 height 12
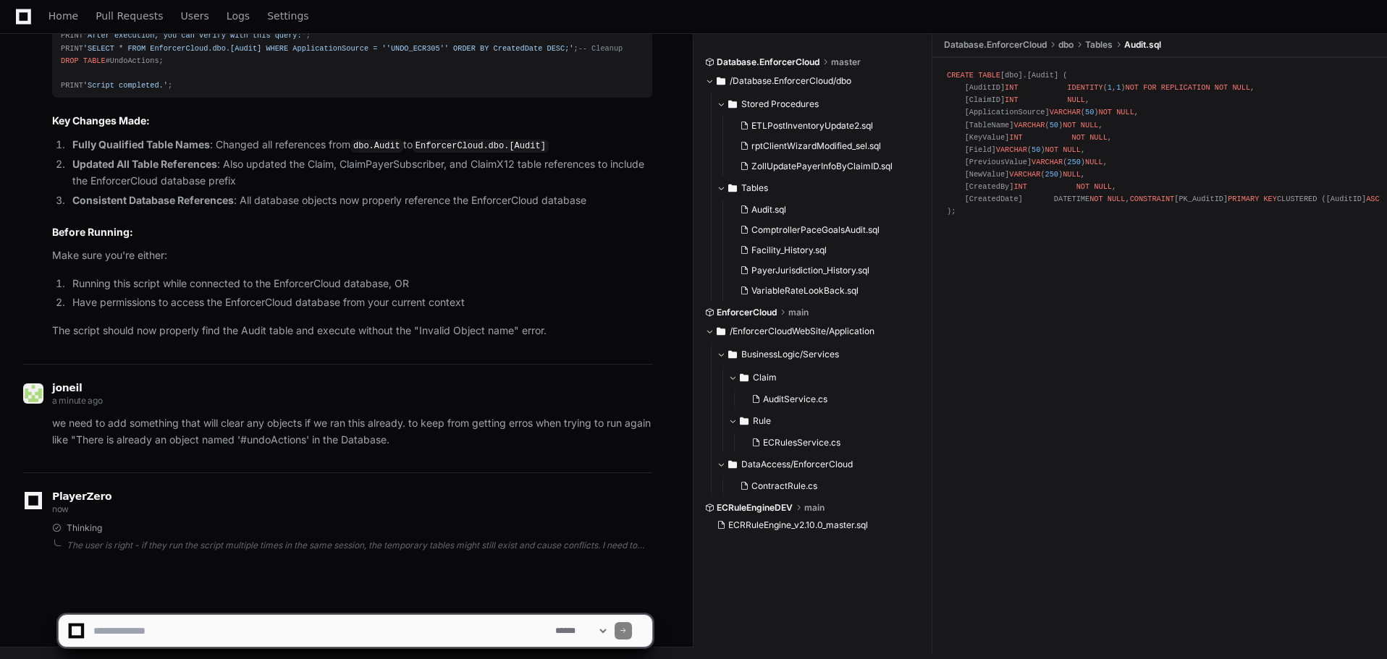
scroll to position [20717, 0]
click at [359, 596] on span at bounding box center [356, 599] width 12 height 12
click at [360, 596] on span at bounding box center [356, 599] width 12 height 12
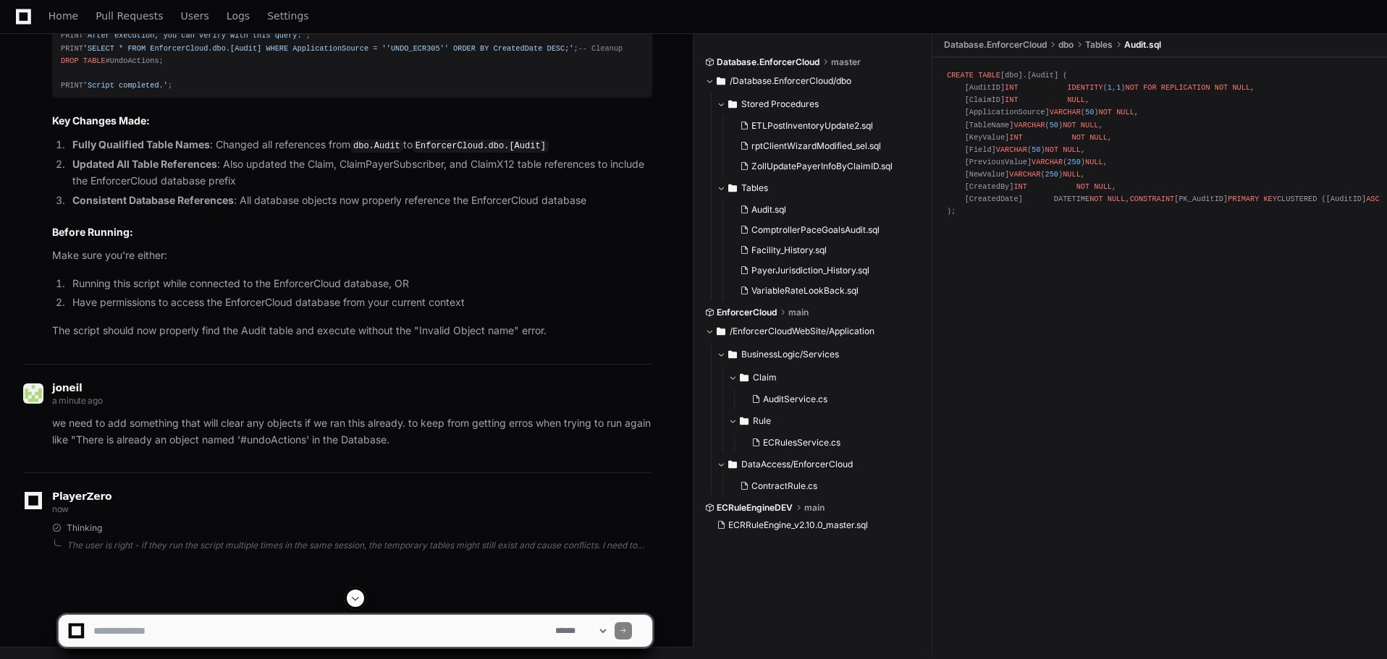
click at [359, 596] on span at bounding box center [356, 599] width 12 height 12
click at [360, 596] on span at bounding box center [356, 599] width 12 height 12
click at [359, 596] on app-app-chat-input "**********" at bounding box center [355, 619] width 595 height 58
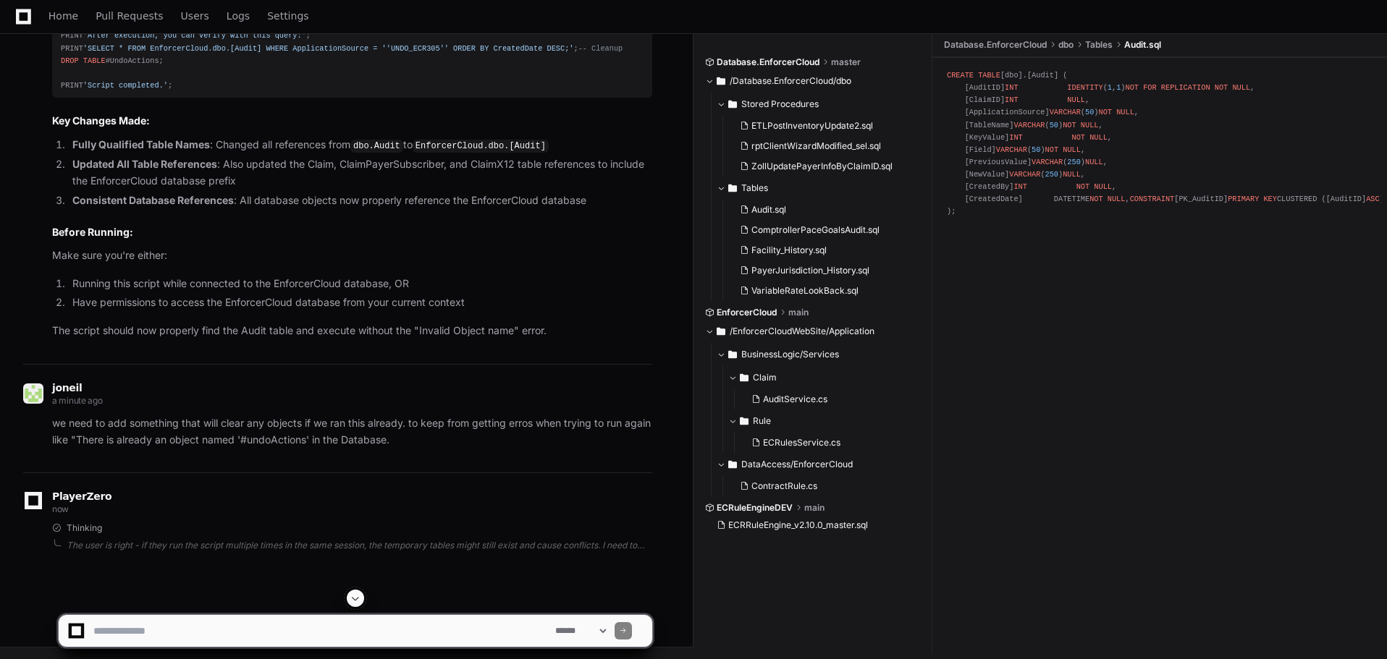
click at [359, 596] on span at bounding box center [356, 599] width 12 height 12
click at [355, 600] on span at bounding box center [356, 599] width 12 height 12
drag, startPoint x: 305, startPoint y: 251, endPoint x: 52, endPoint y: 532, distance: 378.1
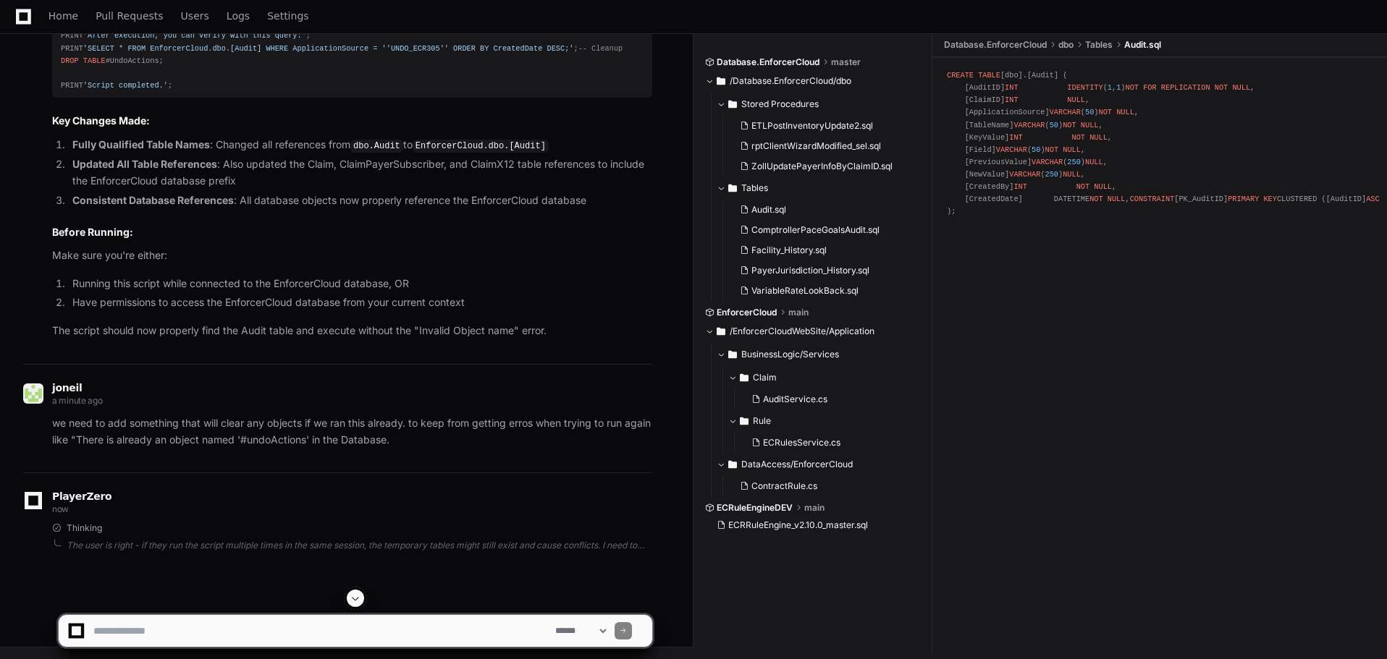
click pre "-- ========================================================= -- RULE 305 UNDO S…"
copy div "-- ========================================================= -- RULE 305 UNDO S…"
drag, startPoint x: 529, startPoint y: 418, endPoint x: 372, endPoint y: 550, distance: 205.4
click at [529, 473] on div "PlayerZero now Thinking The user is right - if they run the script multiple tim…" at bounding box center [337, 521] width 629 height 96
click at [356, 595] on span at bounding box center [356, 599] width 12 height 12
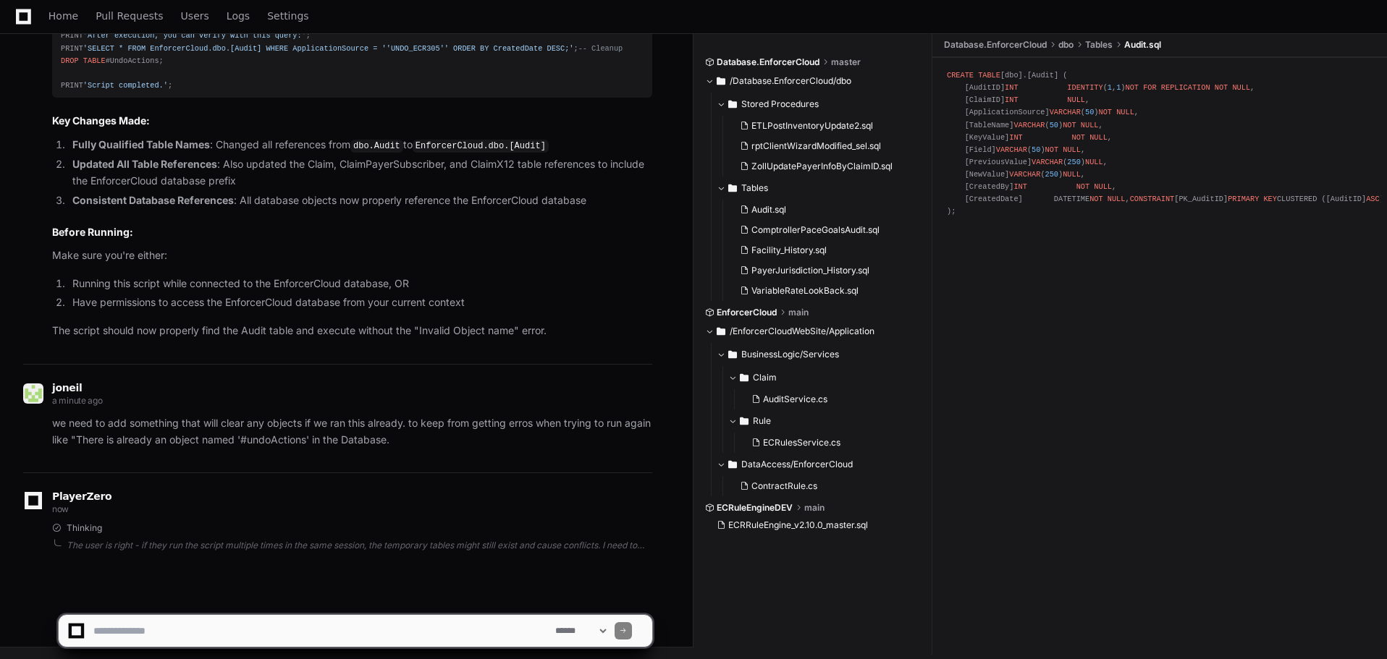
scroll to position [21215, 0]
click at [205, 622] on textarea at bounding box center [321, 631] width 462 height 32
type textarea "*"
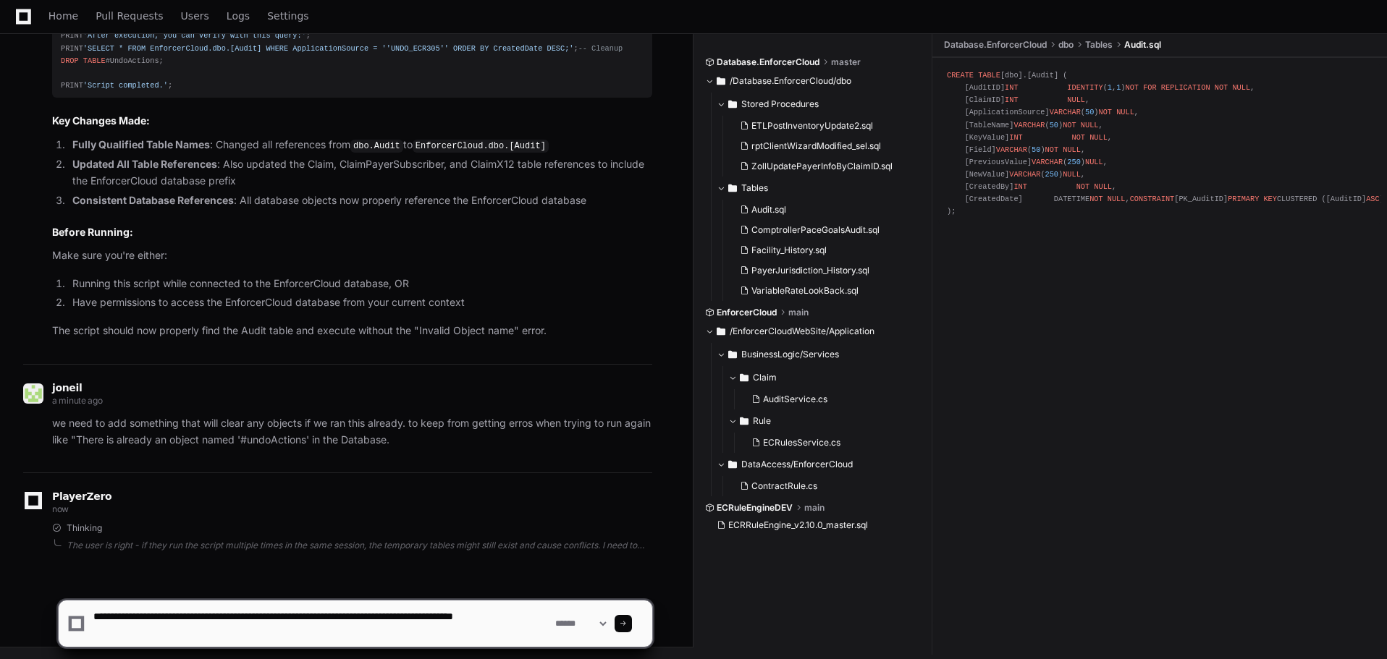
click at [164, 629] on textarea at bounding box center [321, 624] width 462 height 46
type textarea "**********"
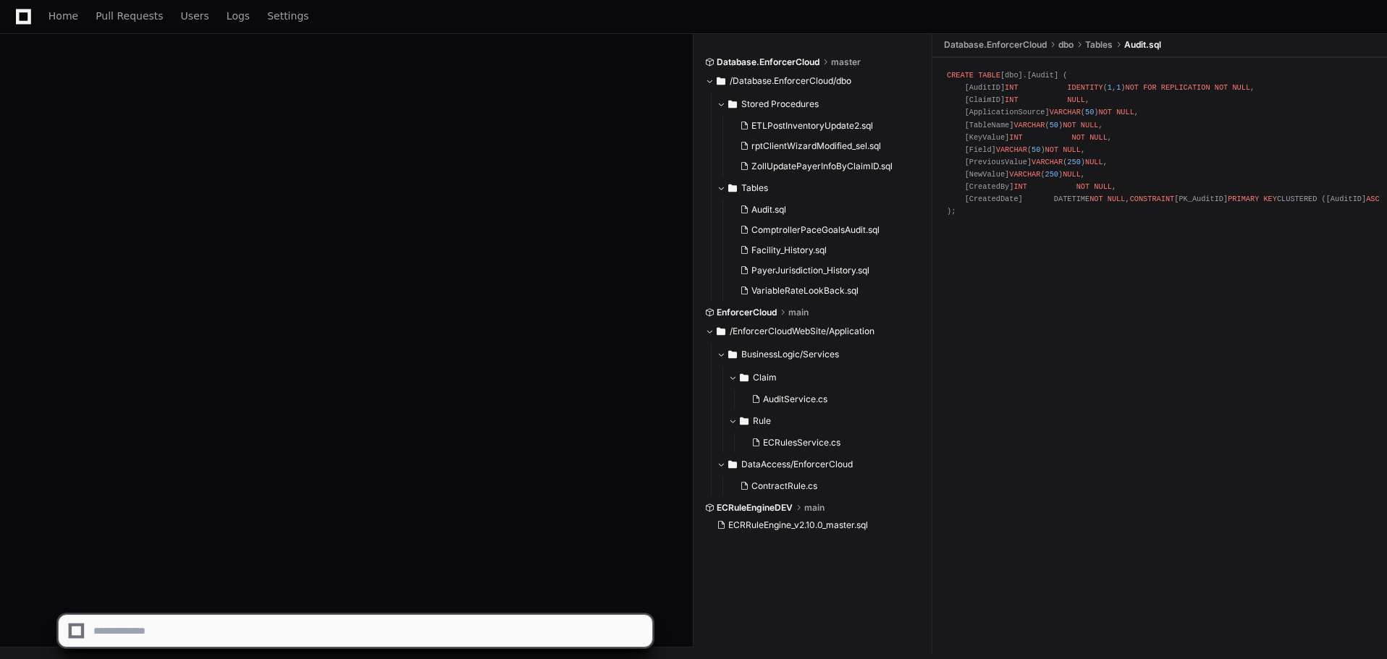
scroll to position [21960, 0]
click at [202, 635] on textarea at bounding box center [321, 631] width 462 height 32
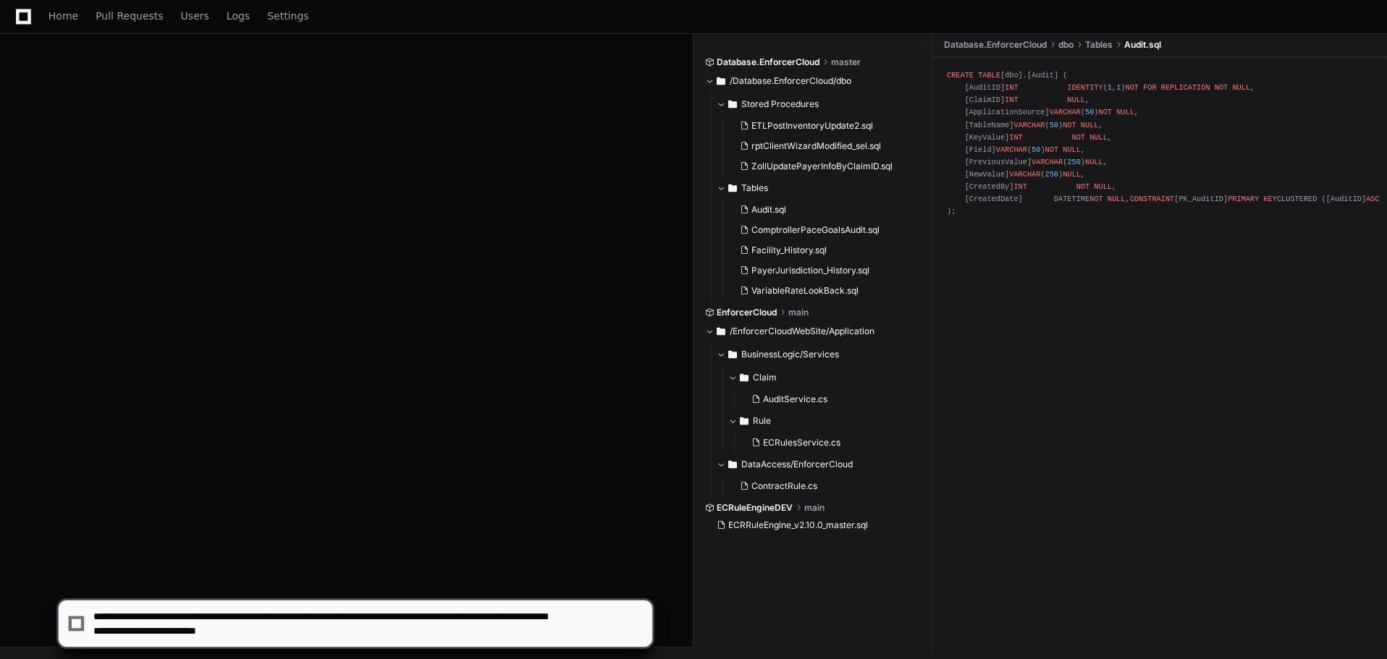
type textarea "**********"
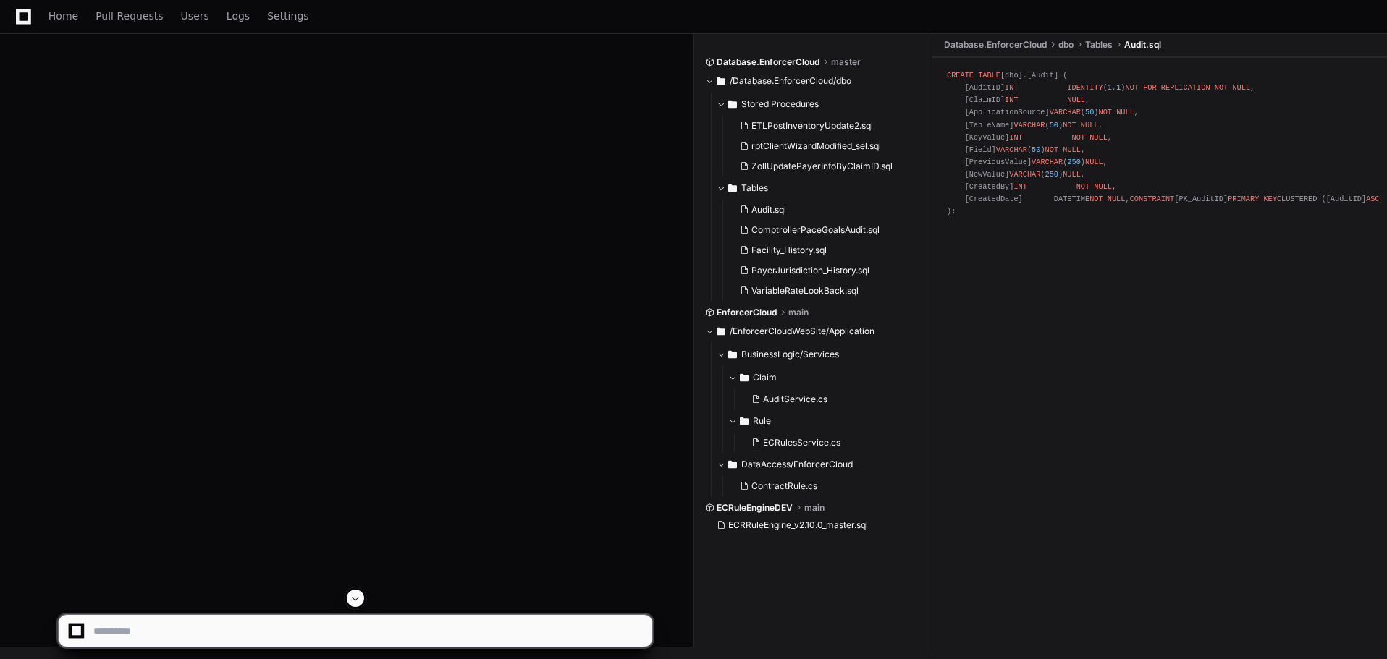
scroll to position [22153, 0]
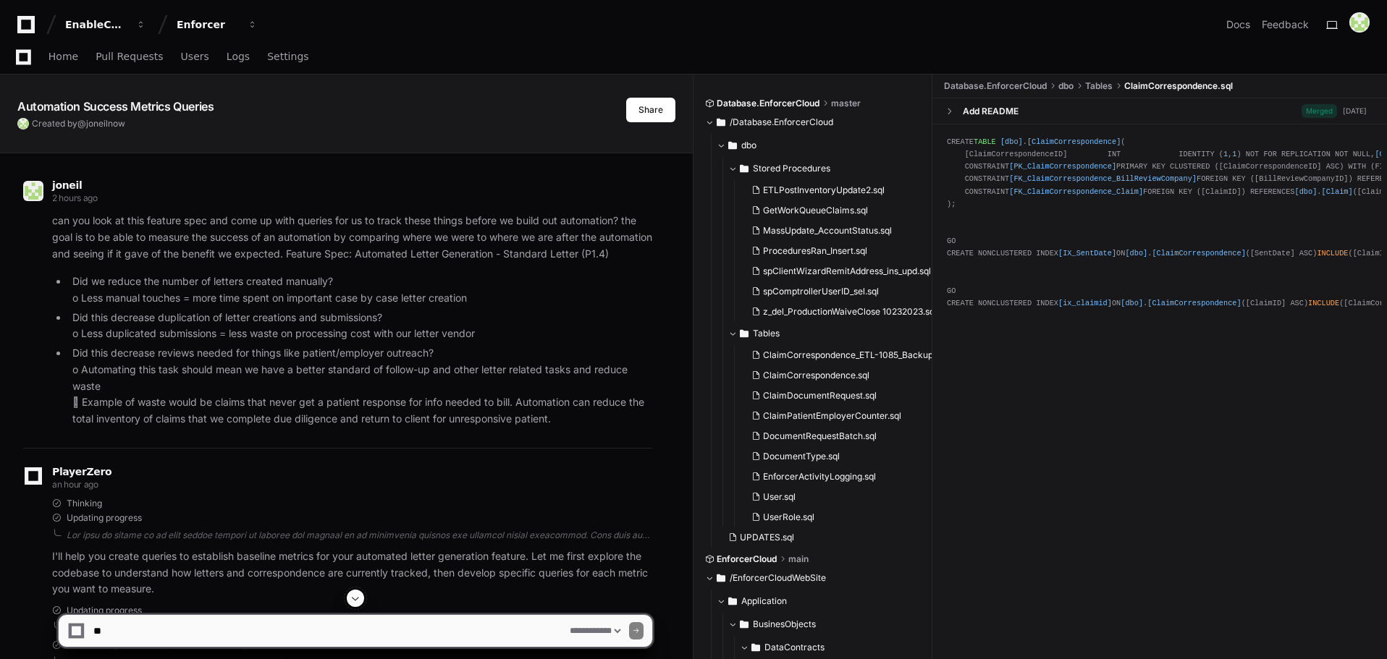
select select "*********"
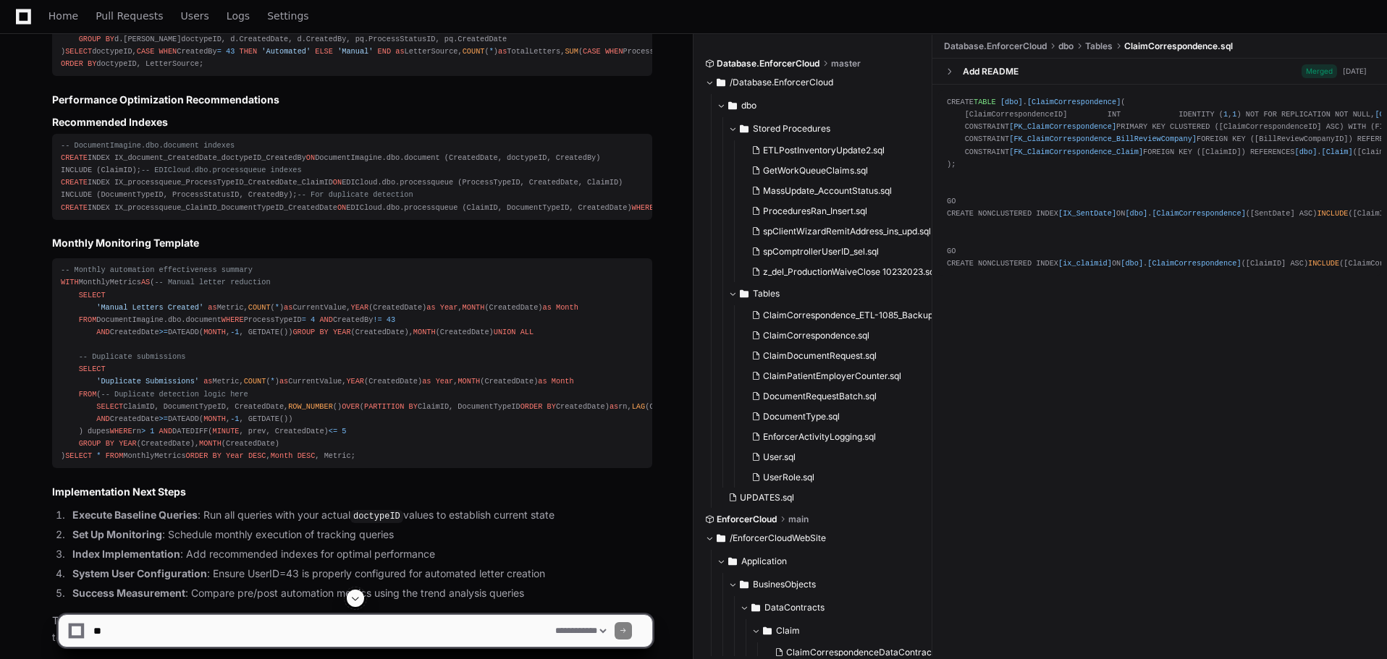
scroll to position [7471, 0]
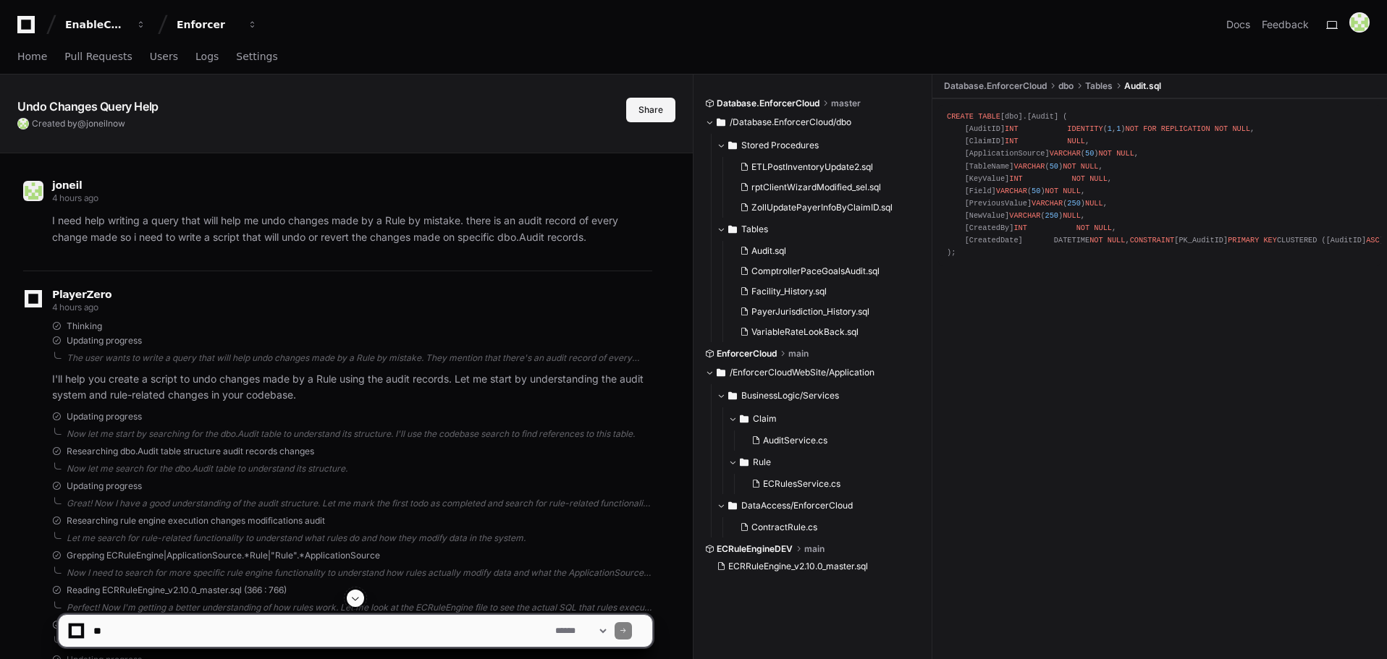
click at [657, 109] on button "Share" at bounding box center [650, 110] width 49 height 25
click at [651, 106] on button "Share" at bounding box center [650, 110] width 49 height 25
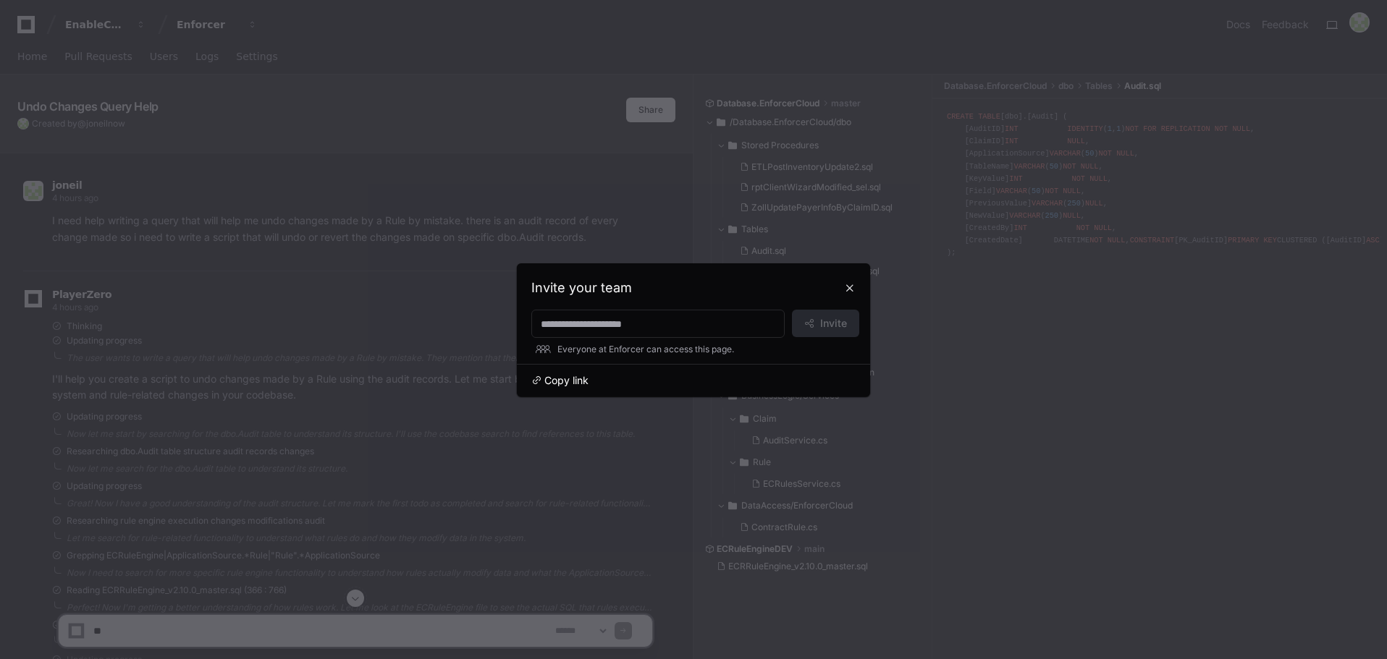
click at [542, 378] on button "Copy link" at bounding box center [559, 380] width 57 height 14
click at [847, 285] on button at bounding box center [849, 287] width 23 height 23
